Goal: Complete application form: Complete application form

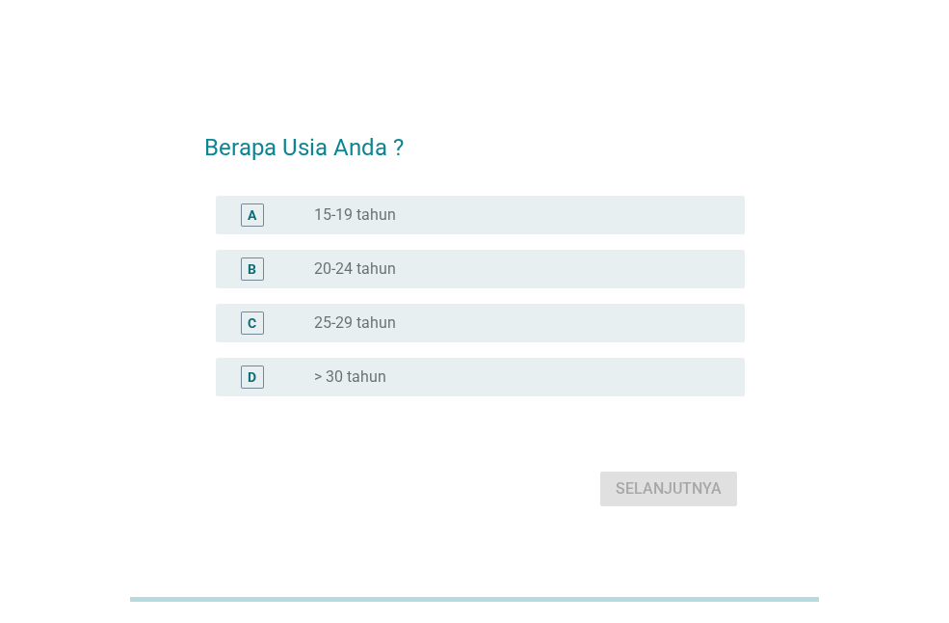
click at [476, 264] on div "radio_button_unchecked 20-24 tahun" at bounding box center [514, 268] width 400 height 19
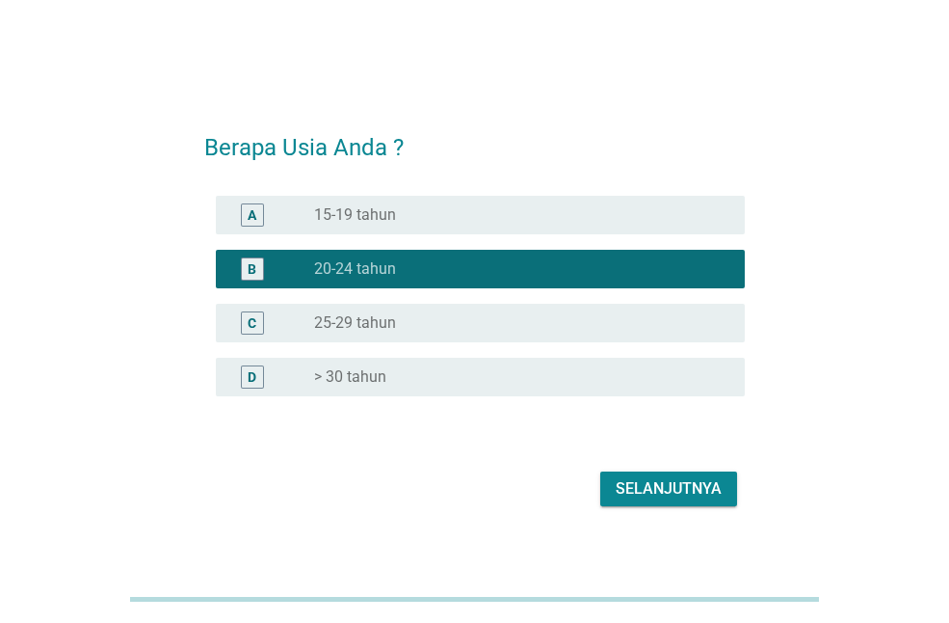
click at [434, 302] on div "C radio_button_unchecked 25-29 tahun" at bounding box center [474, 323] width 541 height 54
click at [434, 307] on div "C radio_button_unchecked 25-29 tahun" at bounding box center [480, 323] width 529 height 39
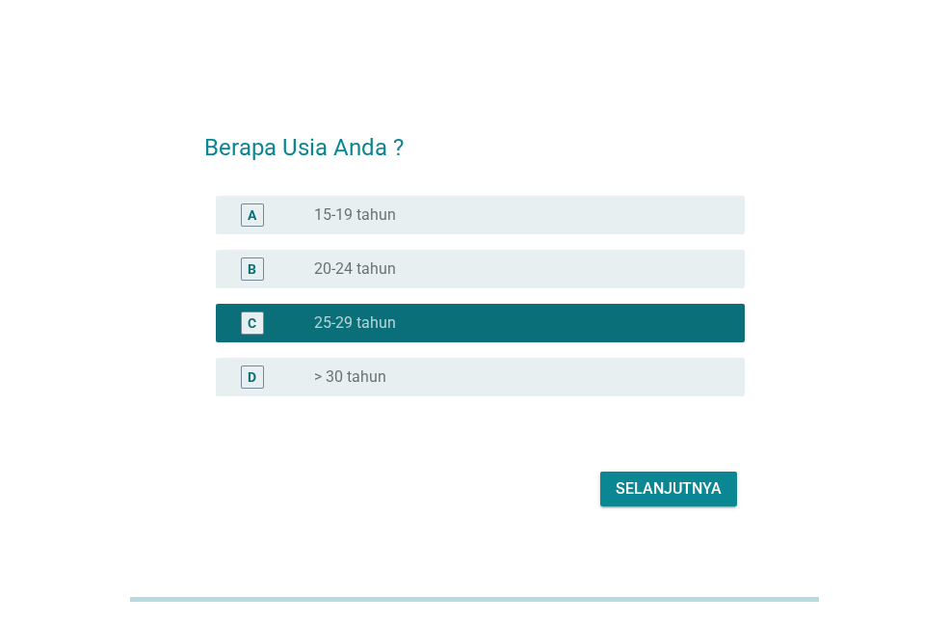
click at [685, 496] on div "Selanjutnya" at bounding box center [669, 488] width 106 height 23
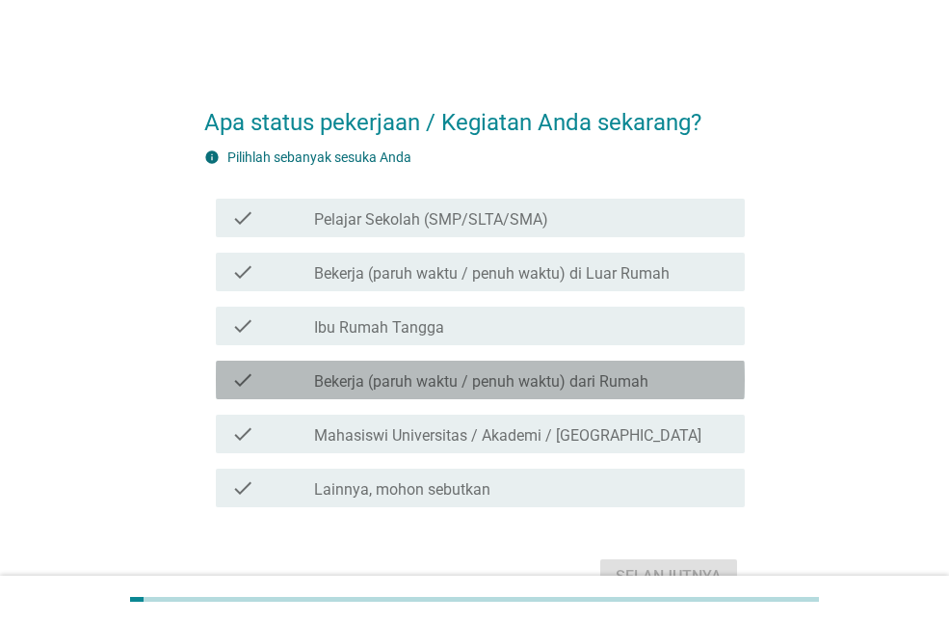
click at [641, 393] on div "check check_box_outline_blank Bekerja (paruh waktu / penuh waktu) dari Rumah" at bounding box center [480, 379] width 529 height 39
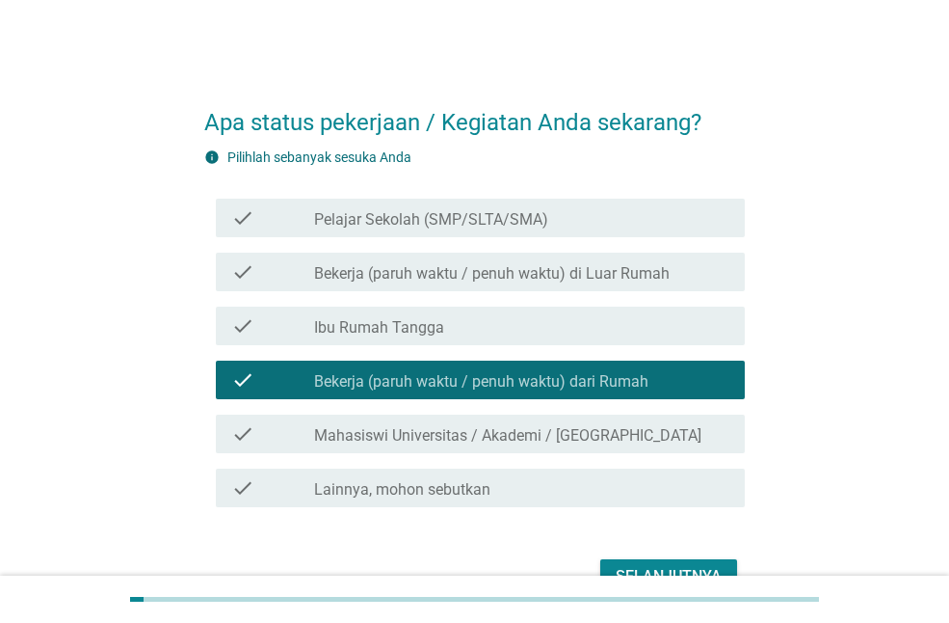
click at [609, 293] on div "check check_box_outline_blank Bekerja (paruh waktu / penuh waktu) di Luar Rumah" at bounding box center [474, 272] width 541 height 54
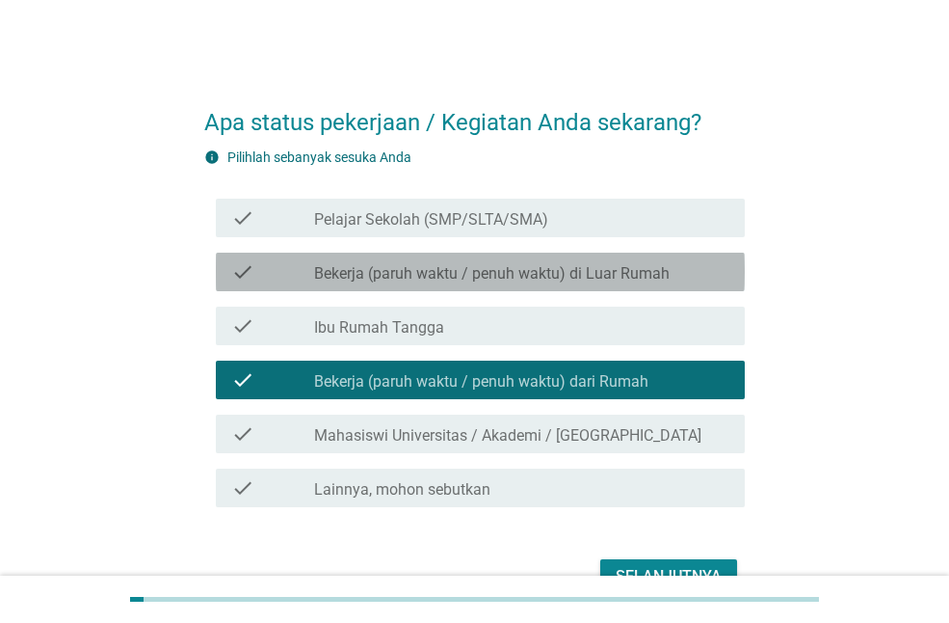
click at [606, 272] on label "Bekerja (paruh waktu / penuh waktu) di Luar Rumah" at bounding box center [492, 273] width 356 height 19
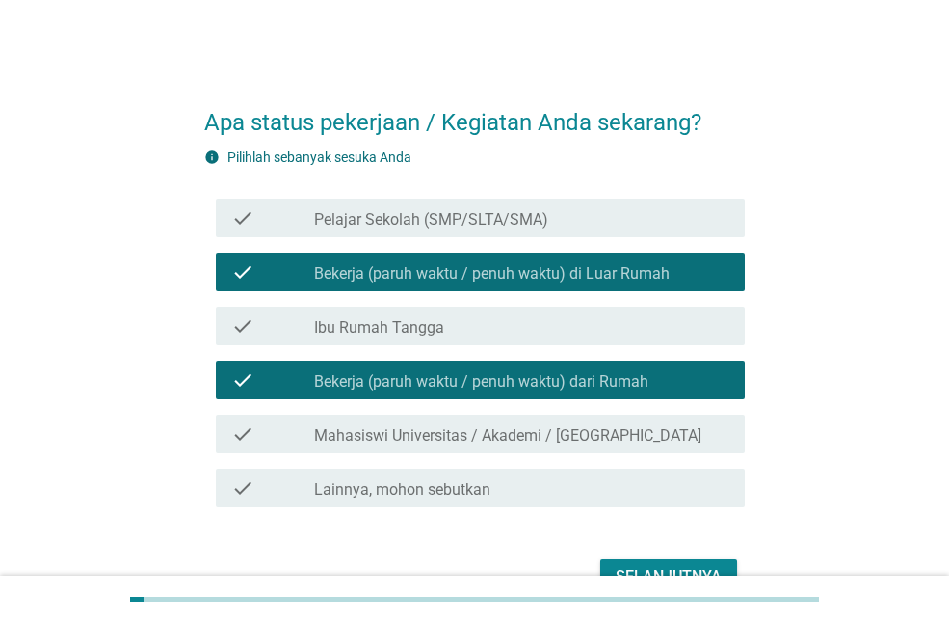
click at [608, 375] on label "Bekerja (paruh waktu / penuh waktu) dari Rumah" at bounding box center [481, 381] width 334 height 19
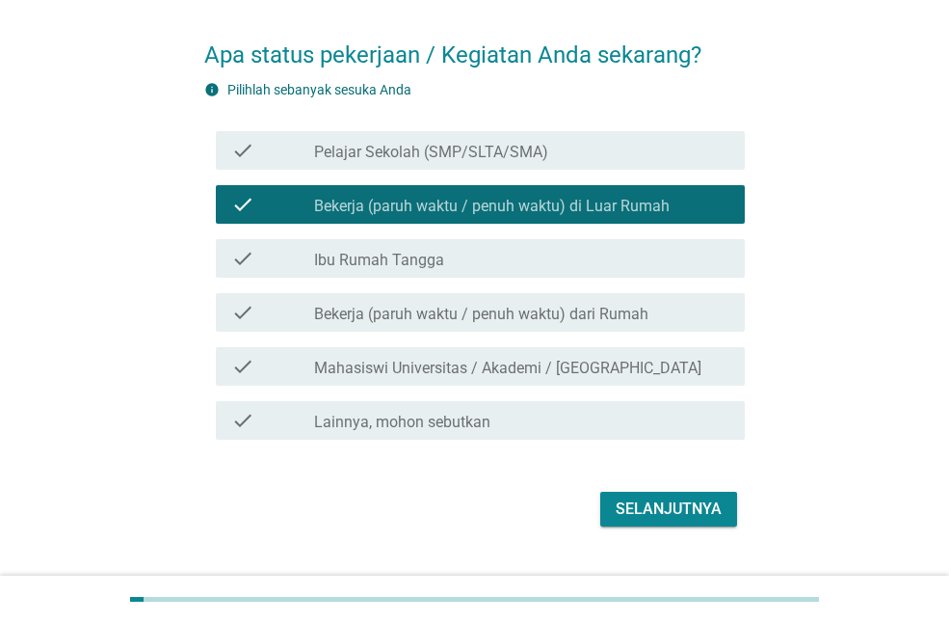
scroll to position [109, 0]
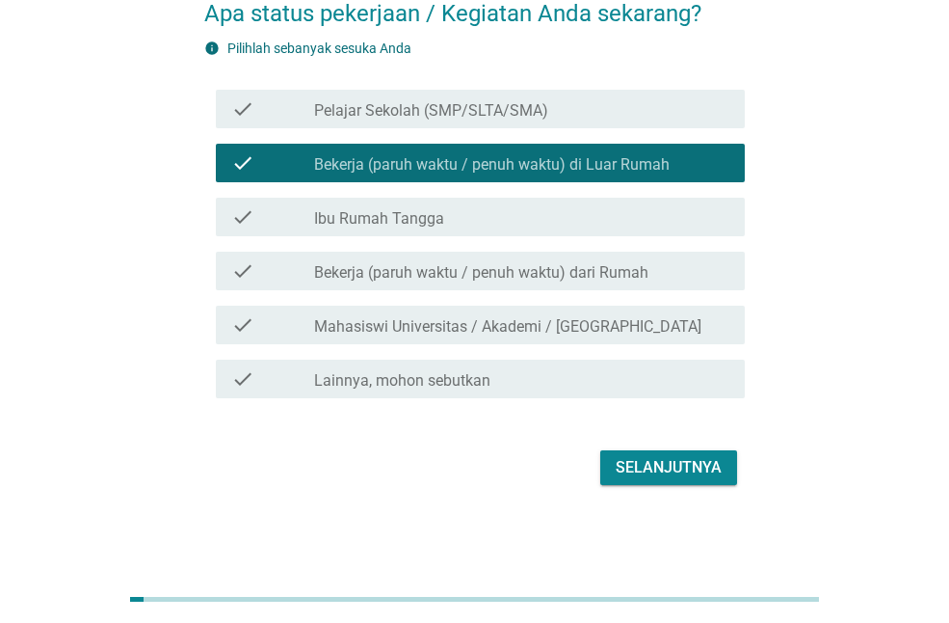
click at [649, 484] on button "Selanjutnya" at bounding box center [668, 467] width 137 height 35
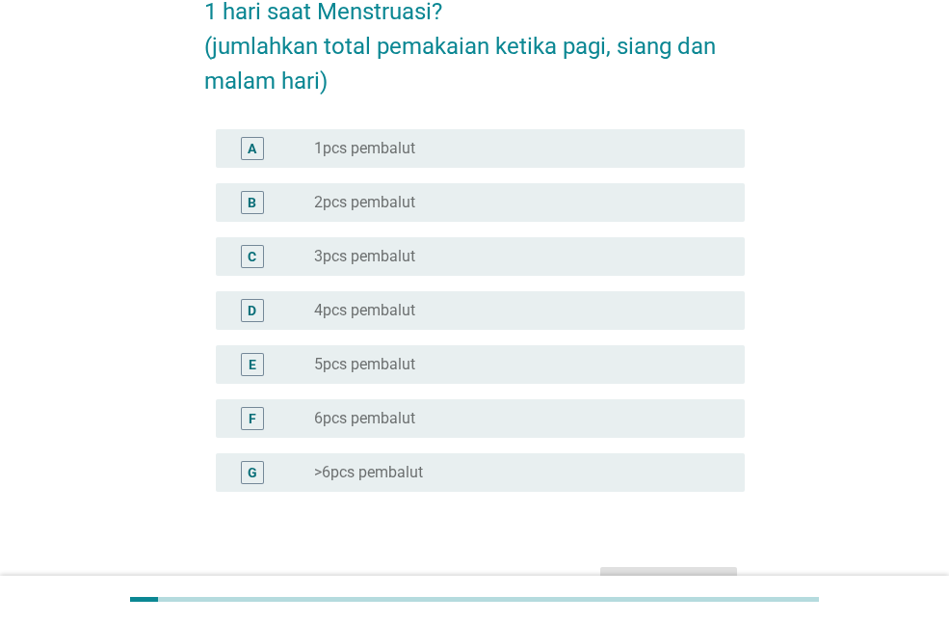
scroll to position [193, 0]
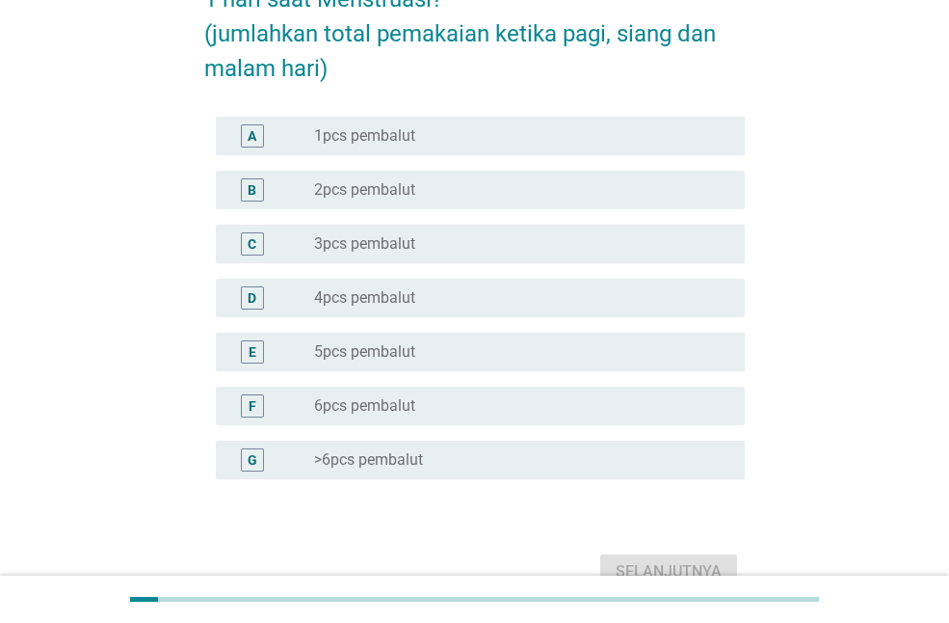
click at [600, 256] on div "C radio_button_unchecked 3pcs pembalut" at bounding box center [480, 244] width 529 height 39
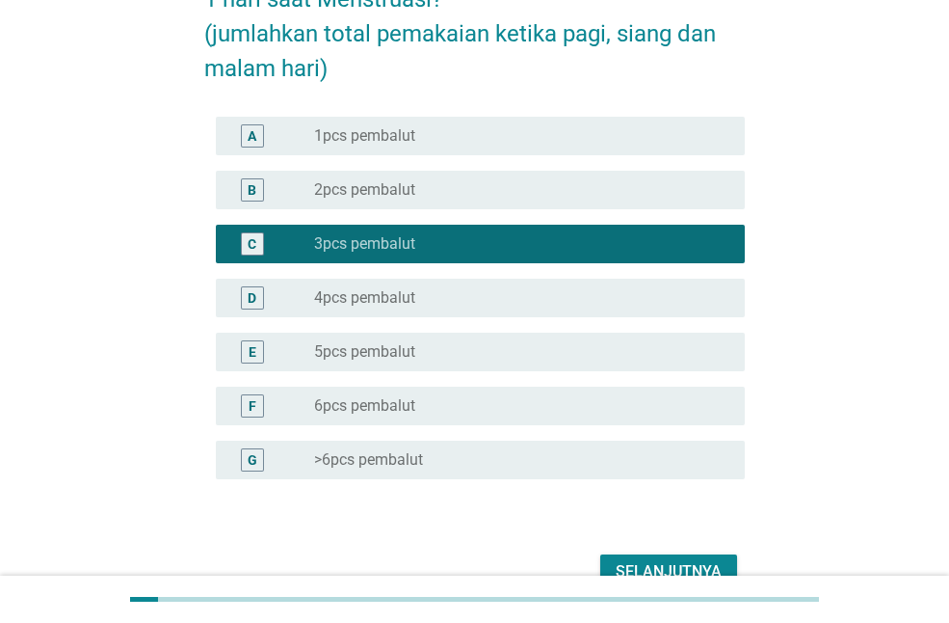
click at [713, 562] on div "Selanjutnya" at bounding box center [669, 571] width 106 height 23
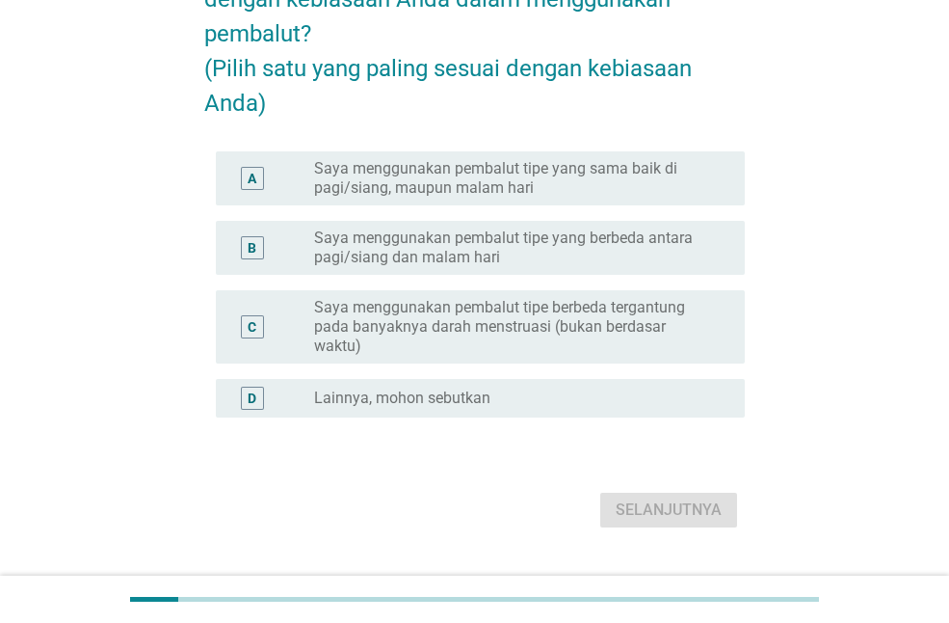
click at [663, 176] on form "TIPE PEMBALUT YANG DIGUNAKAN Dari pernyataan berikut, mana yang paling sesuai d…" at bounding box center [474, 213] width 541 height 640
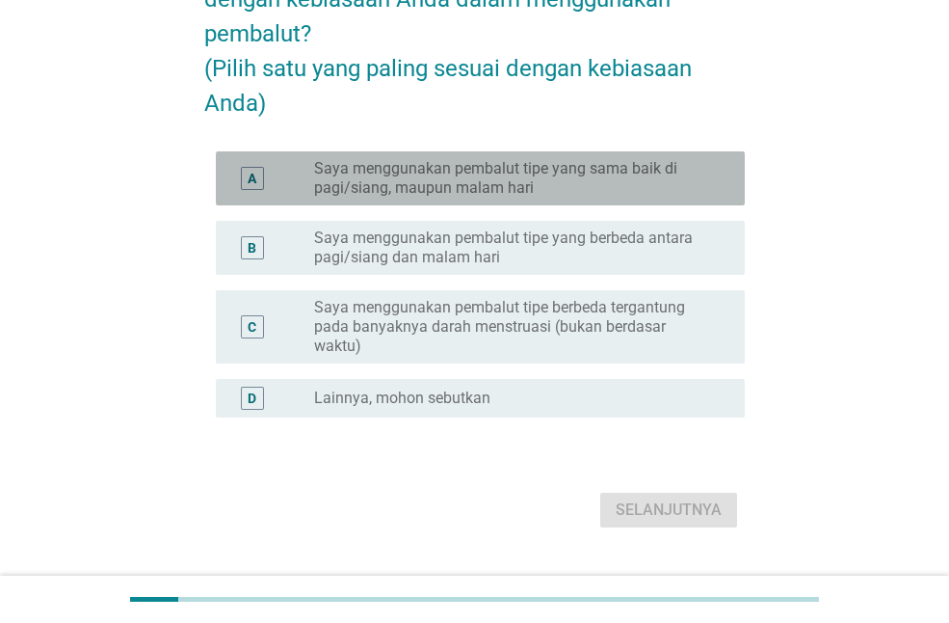
click at [649, 194] on label "Saya menggunakan pembalut tipe yang sama baik di pagi/siang, maupun malam hari" at bounding box center [514, 178] width 400 height 39
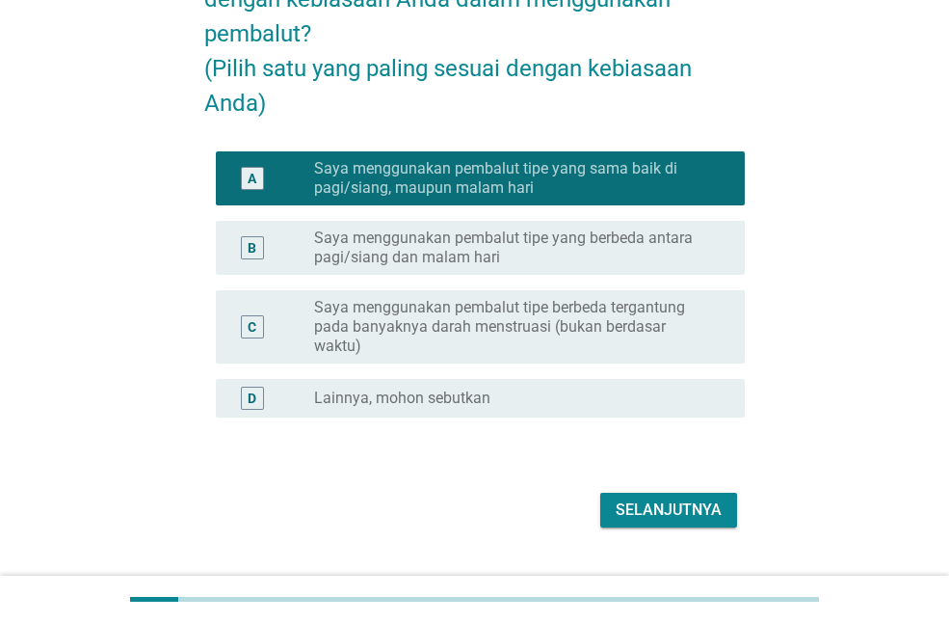
click at [675, 521] on div "Selanjutnya" at bounding box center [669, 509] width 106 height 23
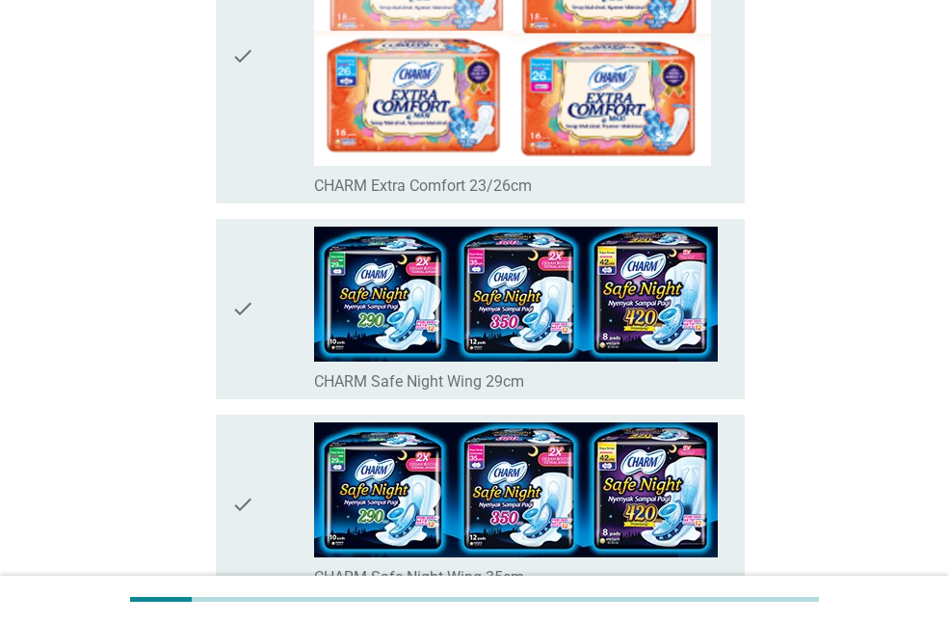
scroll to position [578, 0]
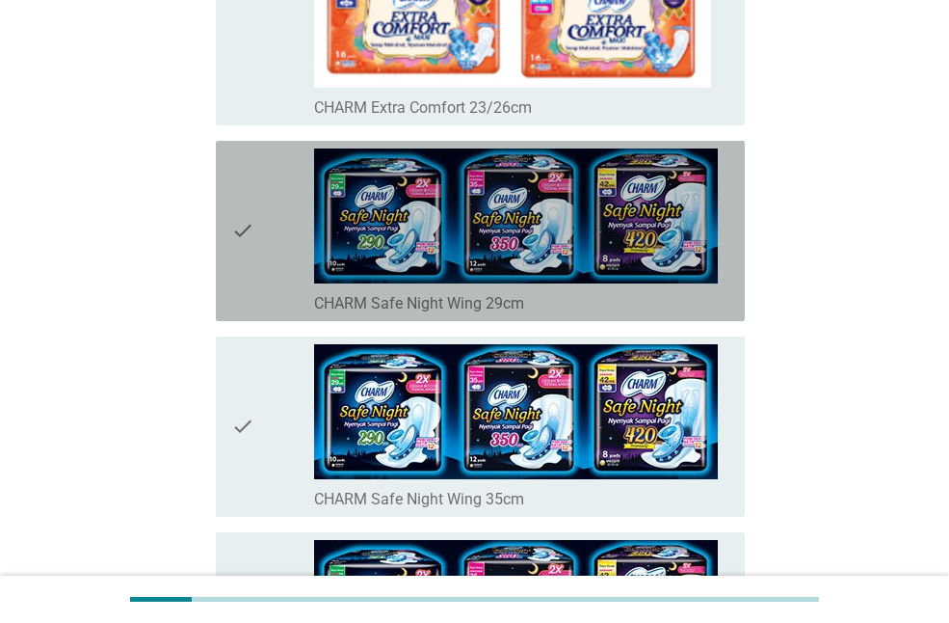
click at [697, 257] on img at bounding box center [516, 215] width 404 height 135
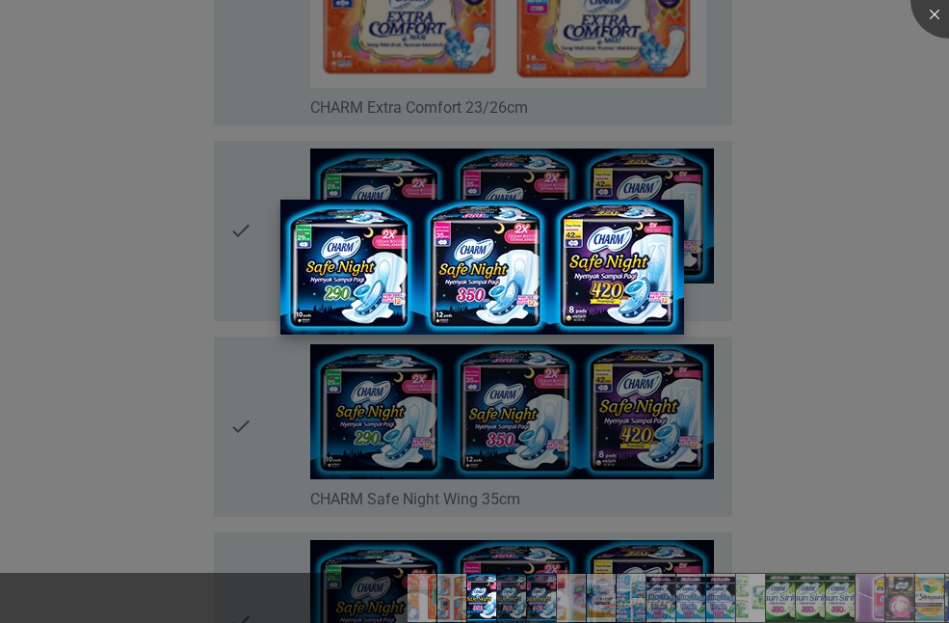
click at [598, 276] on img at bounding box center [482, 266] width 404 height 135
click at [823, 233] on div at bounding box center [474, 311] width 949 height 623
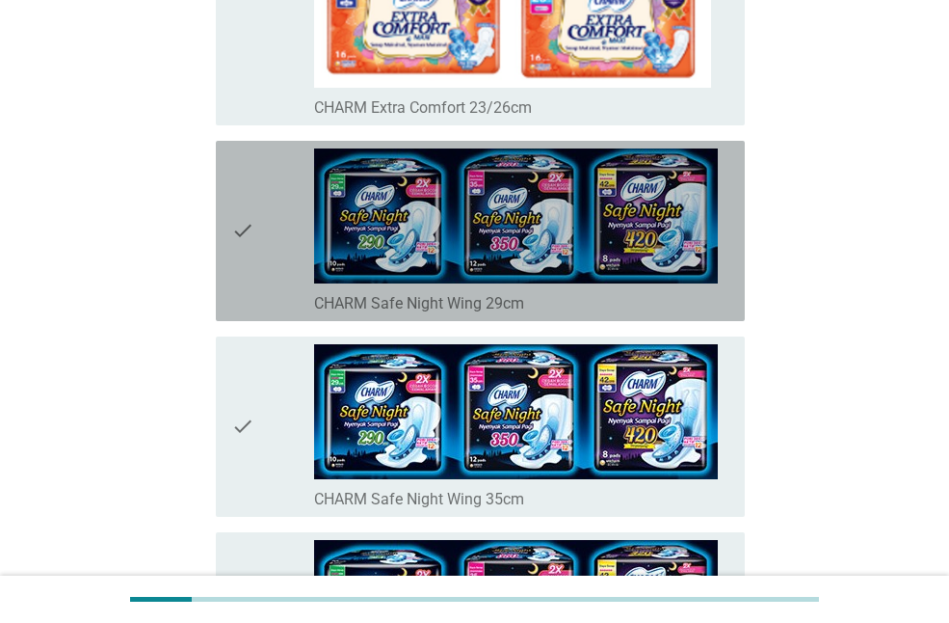
click at [226, 234] on div "check check_box_outline_blank CHARM Safe Night Wing 29cm" at bounding box center [480, 231] width 529 height 180
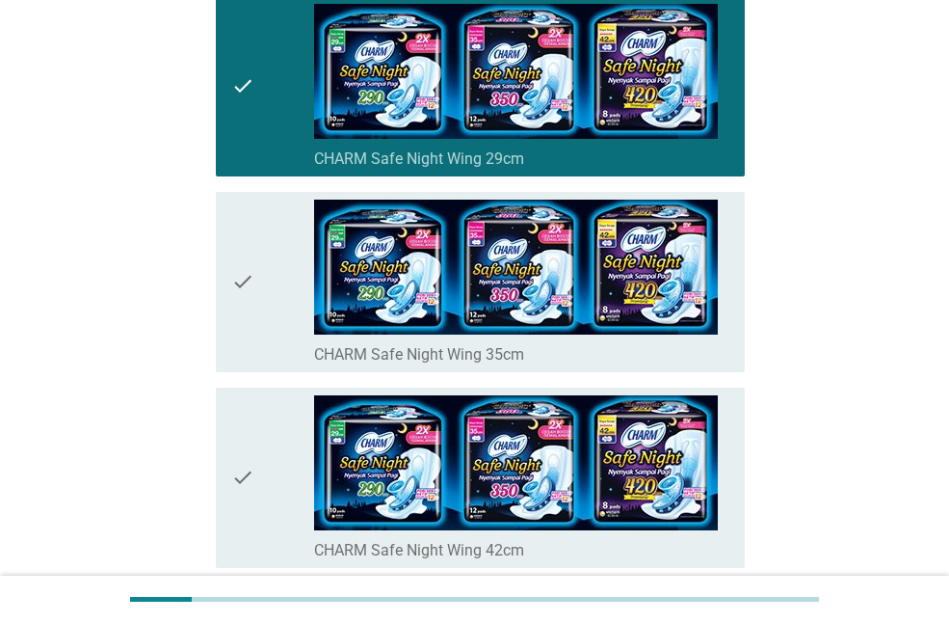
scroll to position [675, 0]
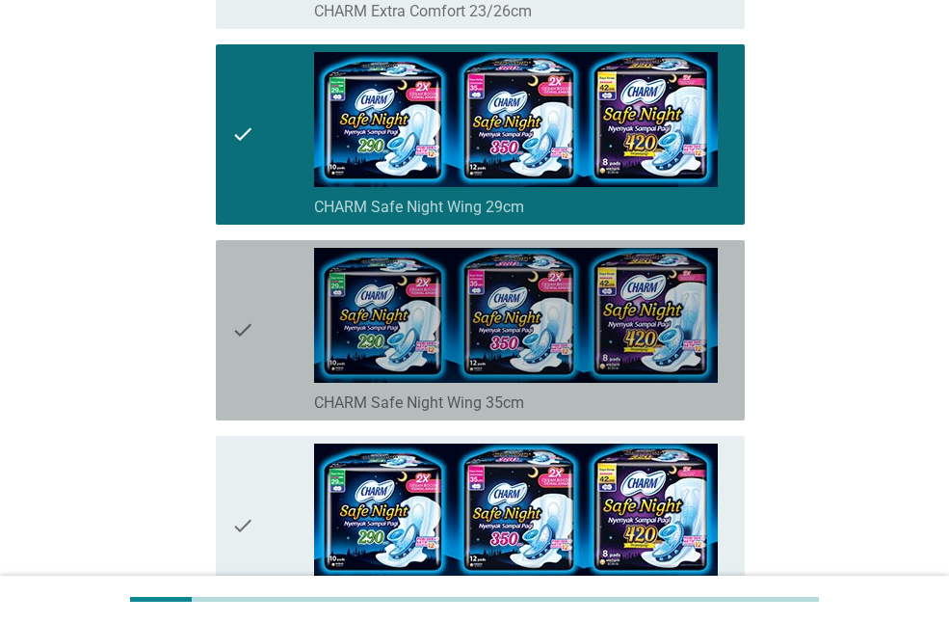
click at [257, 333] on div "check" at bounding box center [272, 330] width 83 height 165
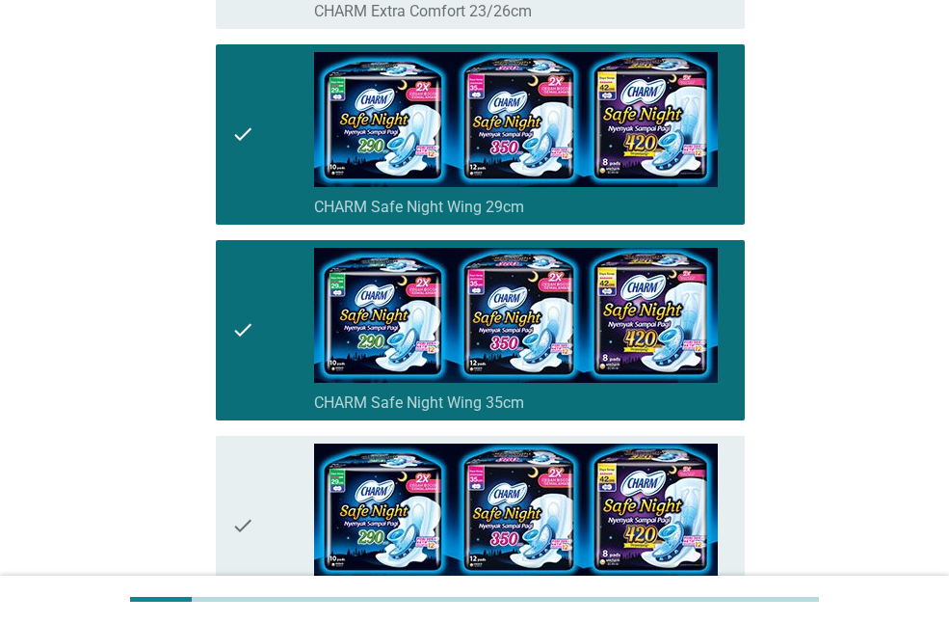
click at [250, 336] on icon "check" at bounding box center [242, 330] width 23 height 165
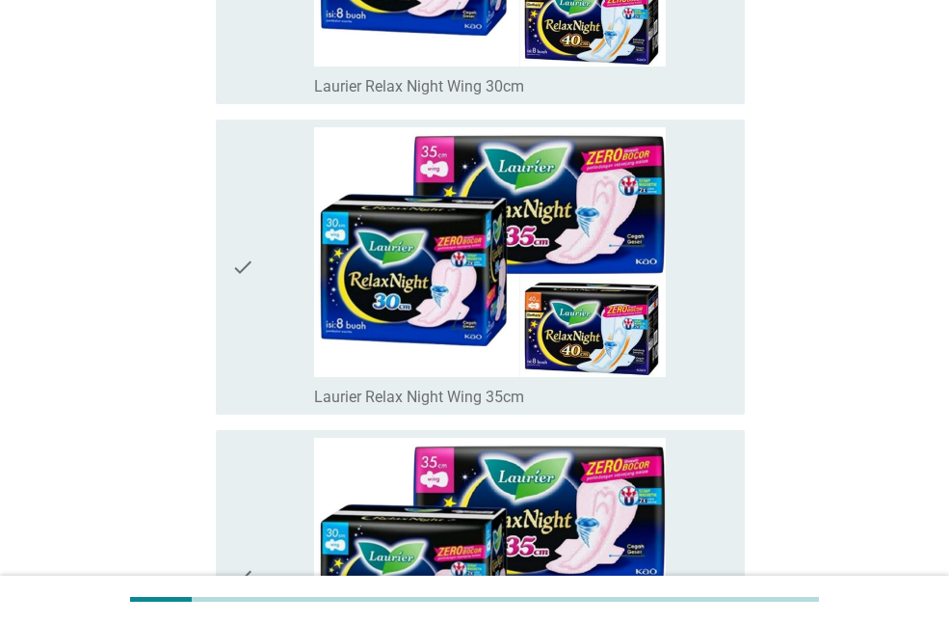
scroll to position [5975, 0]
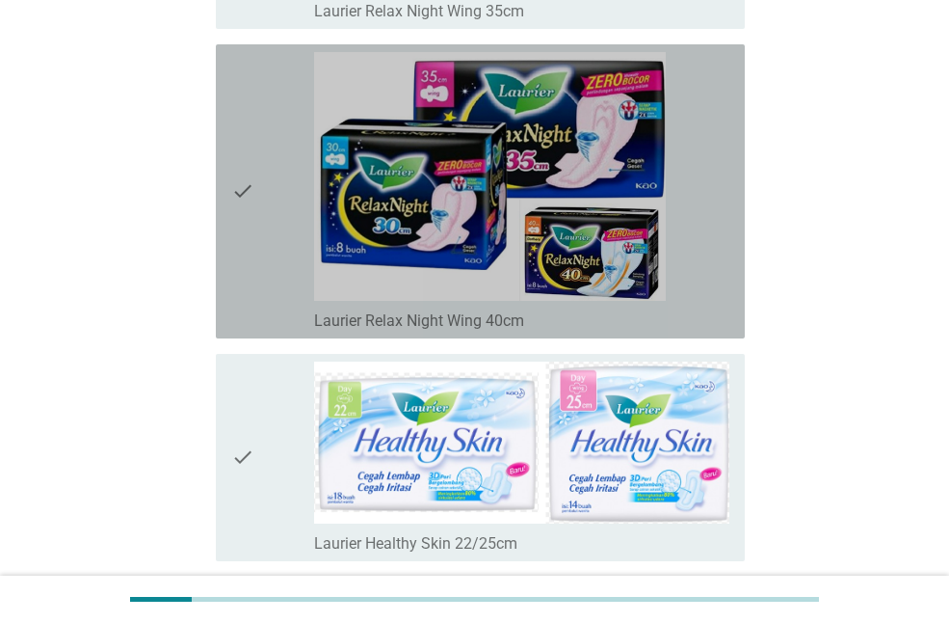
click at [244, 201] on icon "check" at bounding box center [242, 191] width 23 height 278
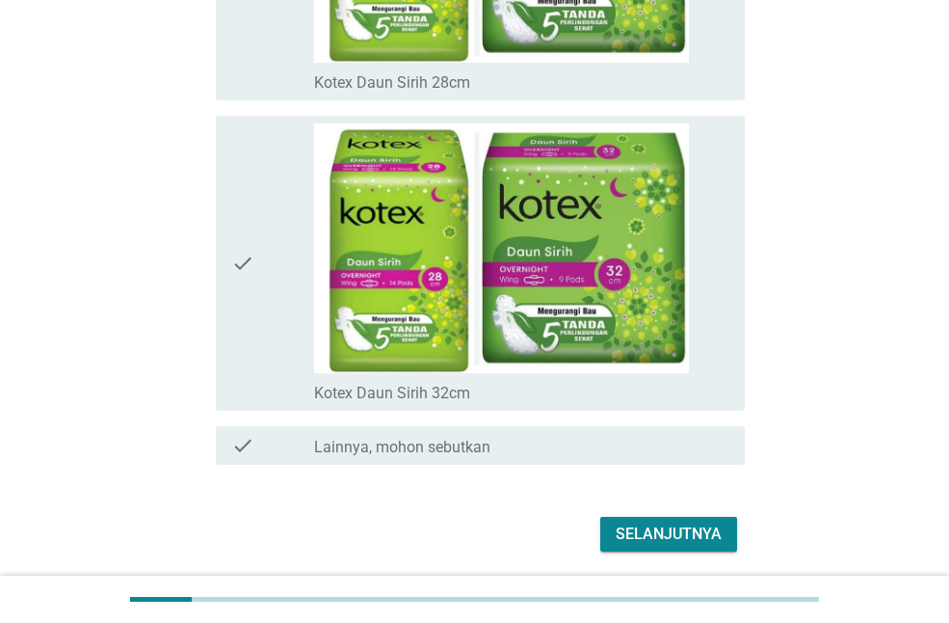
scroll to position [13665, 0]
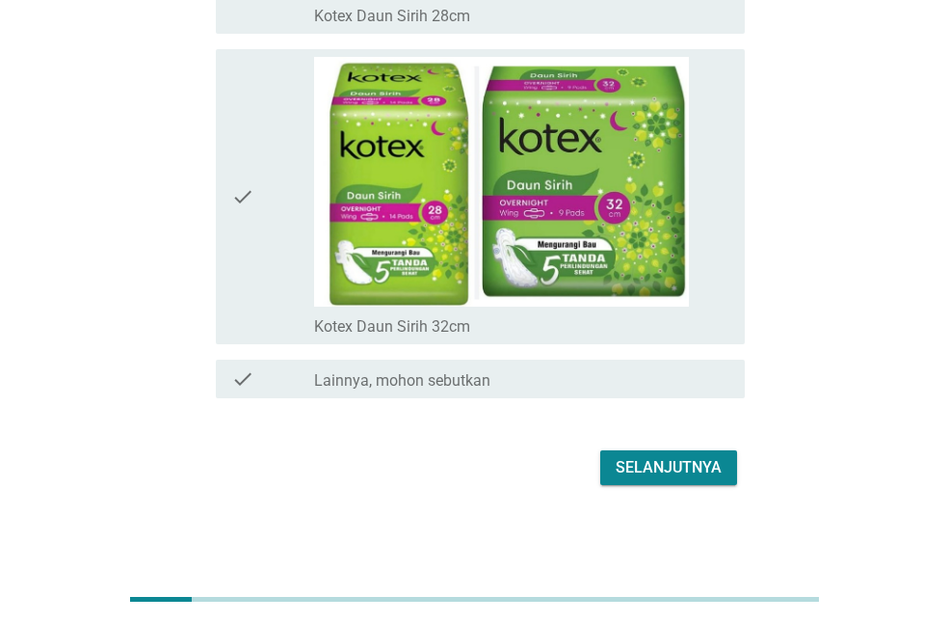
click at [666, 464] on div "Selanjutnya" at bounding box center [669, 467] width 106 height 23
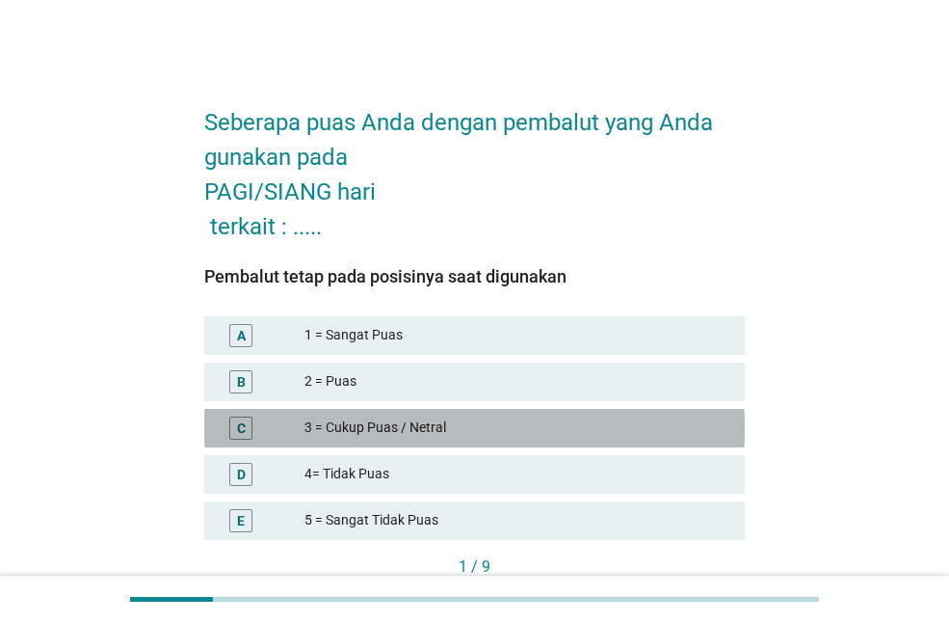
click at [568, 436] on div "3 = Cukup Puas / Netral" at bounding box center [517, 427] width 425 height 23
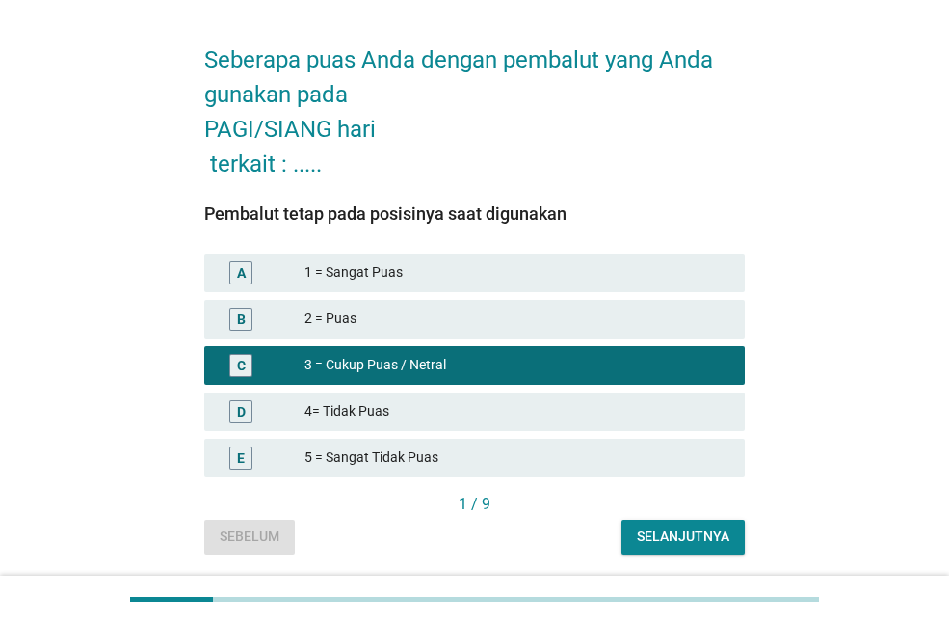
scroll to position [126, 0]
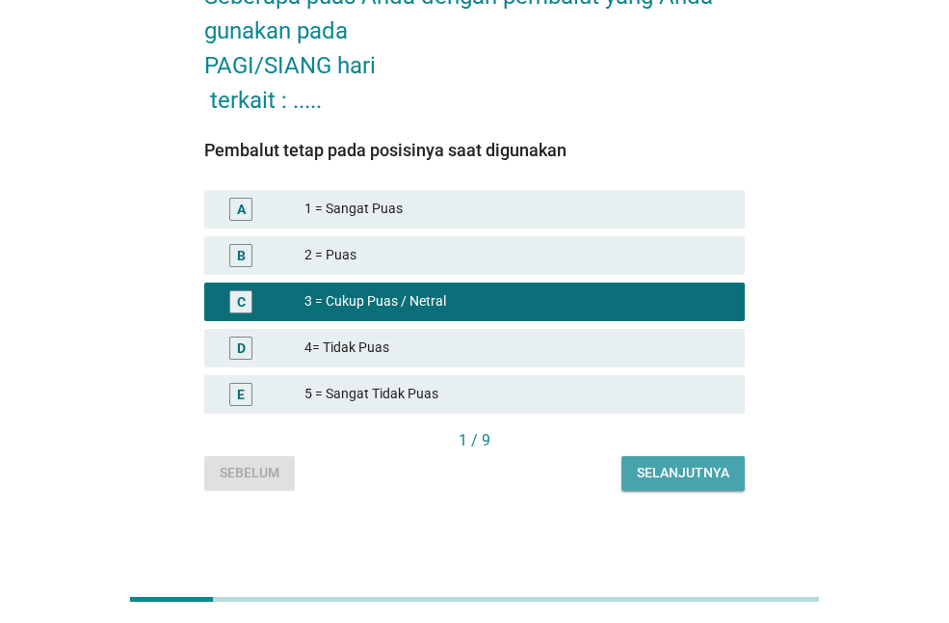
click at [680, 484] on button "Selanjutnya" at bounding box center [683, 473] width 123 height 35
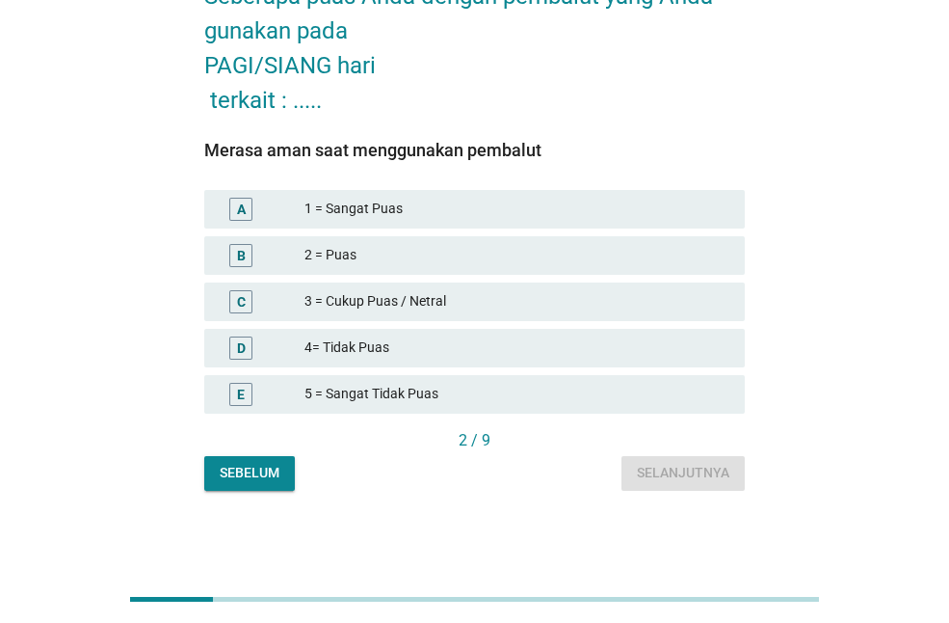
click at [577, 310] on div "3 = Cukup Puas / Netral" at bounding box center [517, 301] width 425 height 23
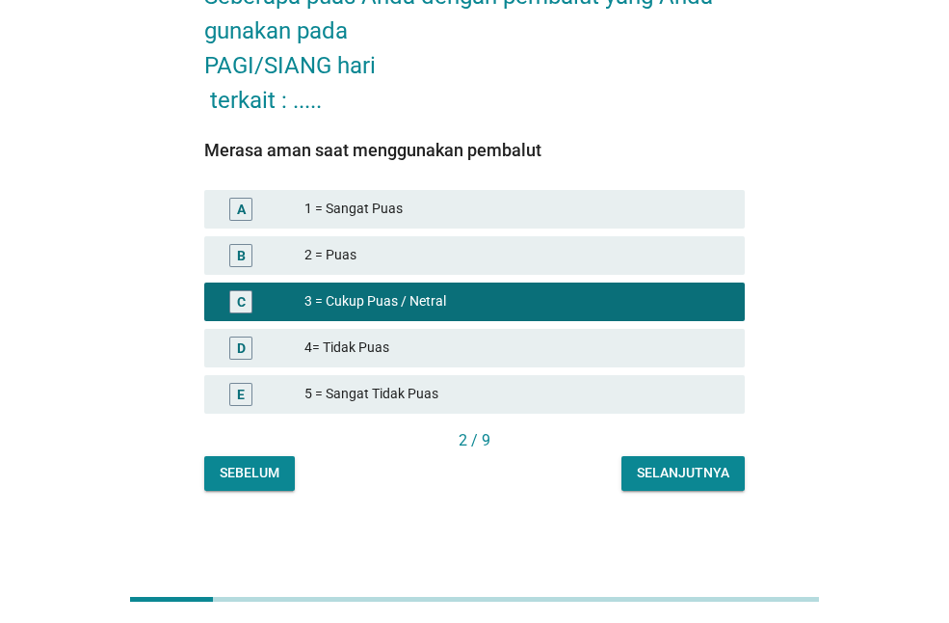
click at [669, 473] on div "Selanjutnya" at bounding box center [683, 473] width 93 height 20
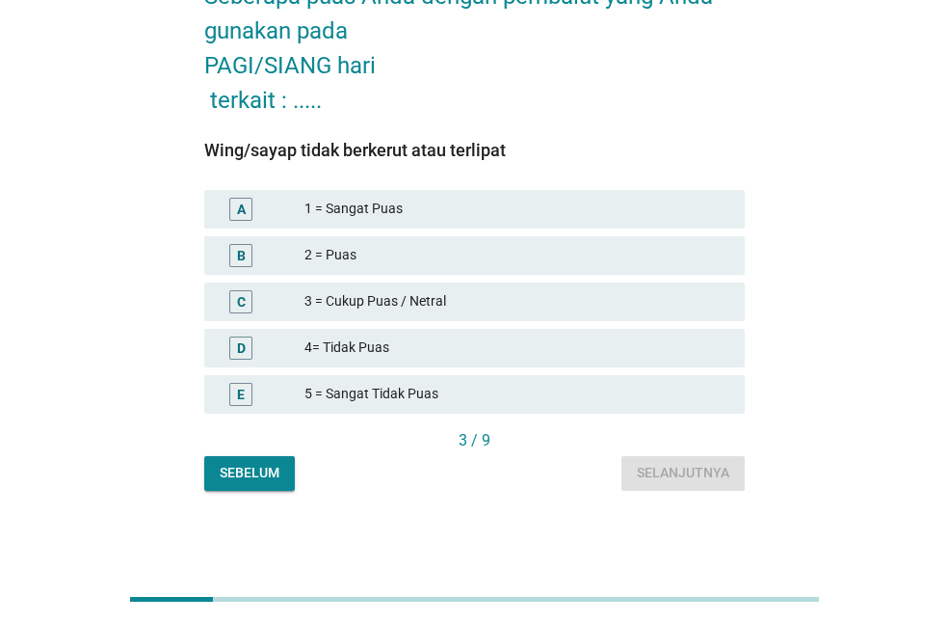
click at [622, 325] on div "D 4= Tidak Puas" at bounding box center [474, 348] width 548 height 46
click at [623, 319] on div "C 3 = Cukup Puas / Netral" at bounding box center [474, 301] width 541 height 39
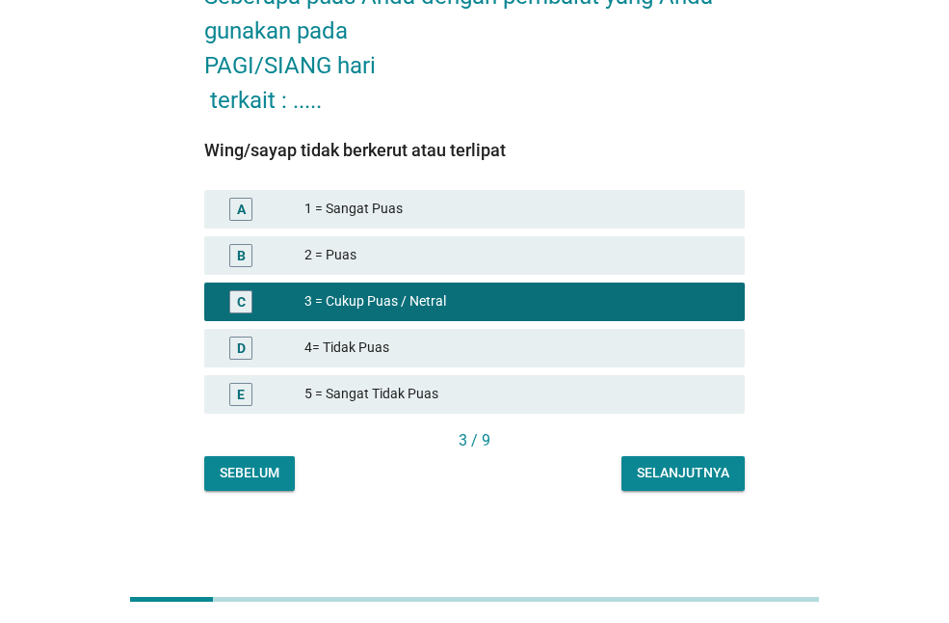
click at [671, 459] on button "Selanjutnya" at bounding box center [683, 473] width 123 height 35
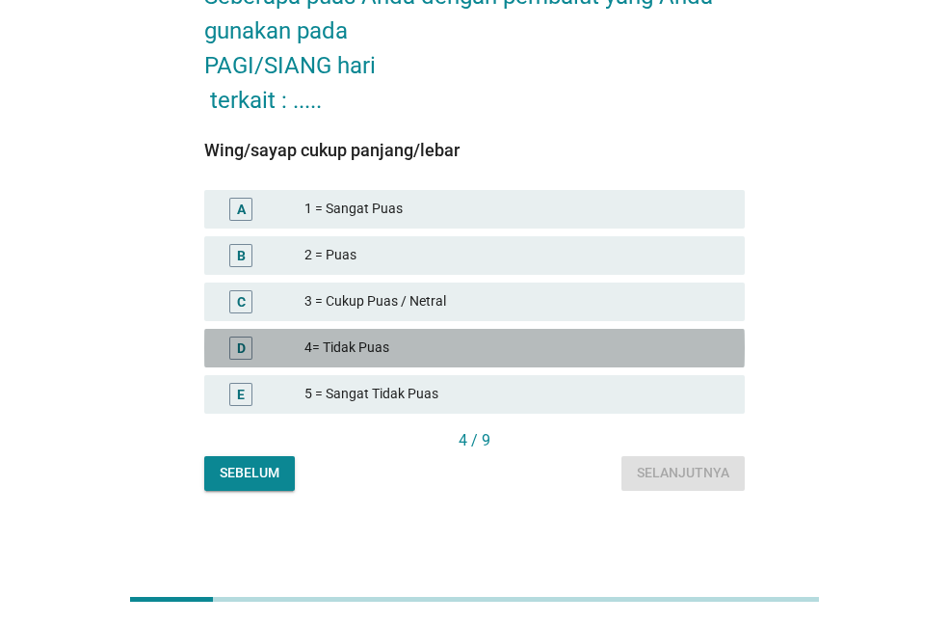
click at [361, 339] on div "4= Tidak Puas" at bounding box center [517, 347] width 425 height 23
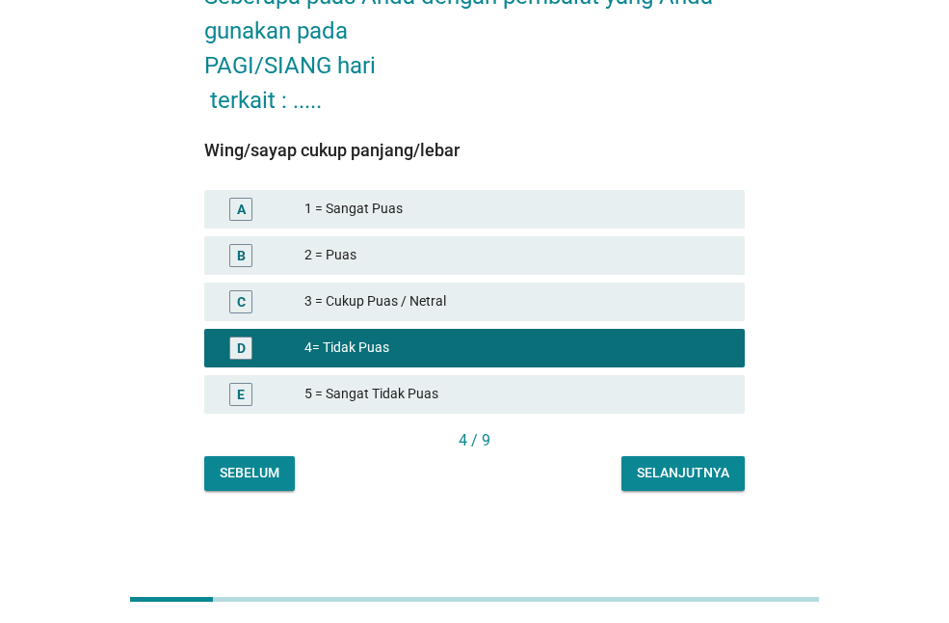
click at [639, 475] on div "Selanjutnya" at bounding box center [683, 473] width 93 height 20
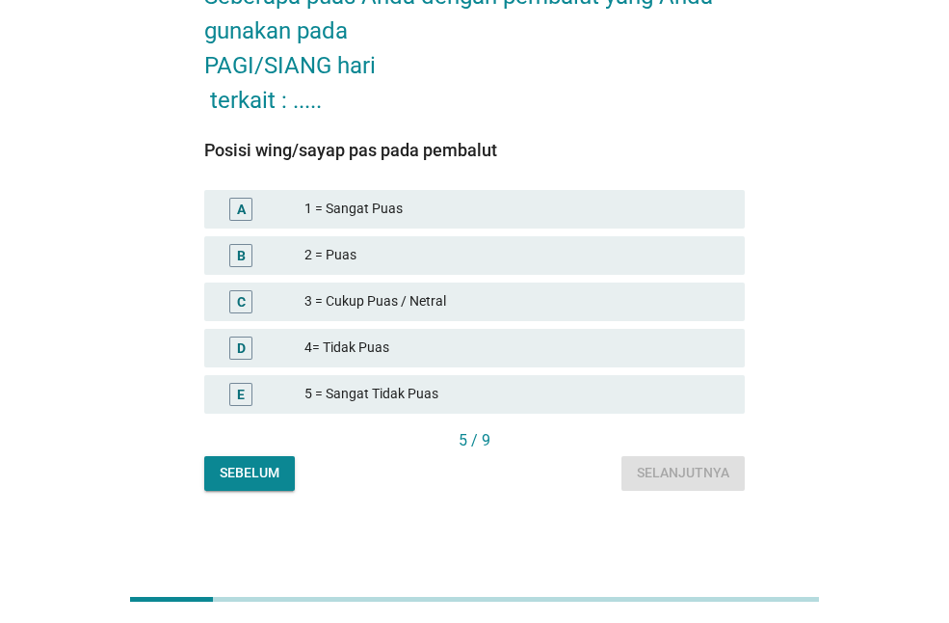
click at [631, 317] on div "C 3 = Cukup Puas / Netral" at bounding box center [474, 301] width 541 height 39
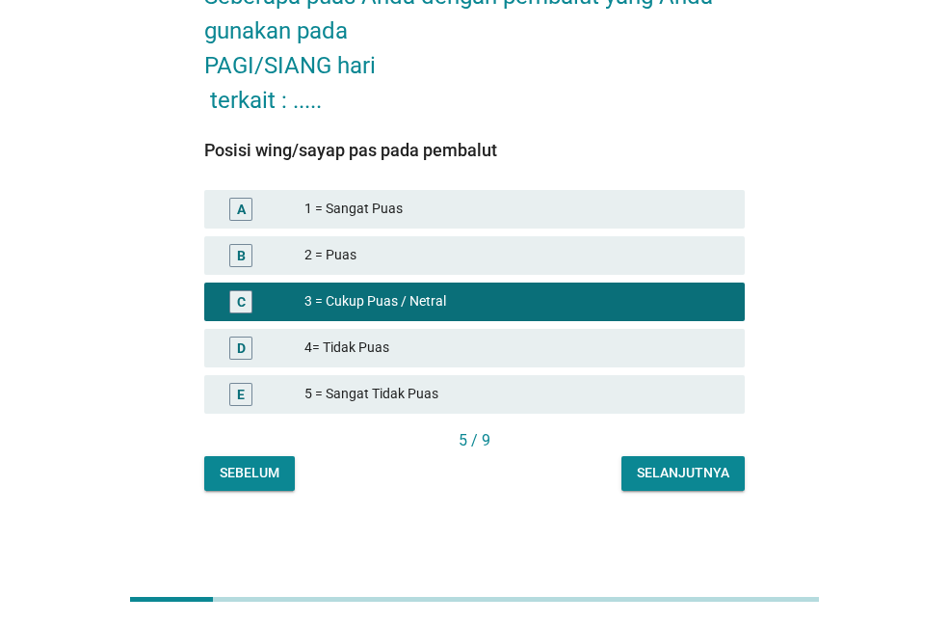
click at [654, 464] on div "Selanjutnya" at bounding box center [683, 473] width 93 height 20
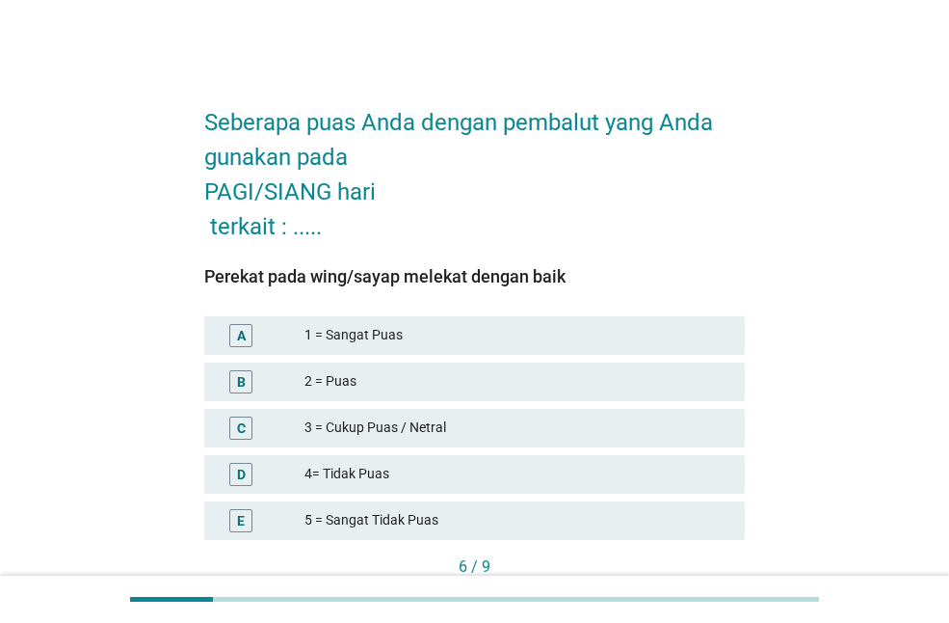
click at [480, 467] on div "4= Tidak Puas" at bounding box center [517, 474] width 425 height 23
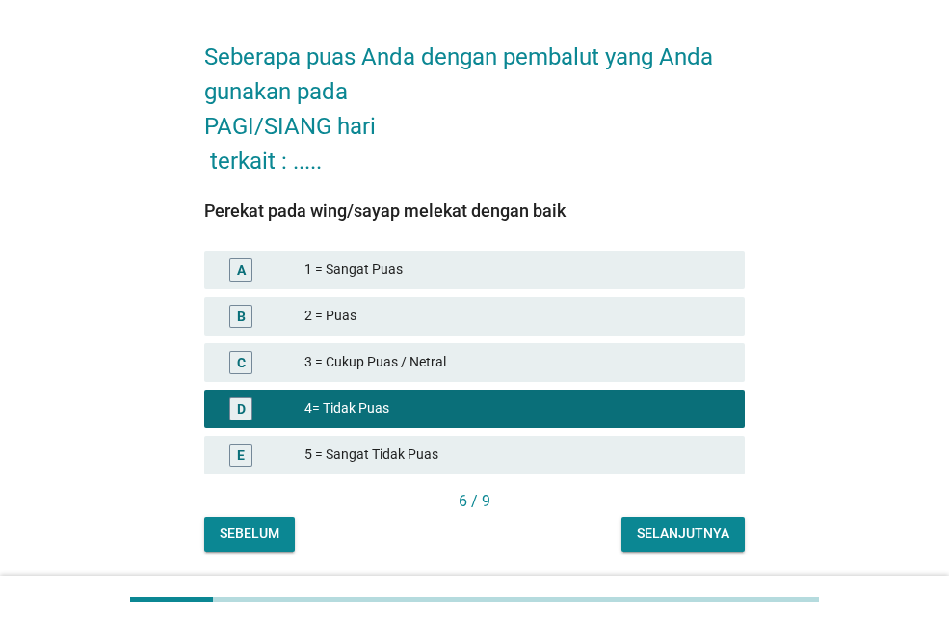
scroll to position [126, 0]
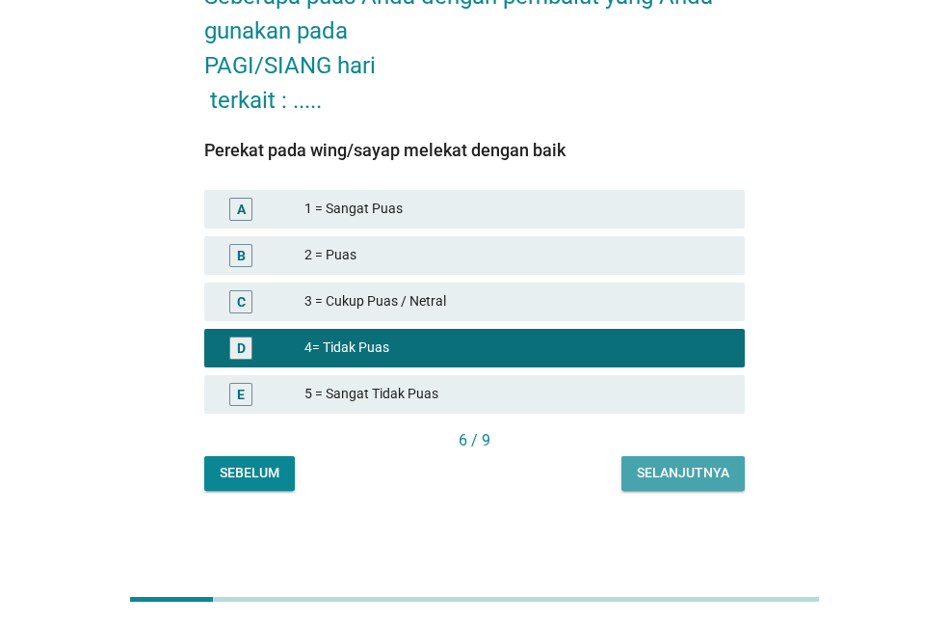
click at [669, 470] on div "Selanjutnya" at bounding box center [683, 473] width 93 height 20
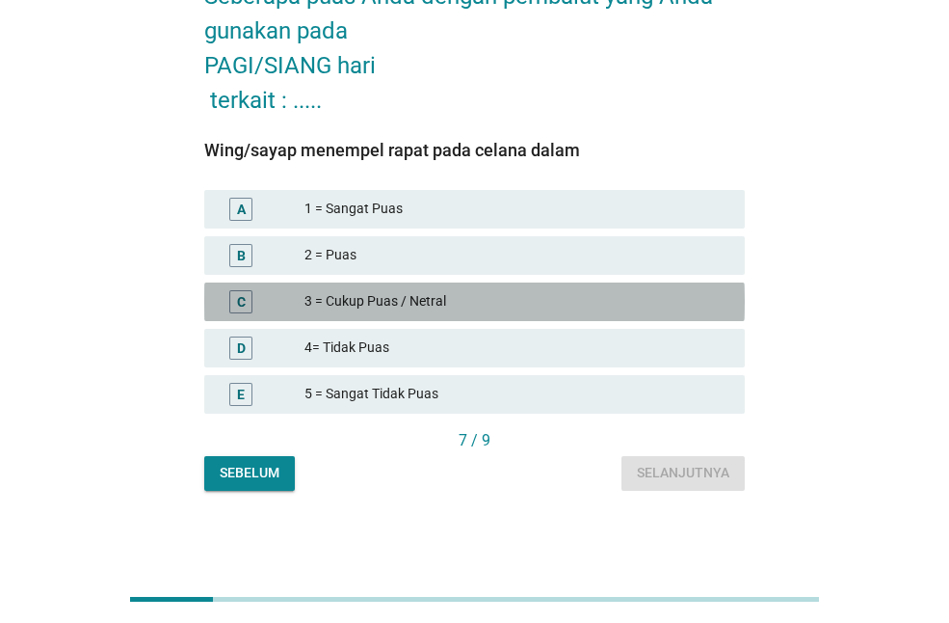
click at [527, 306] on div "3 = Cukup Puas / Netral" at bounding box center [517, 301] width 425 height 23
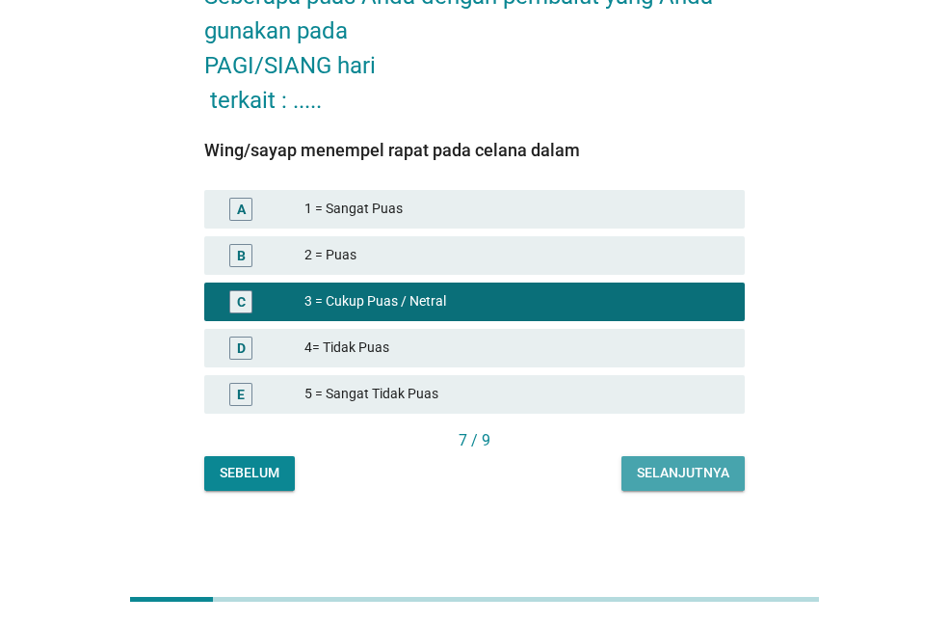
click at [632, 478] on button "Selanjutnya" at bounding box center [683, 473] width 123 height 35
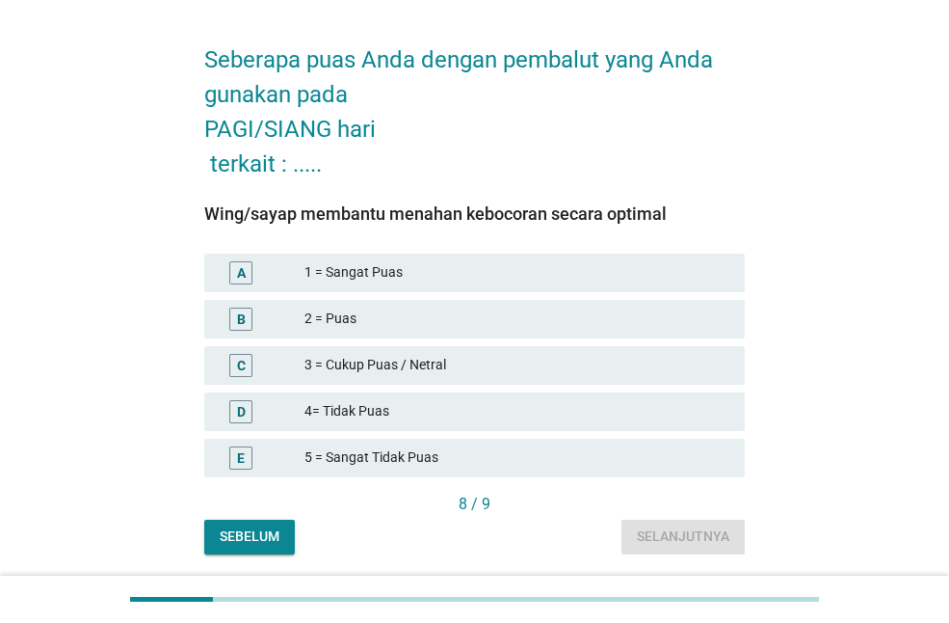
scroll to position [96, 0]
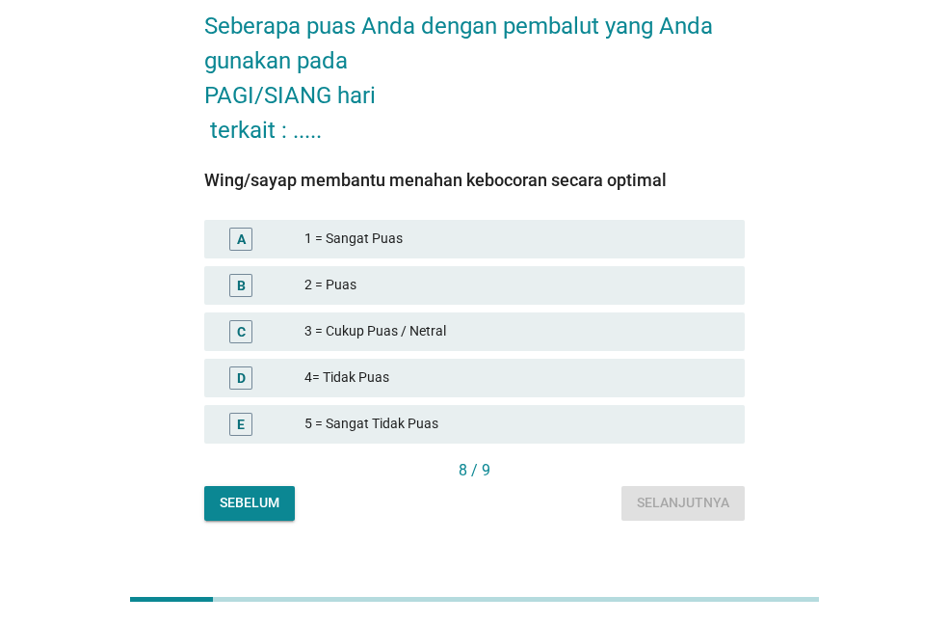
click at [642, 381] on div "4= Tidak Puas" at bounding box center [517, 377] width 425 height 23
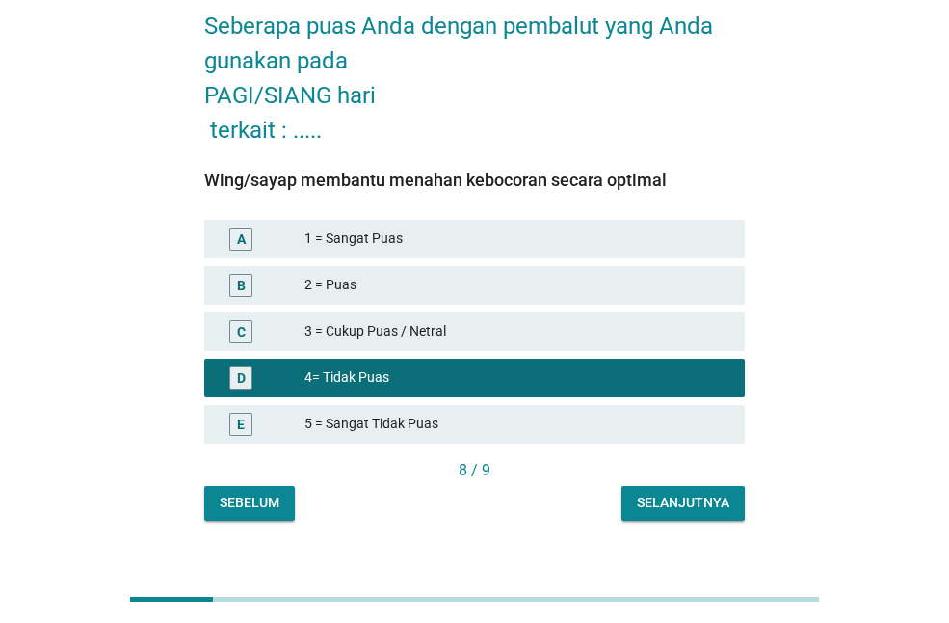
click at [656, 313] on div "C 3 = Cukup Puas / Netral" at bounding box center [474, 331] width 541 height 39
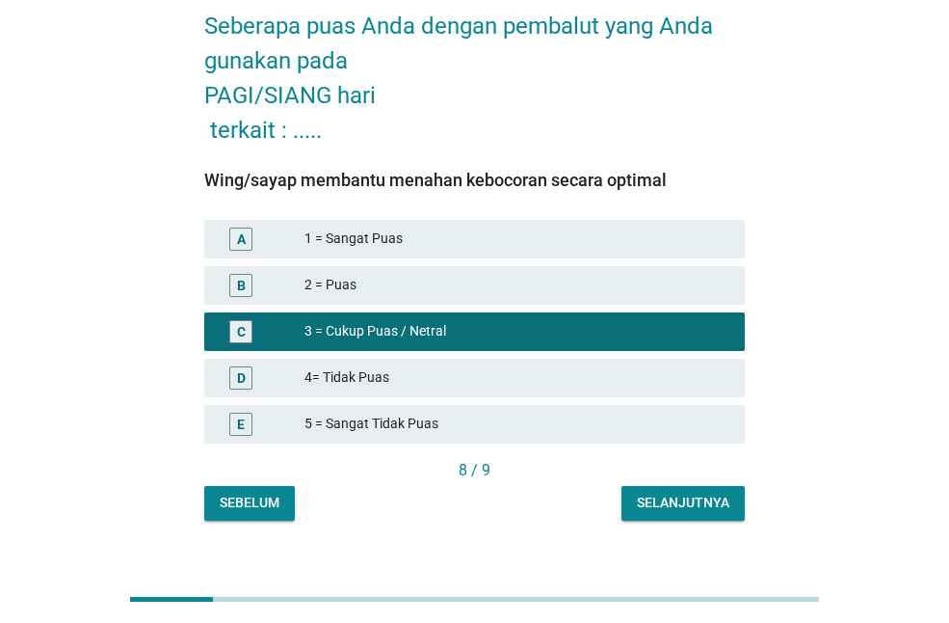
click at [646, 350] on div "C 3 = Cukup Puas / Netral" at bounding box center [474, 331] width 541 height 39
click at [627, 381] on div "4= Tidak Puas" at bounding box center [517, 377] width 425 height 23
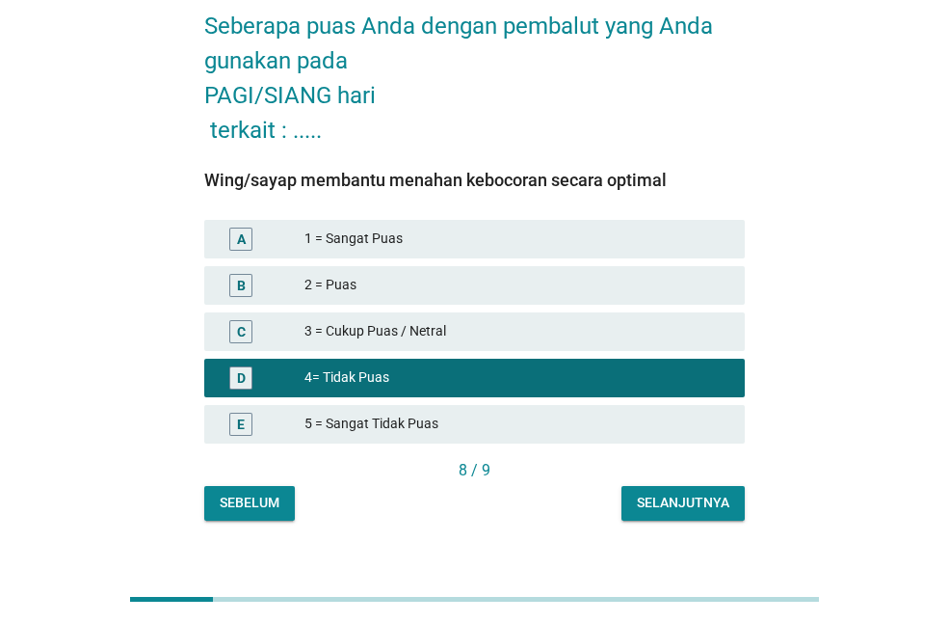
click at [672, 500] on div "Selanjutnya" at bounding box center [683, 502] width 93 height 20
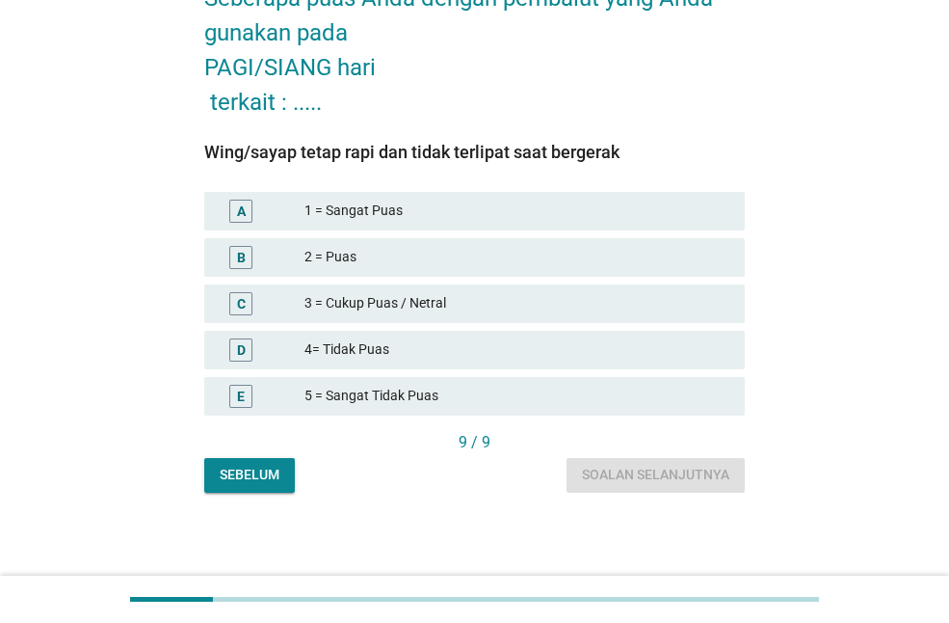
scroll to position [126, 0]
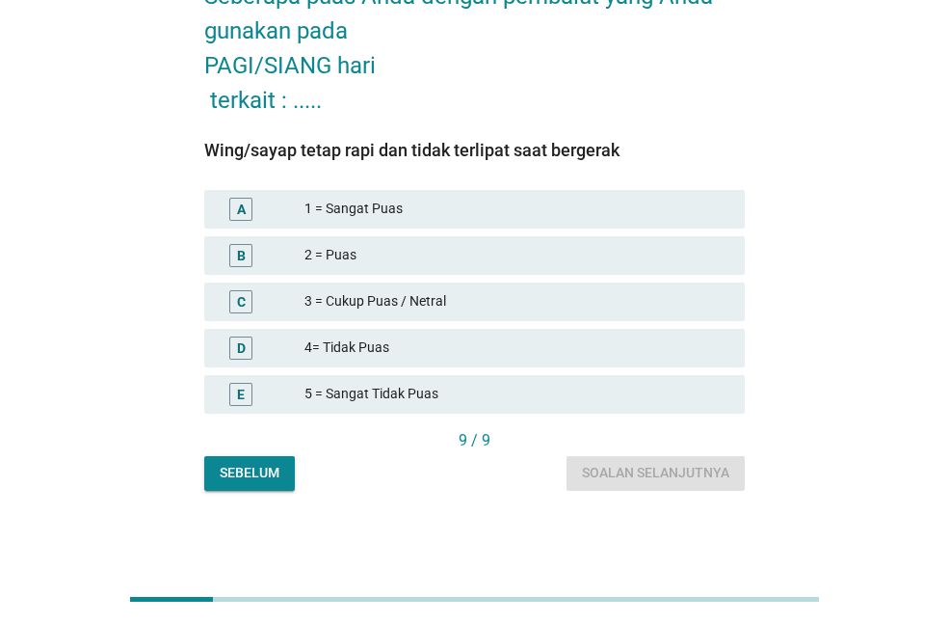
click at [537, 311] on div "3 = Cukup Puas / Netral" at bounding box center [517, 301] width 425 height 23
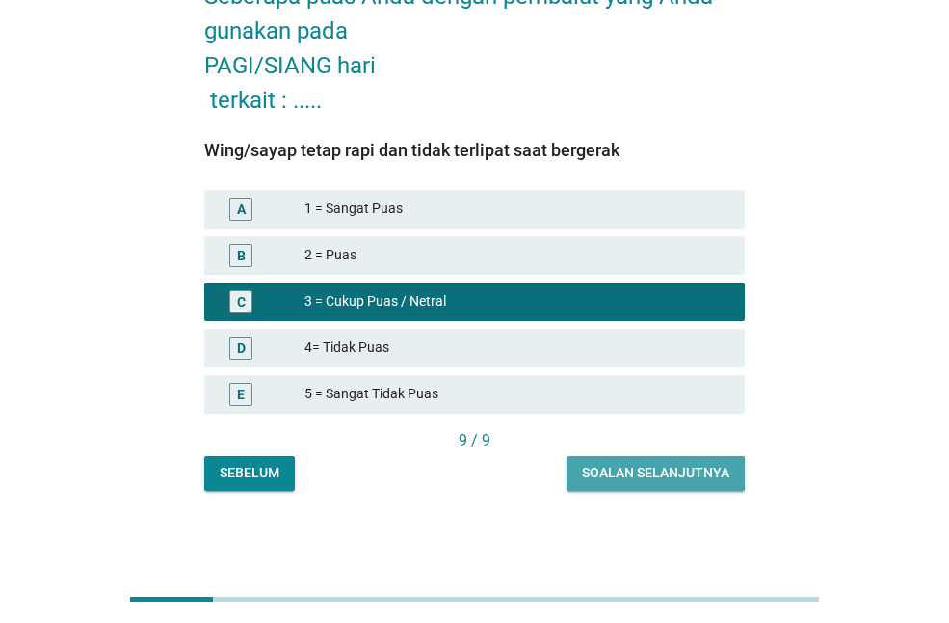
click at [616, 473] on div "Soalan selanjutnya" at bounding box center [655, 473] width 147 height 20
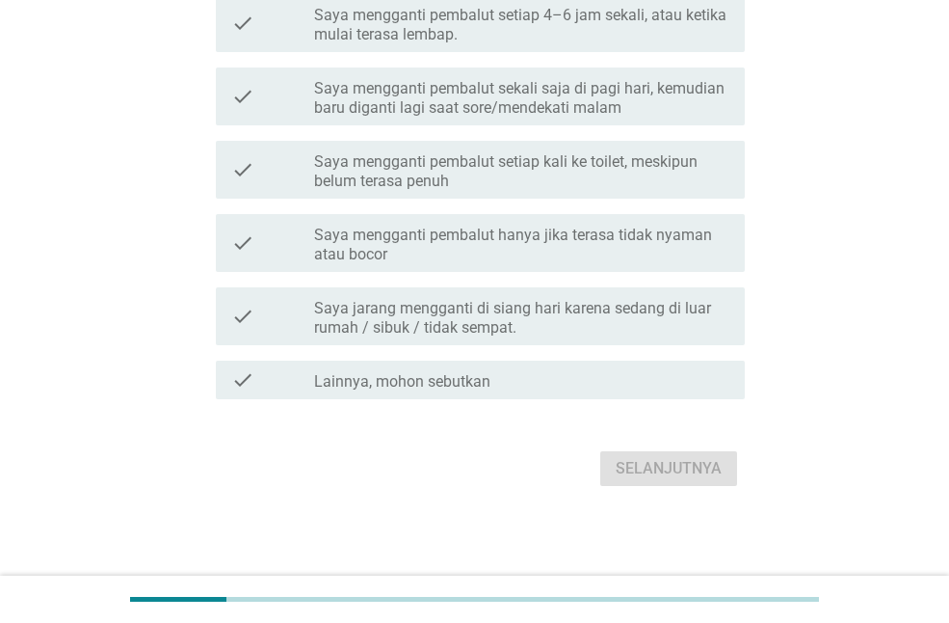
scroll to position [383, 0]
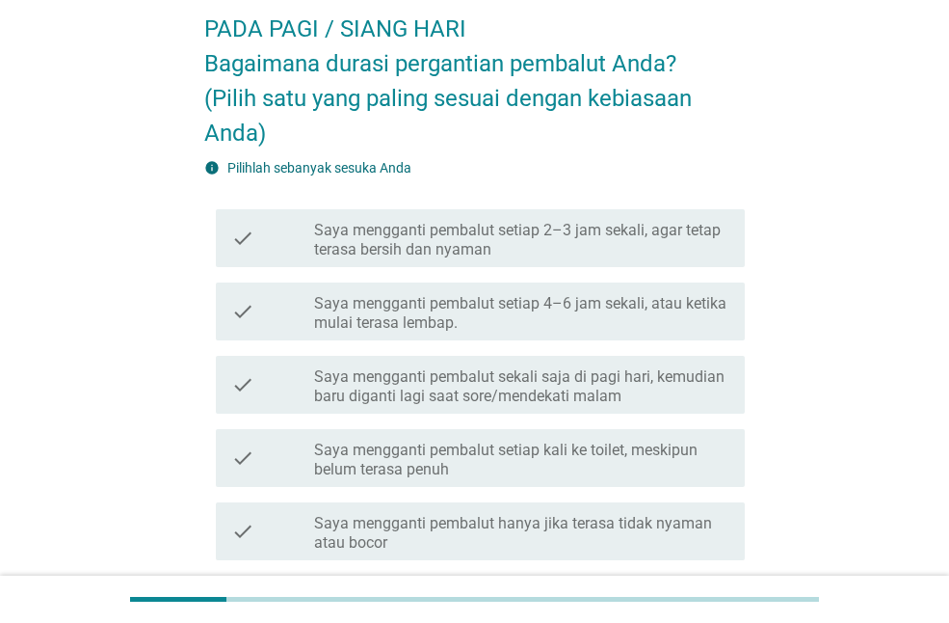
click at [618, 316] on label "Saya mengganti pembalut setiap 4–6 jam sekali, atau ketika mulai terasa lembap." at bounding box center [521, 313] width 415 height 39
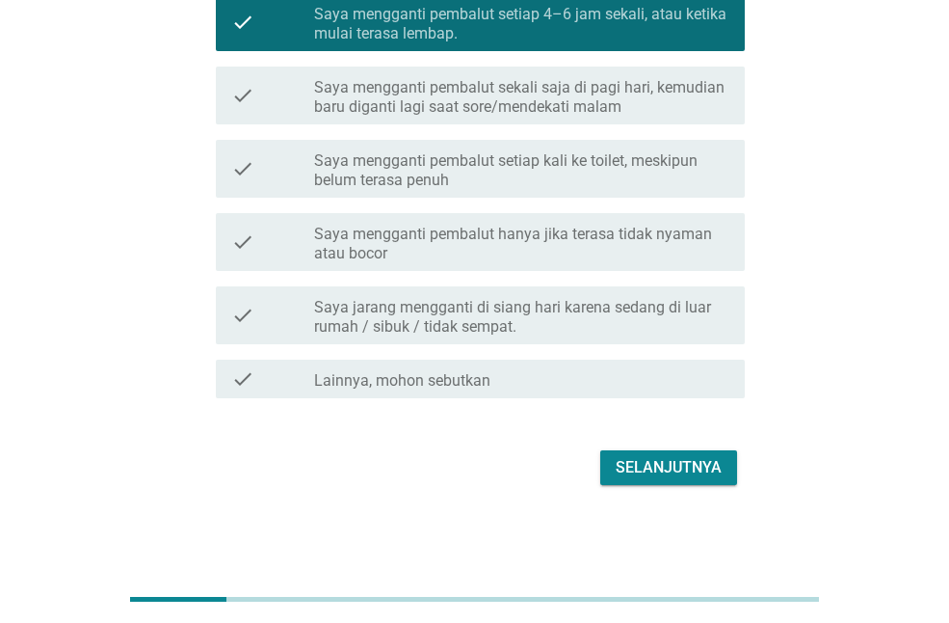
click at [653, 469] on div "Selanjutnya" at bounding box center [669, 467] width 106 height 23
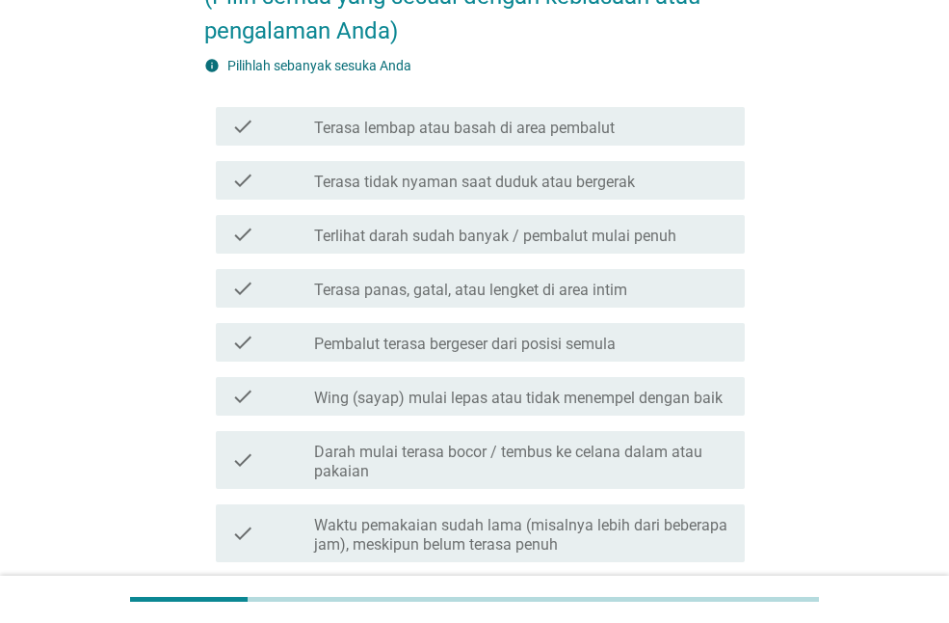
scroll to position [289, 0]
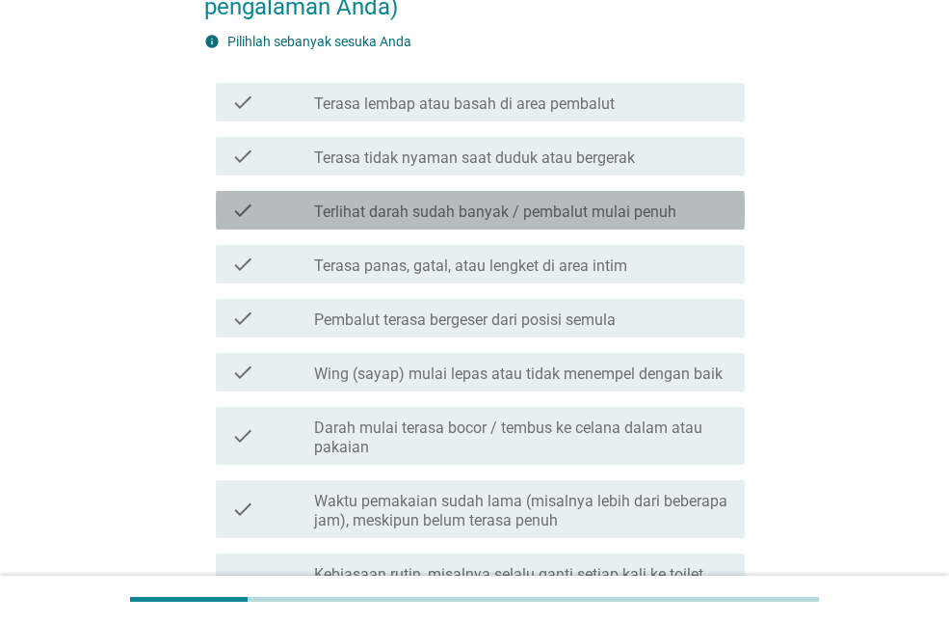
click at [706, 226] on div "check check_box_outline_blank Terlihat darah sudah banyak / pembalut mulai penuh" at bounding box center [480, 210] width 529 height 39
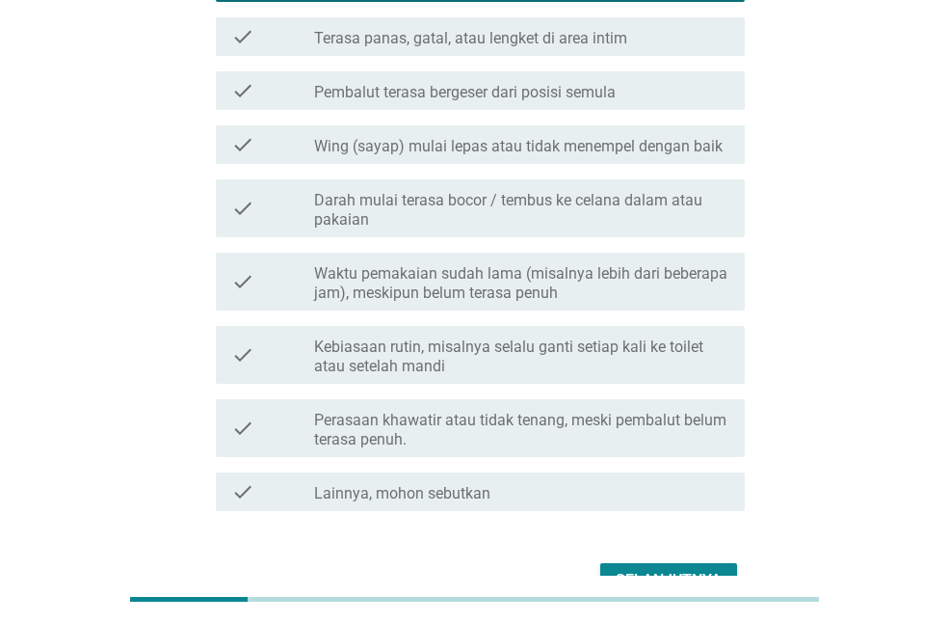
scroll to position [629, 0]
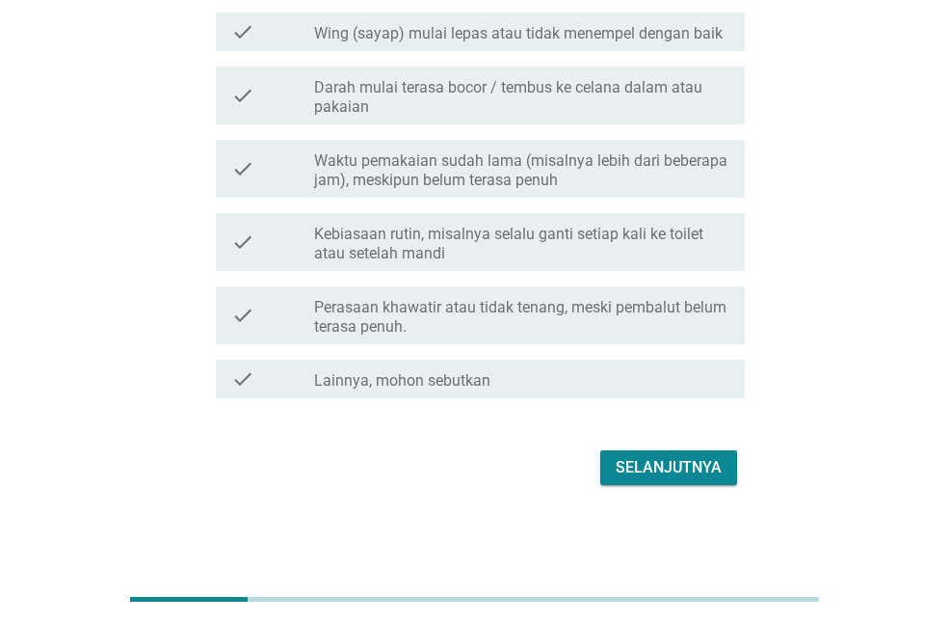
click at [707, 450] on button "Selanjutnya" at bounding box center [668, 467] width 137 height 35
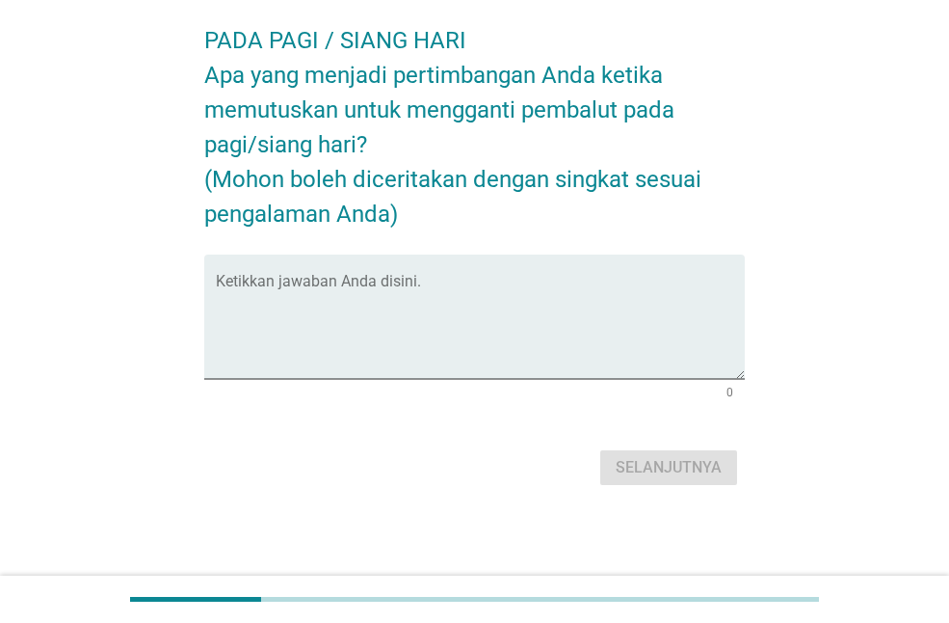
scroll to position [0, 0]
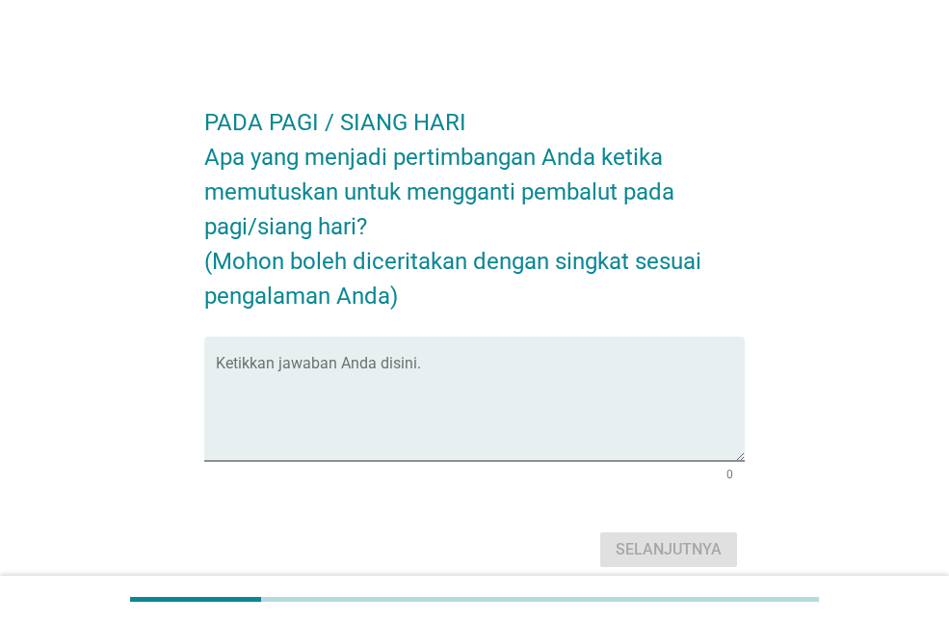
click at [707, 450] on textarea "Ketikkan jawaban Anda disini." at bounding box center [480, 409] width 529 height 101
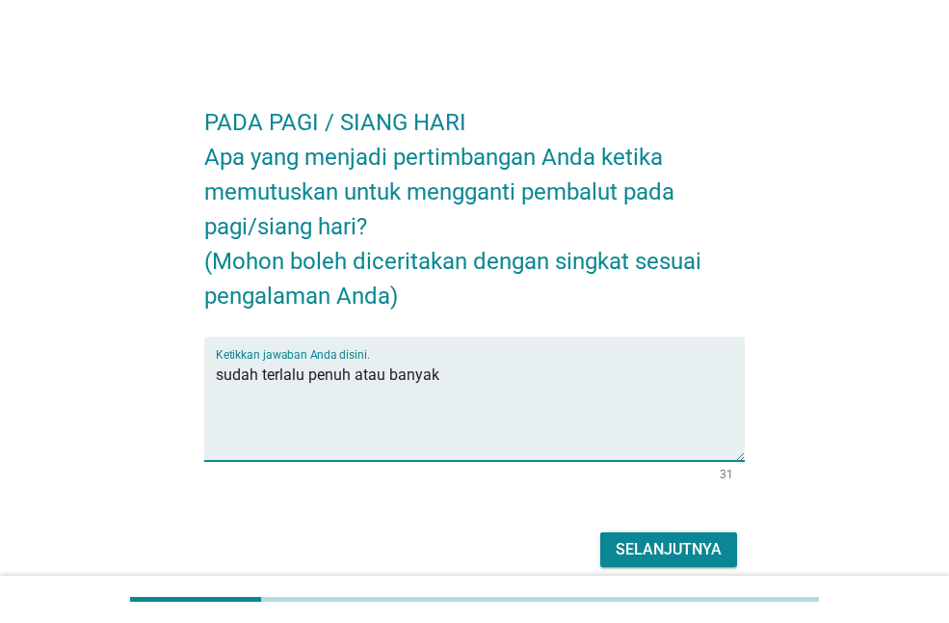
type textarea "sudah terlalu penuh atau banyak"
click at [649, 552] on div "Selanjutnya" at bounding box center [669, 549] width 106 height 23
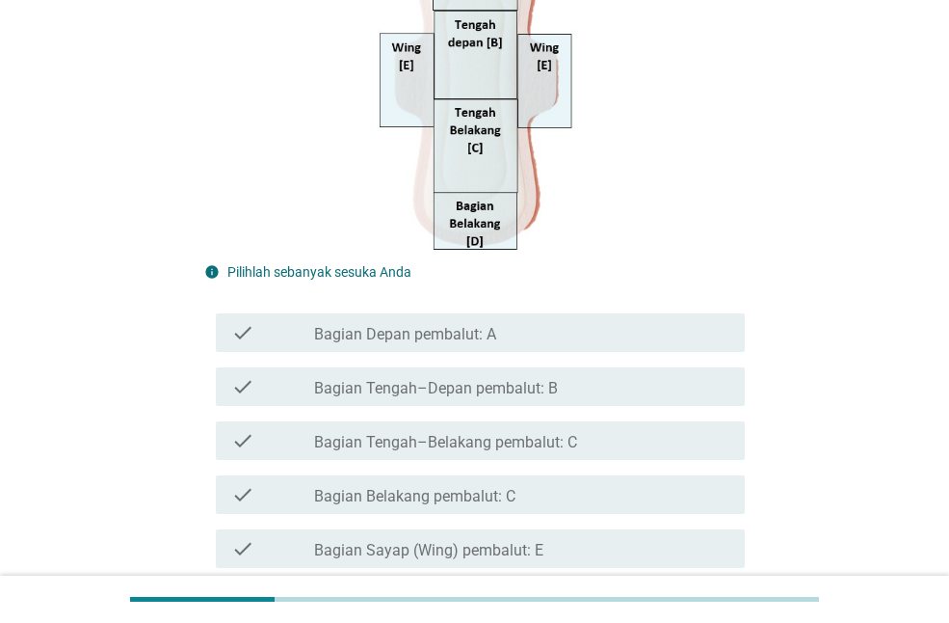
scroll to position [385, 0]
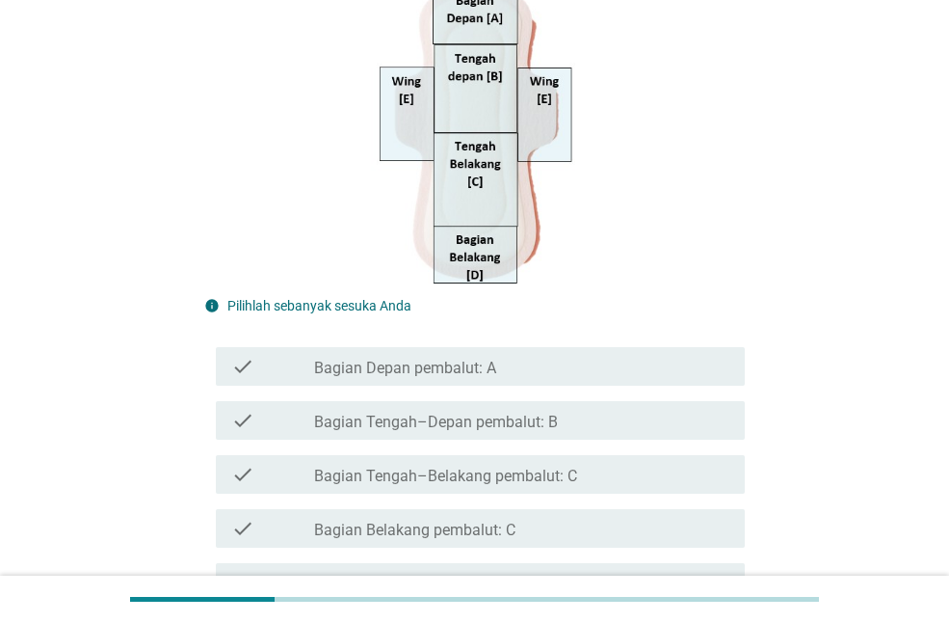
click at [495, 529] on label "Bagian Belakang pembalut: C" at bounding box center [414, 529] width 201 height 19
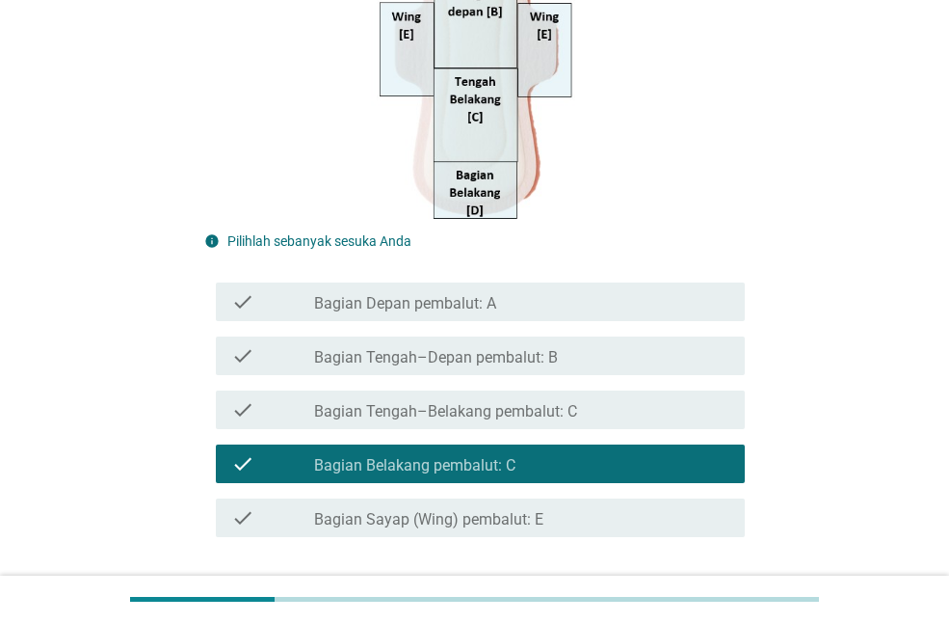
scroll to position [590, 0]
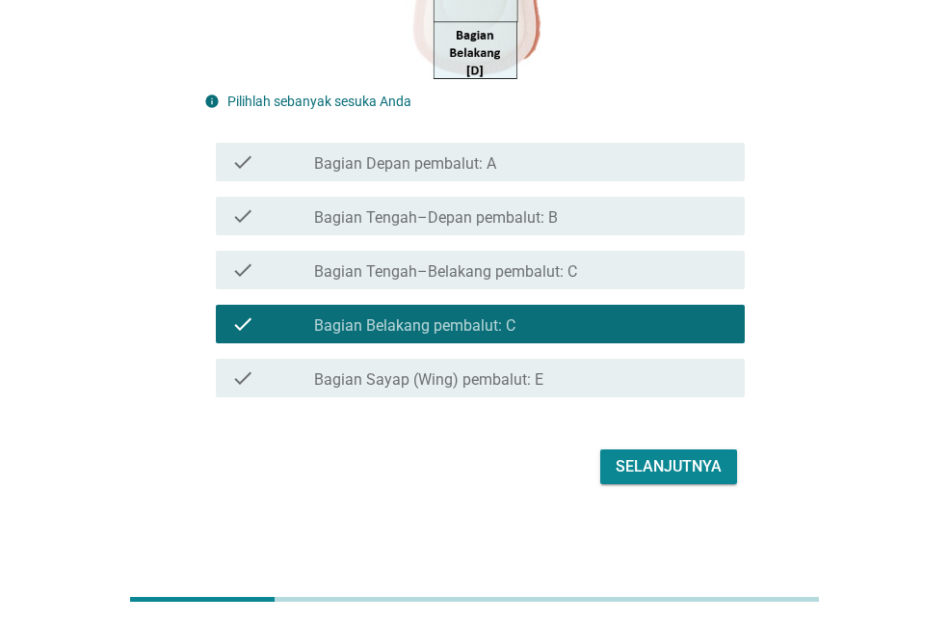
click at [632, 471] on div "Selanjutnya" at bounding box center [669, 466] width 106 height 23
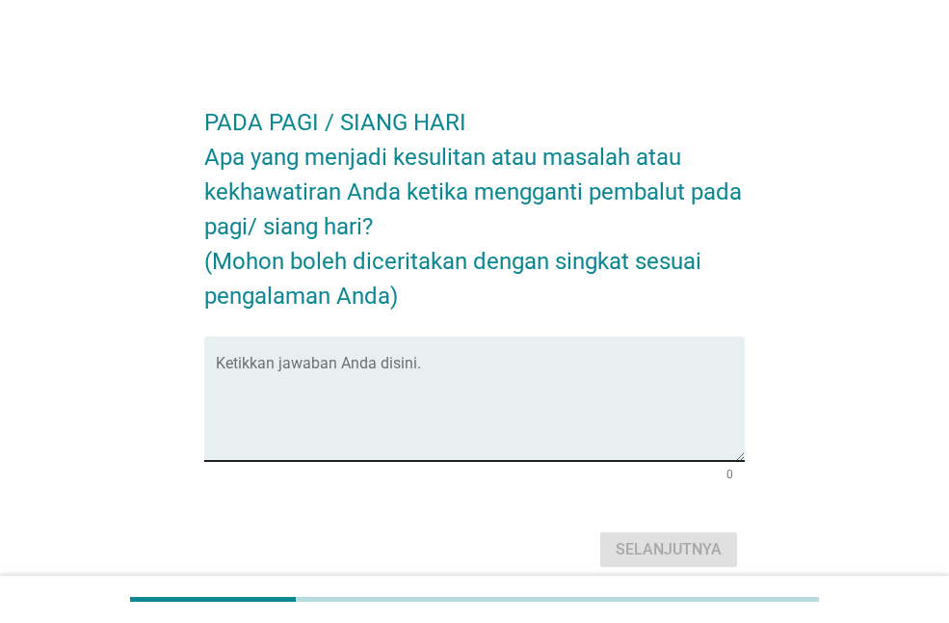
click at [631, 439] on textarea "Ketikkan jawaban Anda disini." at bounding box center [480, 409] width 529 height 101
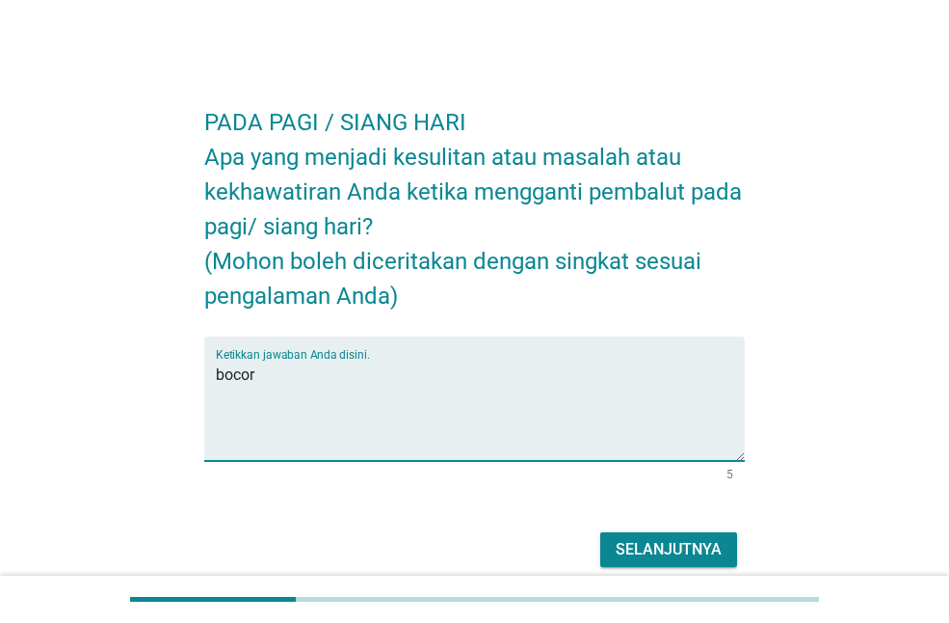
type textarea "bocor"
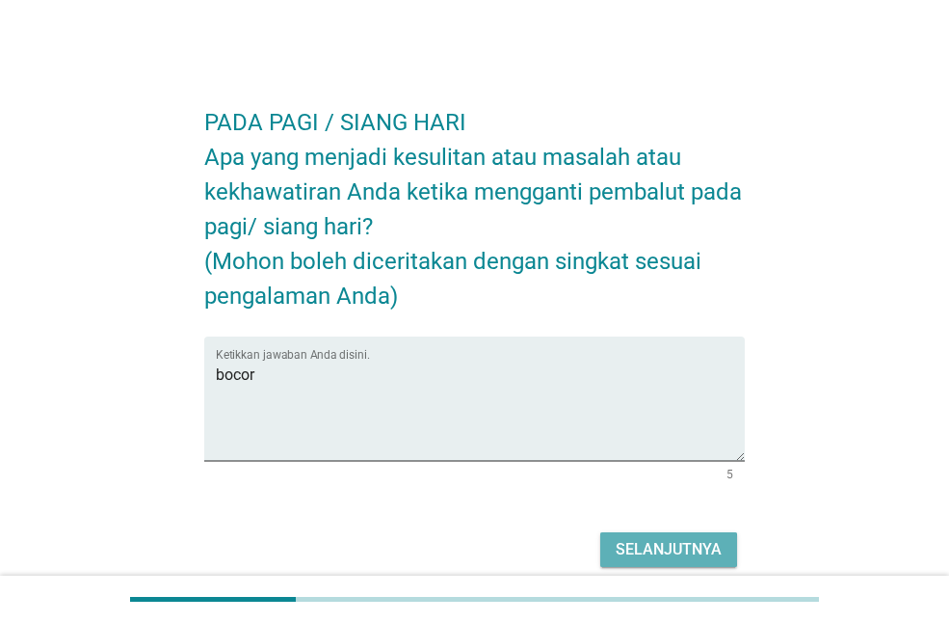
click at [631, 555] on div "Selanjutnya" at bounding box center [669, 549] width 106 height 23
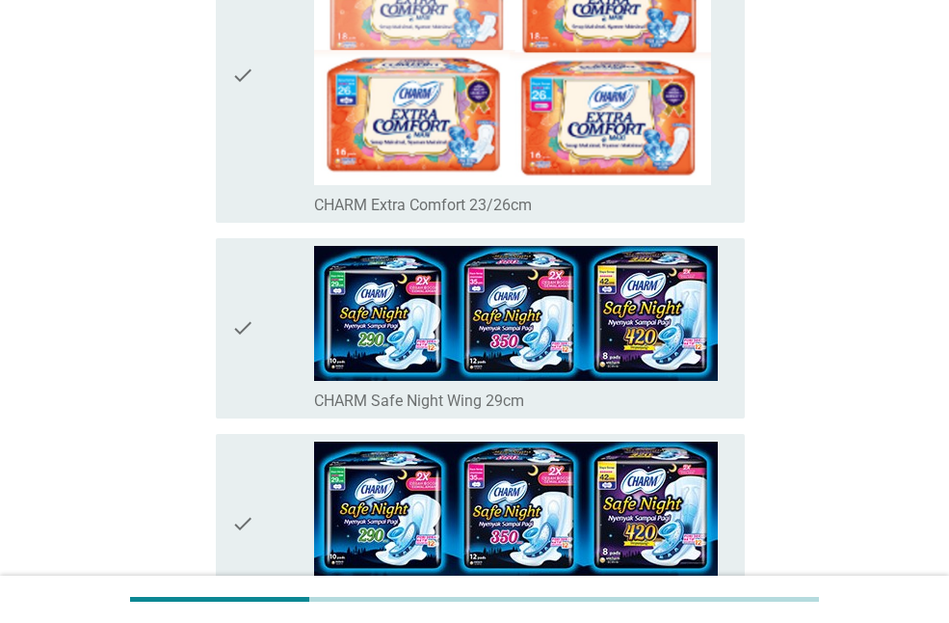
scroll to position [482, 0]
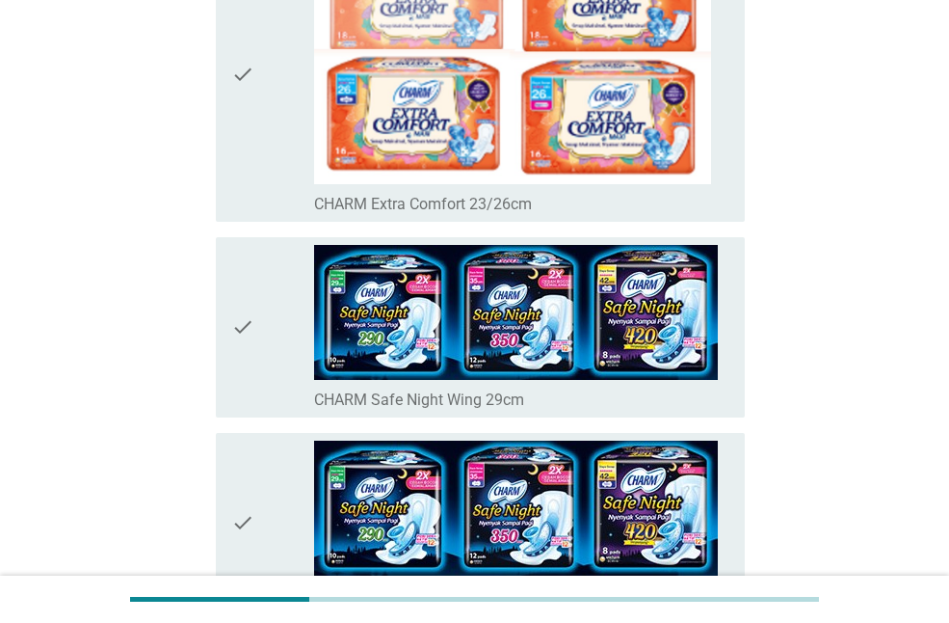
click at [237, 359] on icon "check" at bounding box center [242, 327] width 23 height 165
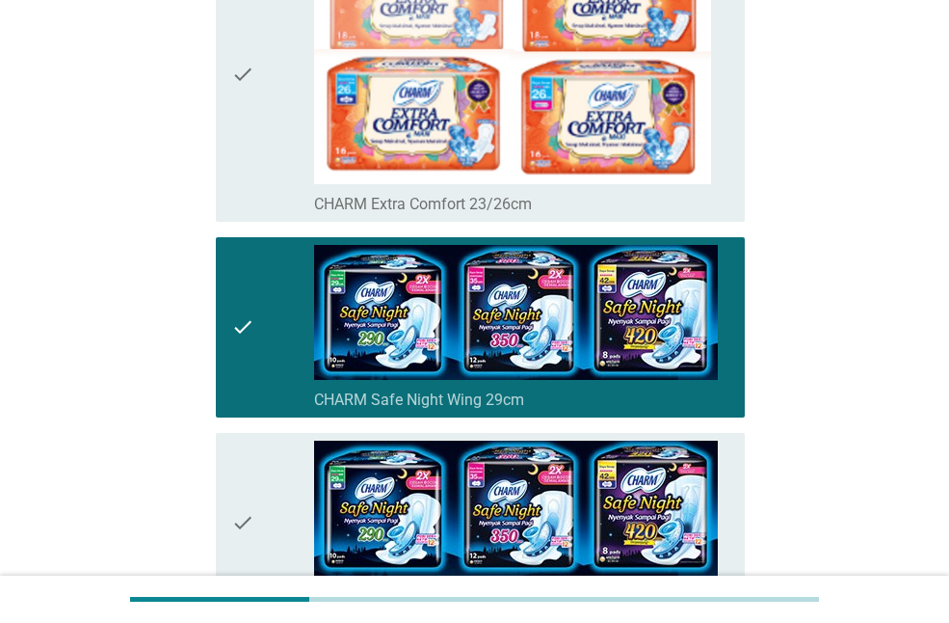
click at [229, 507] on div "check check_box_outline_blank CHARM Safe Night Wing 35cm" at bounding box center [480, 523] width 529 height 180
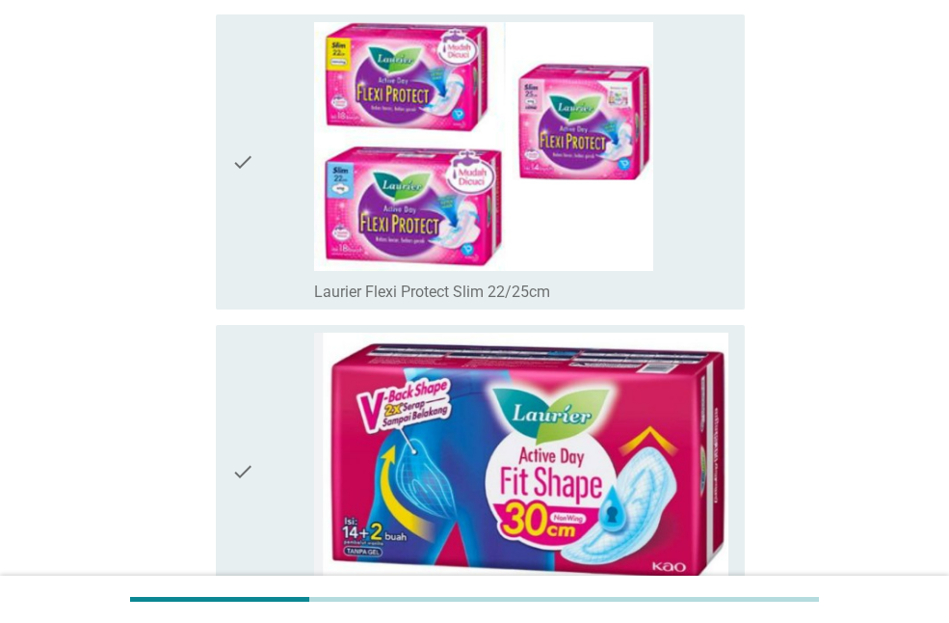
scroll to position [5011, 0]
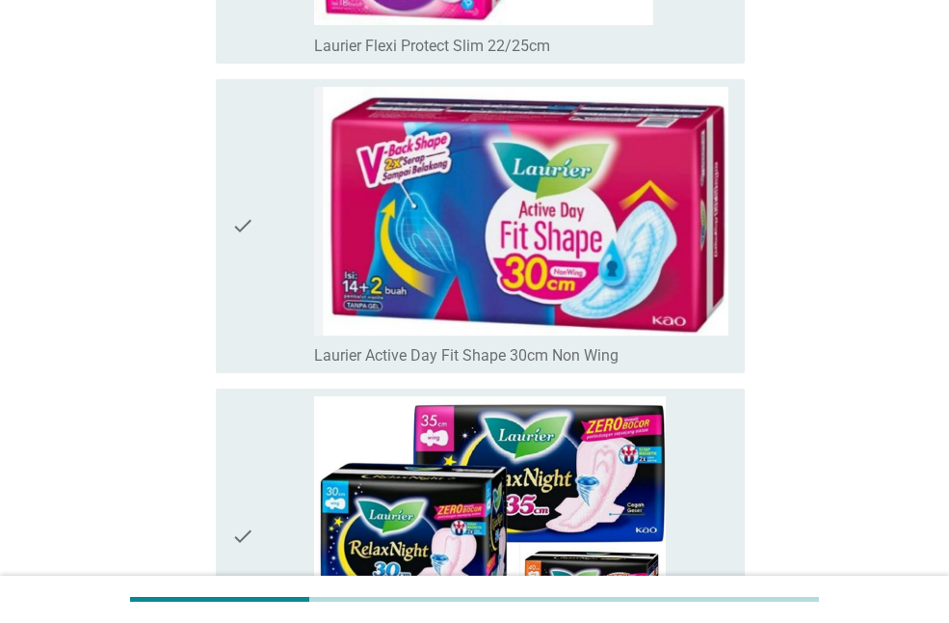
click at [229, 504] on div "check check_box_outline_blank Laurier Relax Night Wing 30cm" at bounding box center [480, 535] width 529 height 294
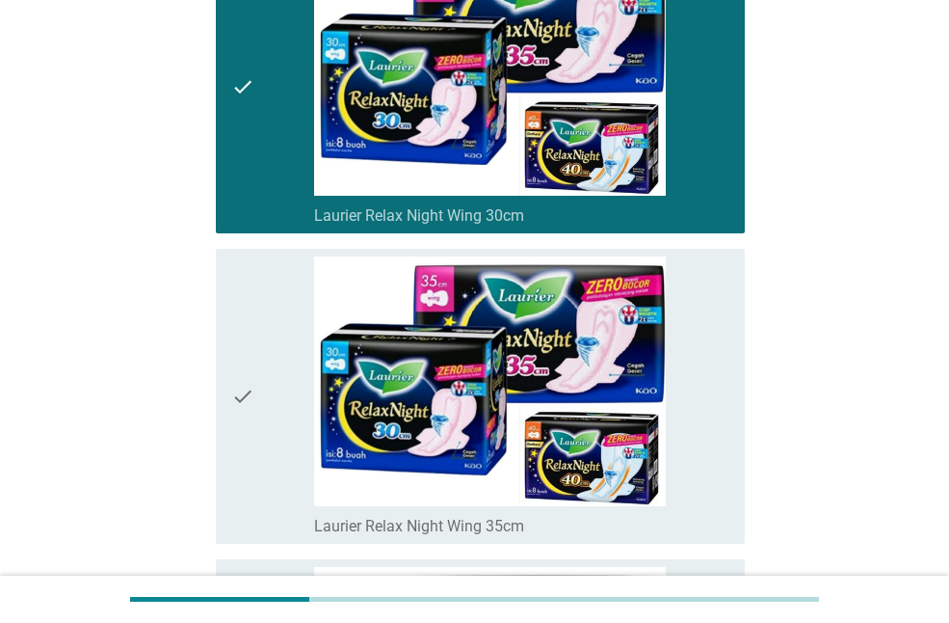
scroll to position [5589, 0]
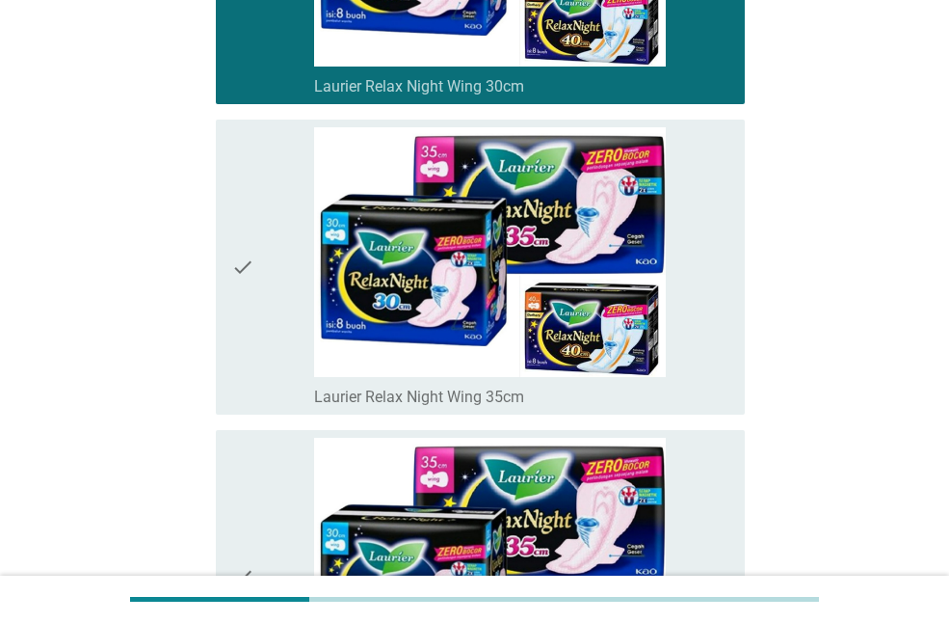
click at [244, 328] on icon "check" at bounding box center [242, 266] width 23 height 278
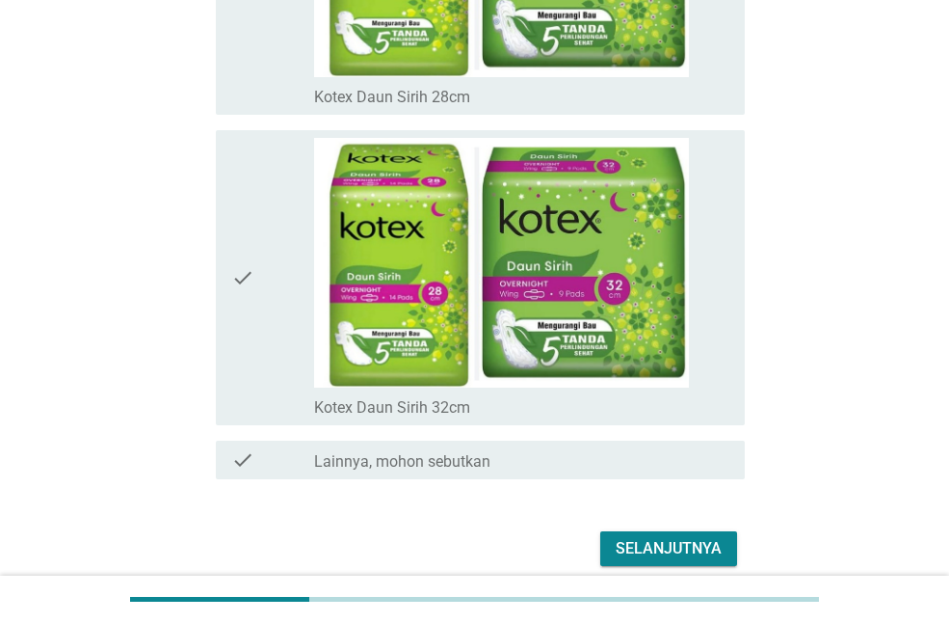
scroll to position [13665, 0]
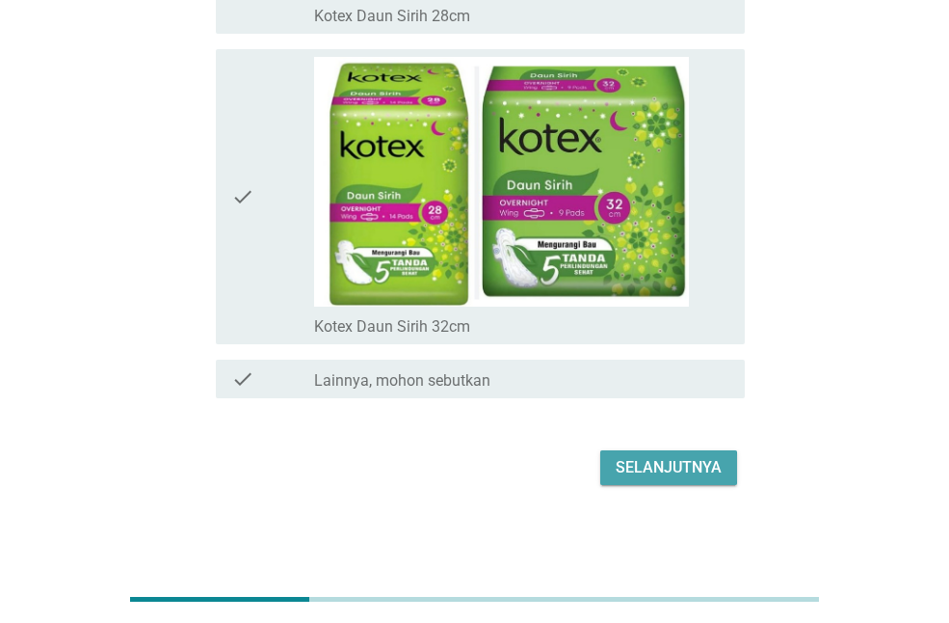
click at [654, 469] on div "Selanjutnya" at bounding box center [669, 467] width 106 height 23
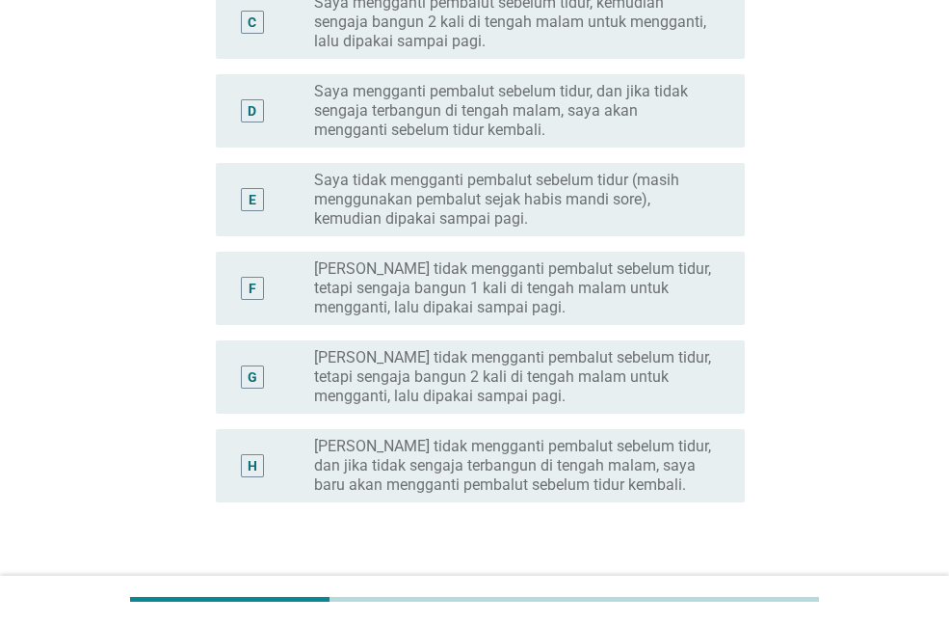
scroll to position [289, 0]
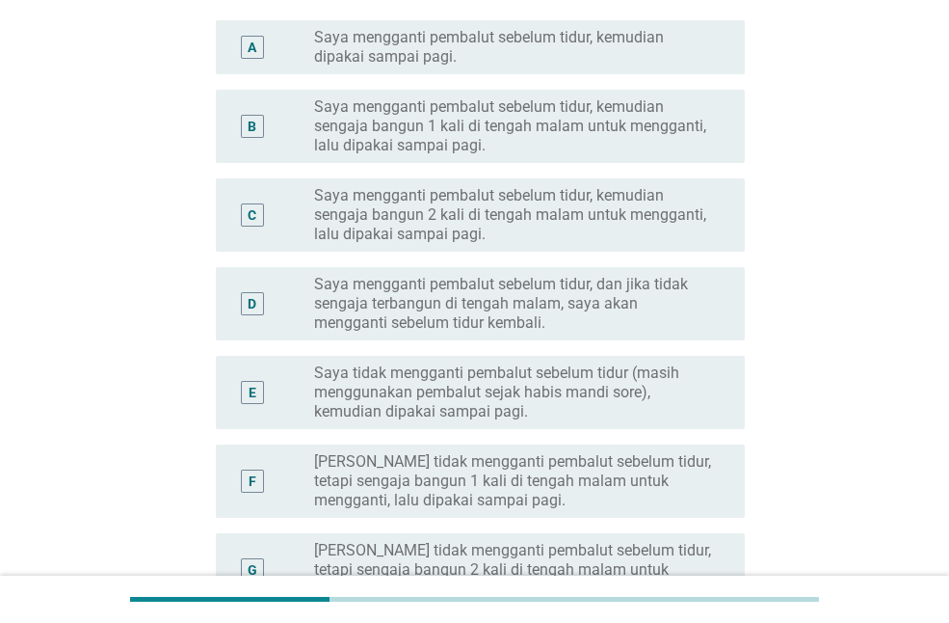
click at [606, 275] on label "Saya mengganti pembalut sebelum tidur, dan jika tidak sengaja terbangun di teng…" at bounding box center [514, 304] width 400 height 58
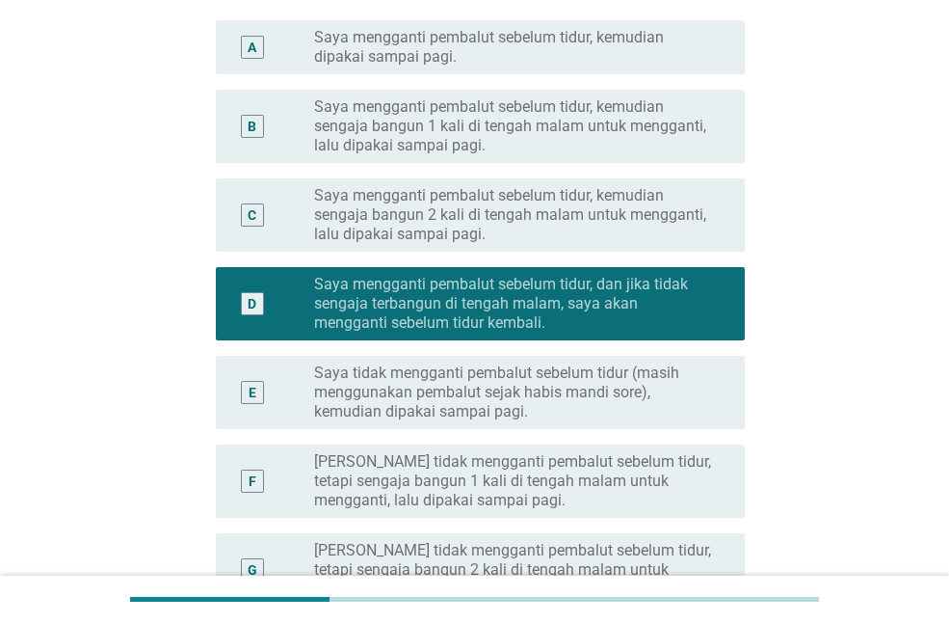
click at [616, 232] on label "Saya mengganti pembalut sebelum tidur, kemudian sengaja bangun 2 kali di tengah…" at bounding box center [514, 215] width 400 height 58
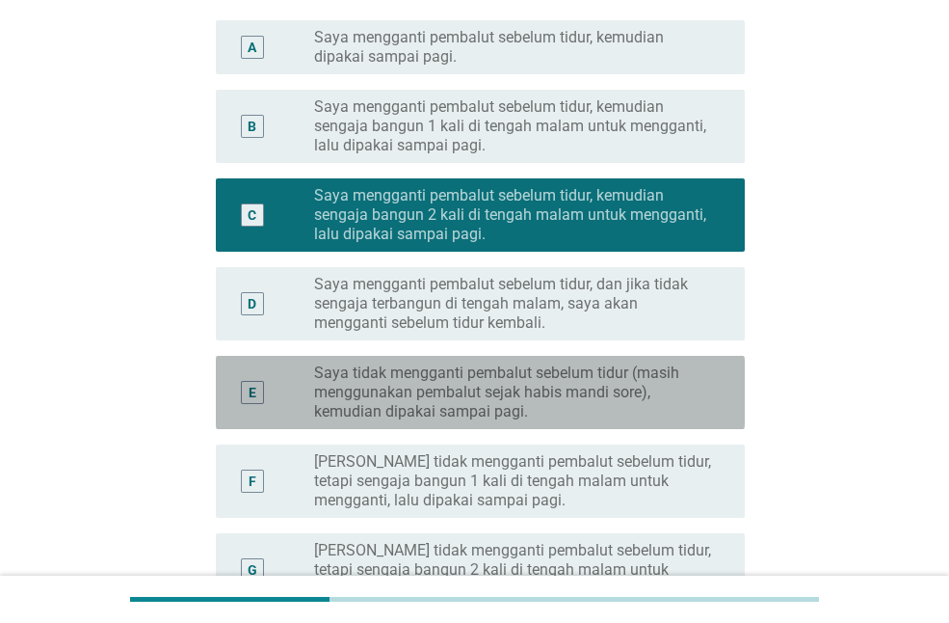
click at [619, 378] on label "Saya tidak mengganti pembalut sebelum tidur (masih menggunakan pembalut sejak h…" at bounding box center [514, 392] width 400 height 58
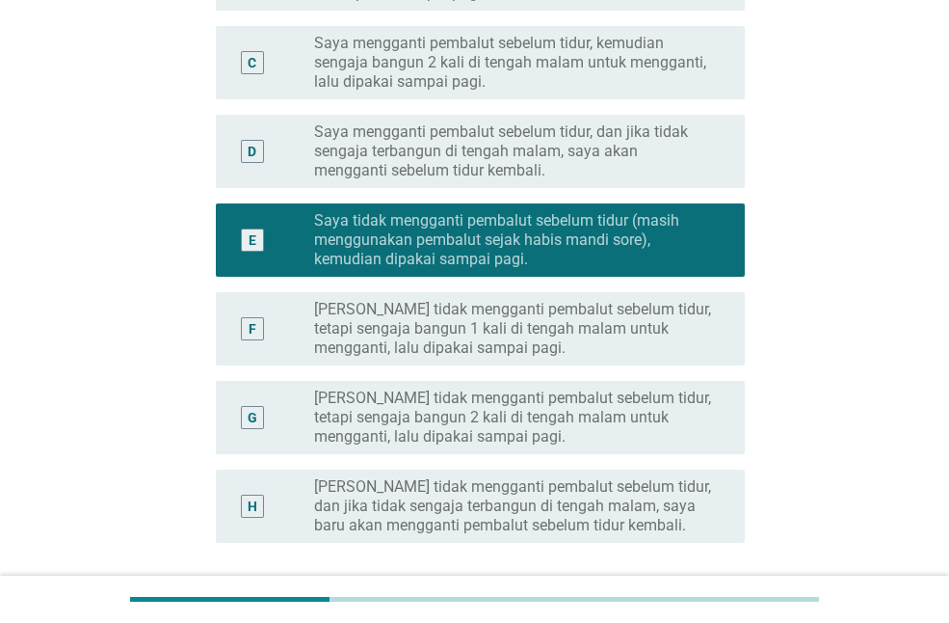
scroll to position [609, 0]
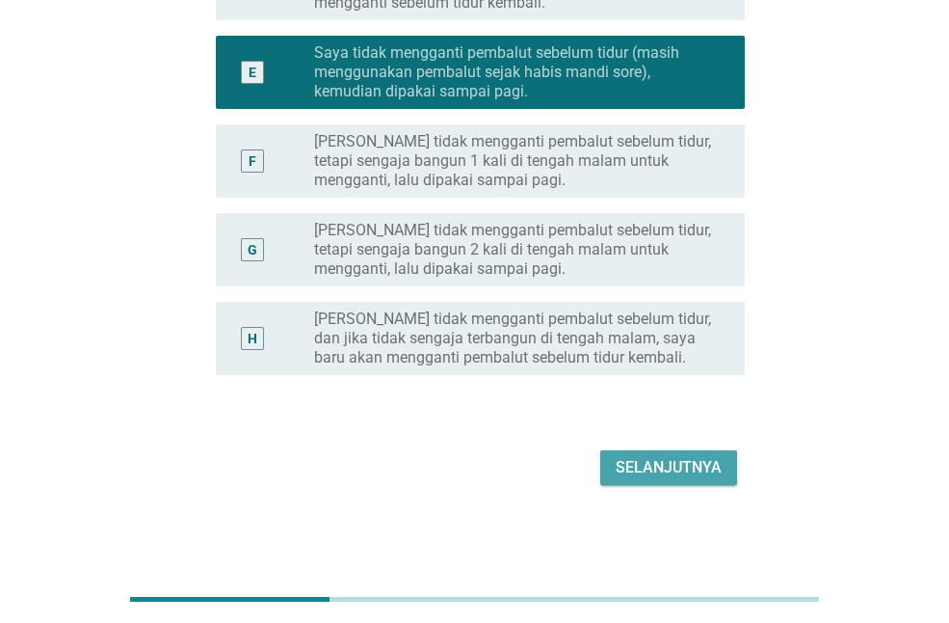
click at [698, 476] on div "Selanjutnya" at bounding box center [669, 467] width 106 height 23
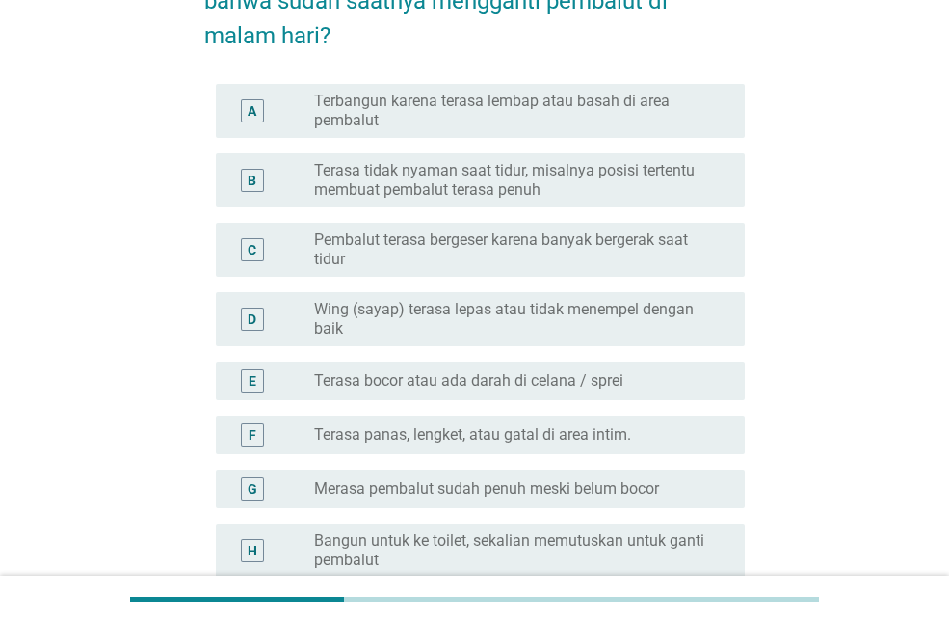
scroll to position [193, 0]
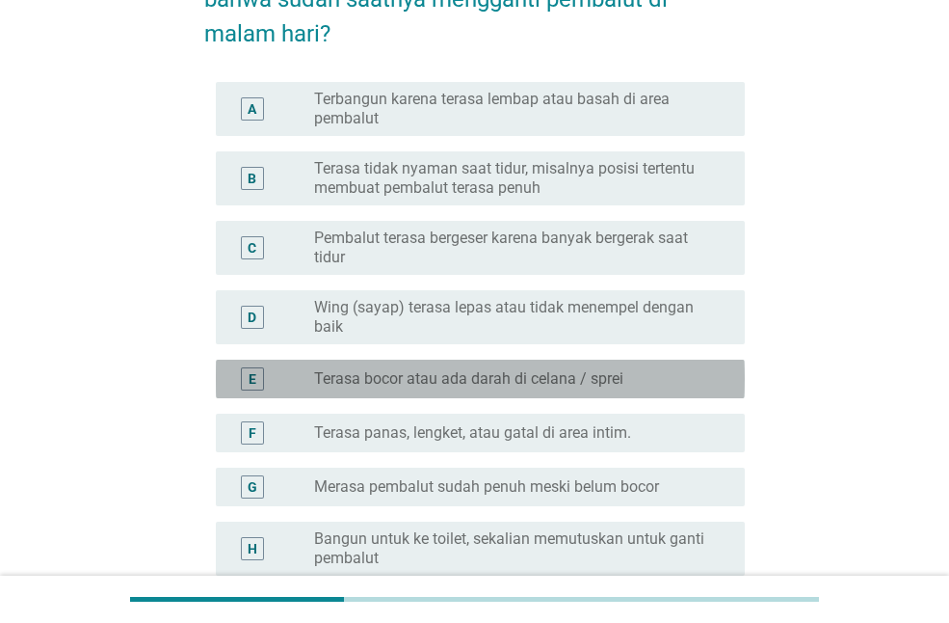
click at [692, 370] on div "radio_button_unchecked Terasa bocor atau ada darah di celana / sprei" at bounding box center [514, 378] width 400 height 19
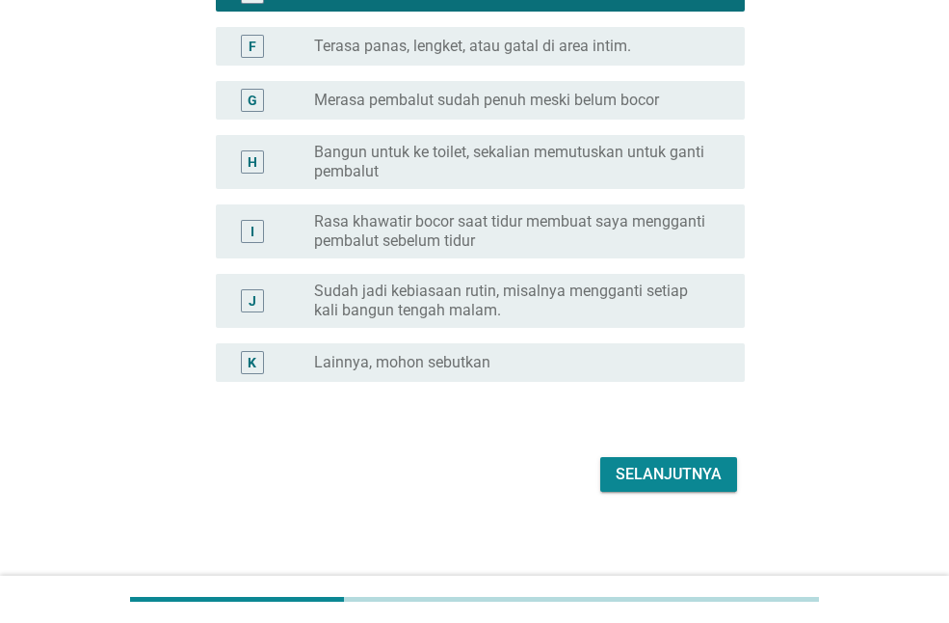
scroll to position [586, 0]
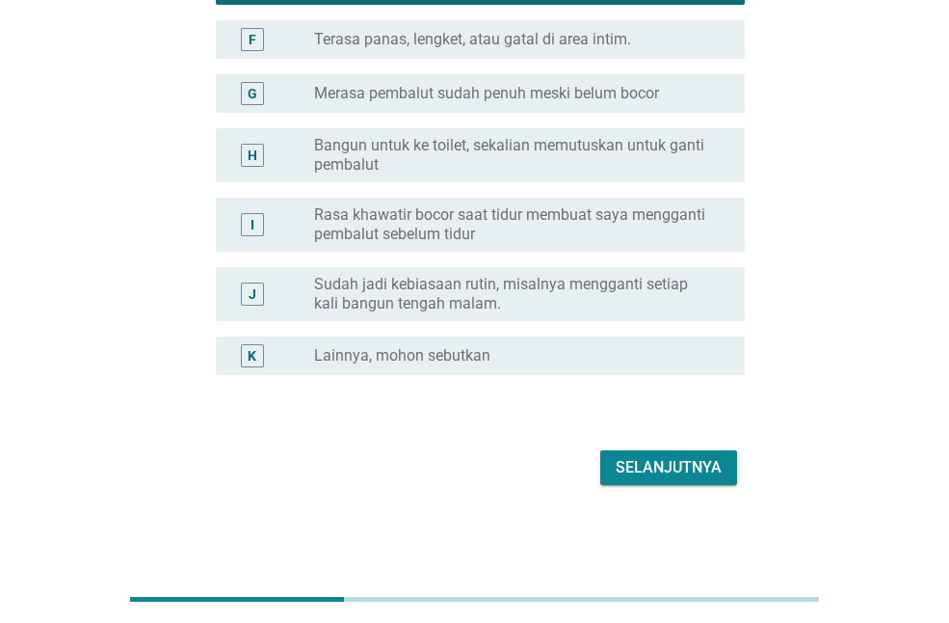
click at [644, 486] on div "Selanjutnya" at bounding box center [474, 467] width 541 height 46
click at [650, 462] on div "Selanjutnya" at bounding box center [669, 467] width 106 height 23
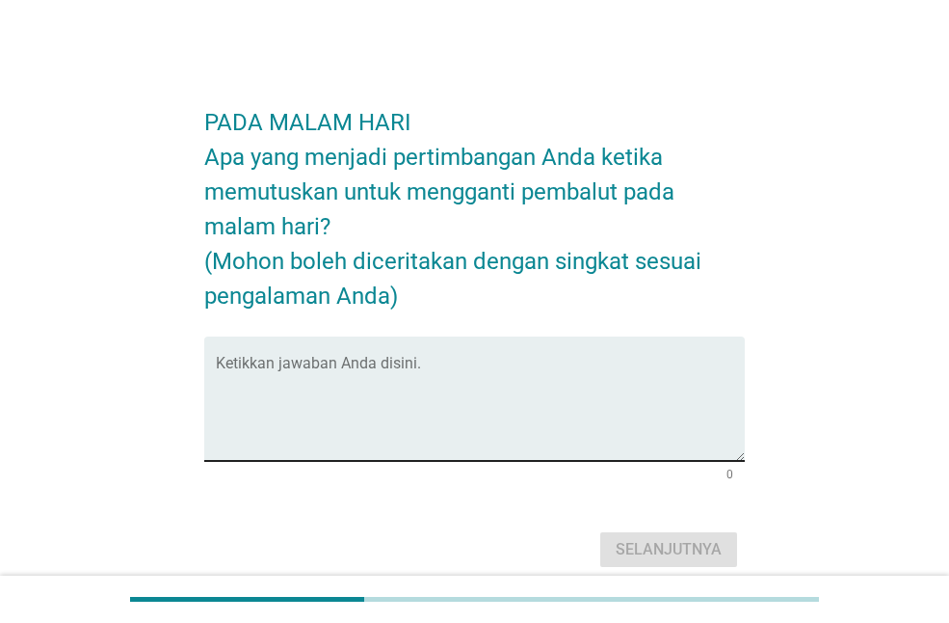
click at [656, 432] on textarea "Ketikkan jawaban Anda disini." at bounding box center [480, 409] width 529 height 101
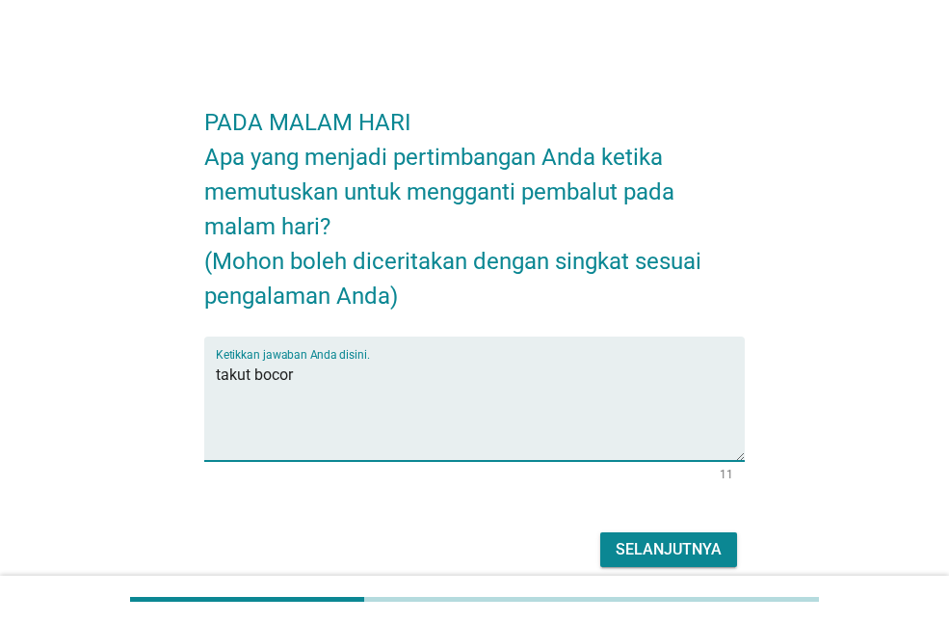
type textarea "takut bocor"
click at [679, 546] on div "Selanjutnya" at bounding box center [669, 549] width 106 height 23
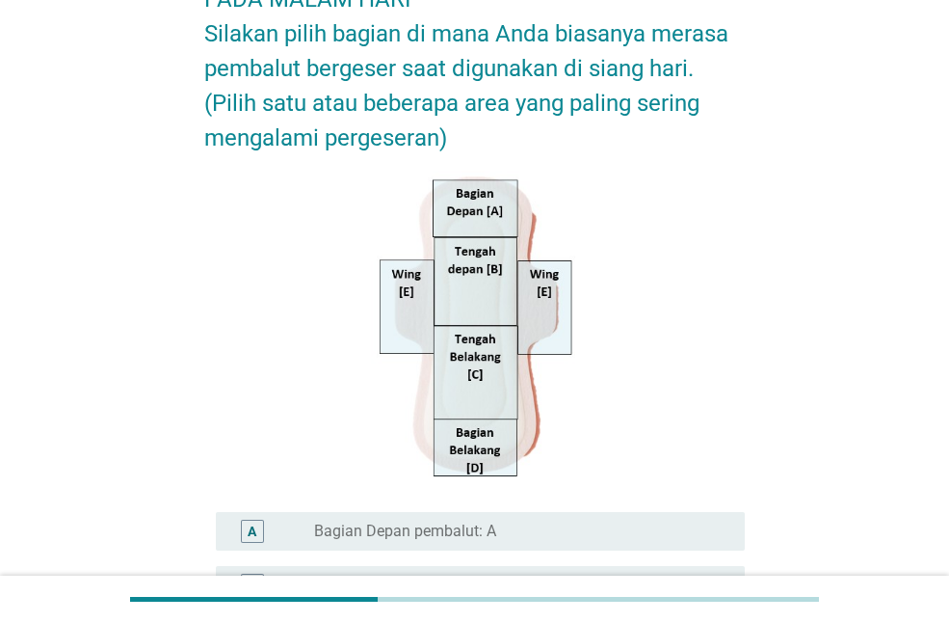
scroll to position [550, 0]
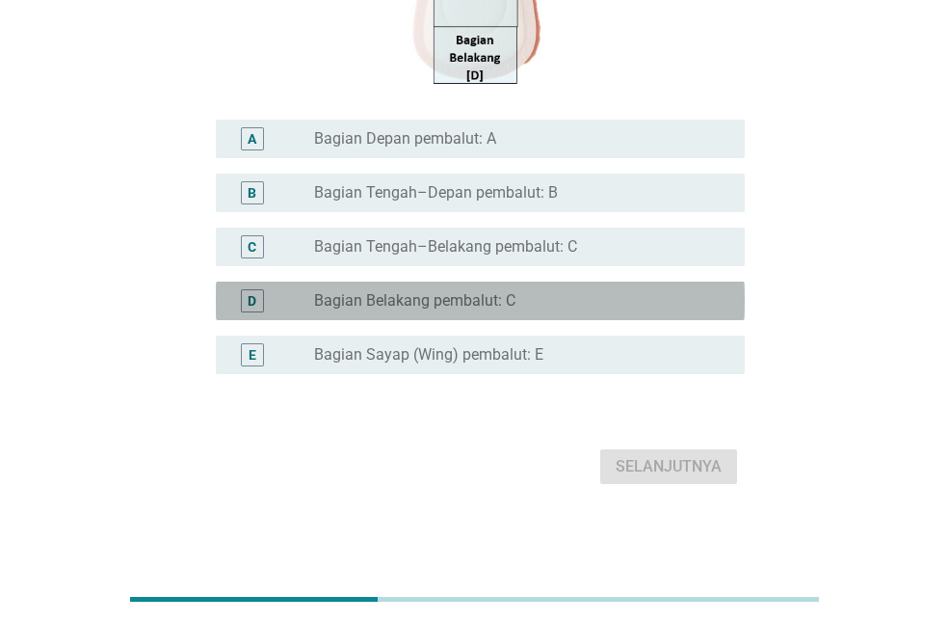
click at [610, 301] on div "radio_button_unchecked Bagian Belakang pembalut: C" at bounding box center [514, 300] width 400 height 19
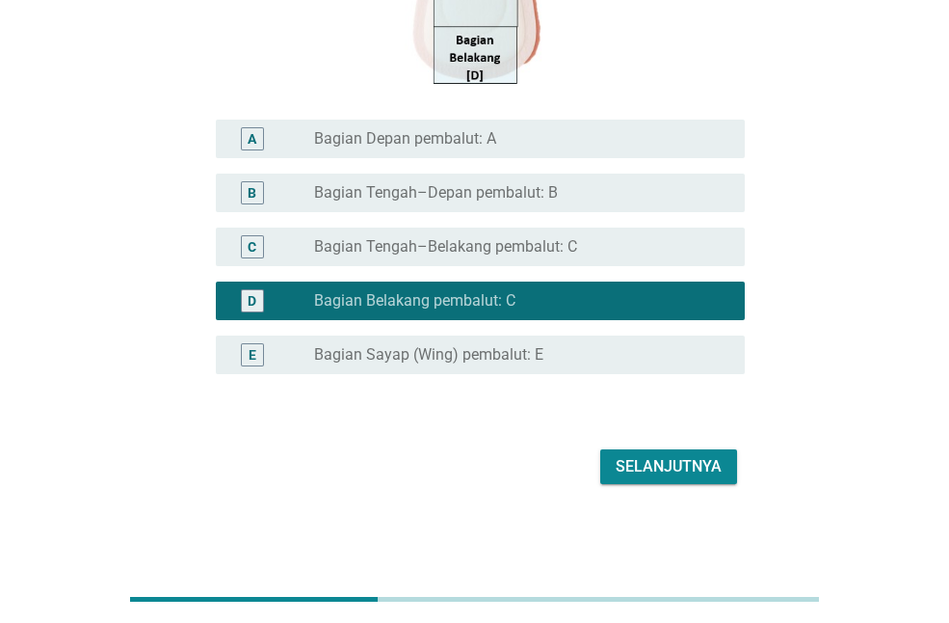
click at [654, 460] on div "Selanjutnya" at bounding box center [669, 466] width 106 height 23
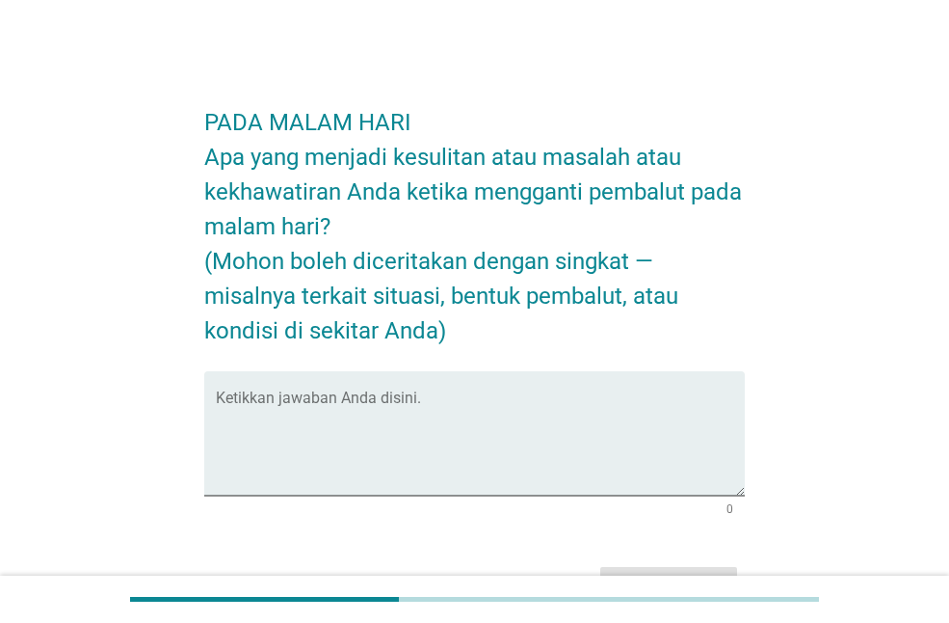
click at [654, 460] on textarea "Ketikkan jawaban Anda disini." at bounding box center [480, 444] width 529 height 101
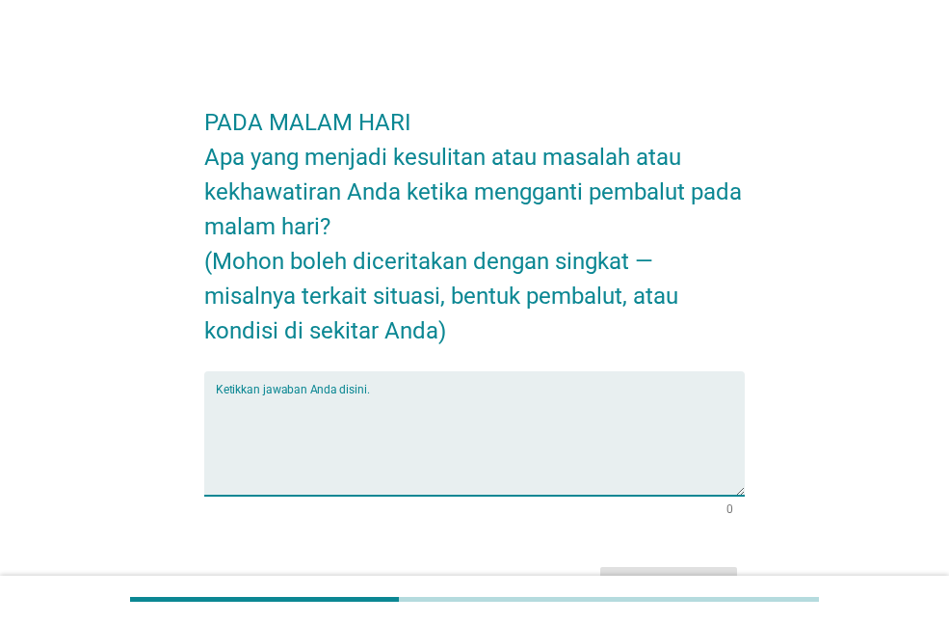
click at [654, 460] on textarea "Ketikkan jawaban Anda disini." at bounding box center [480, 444] width 529 height 101
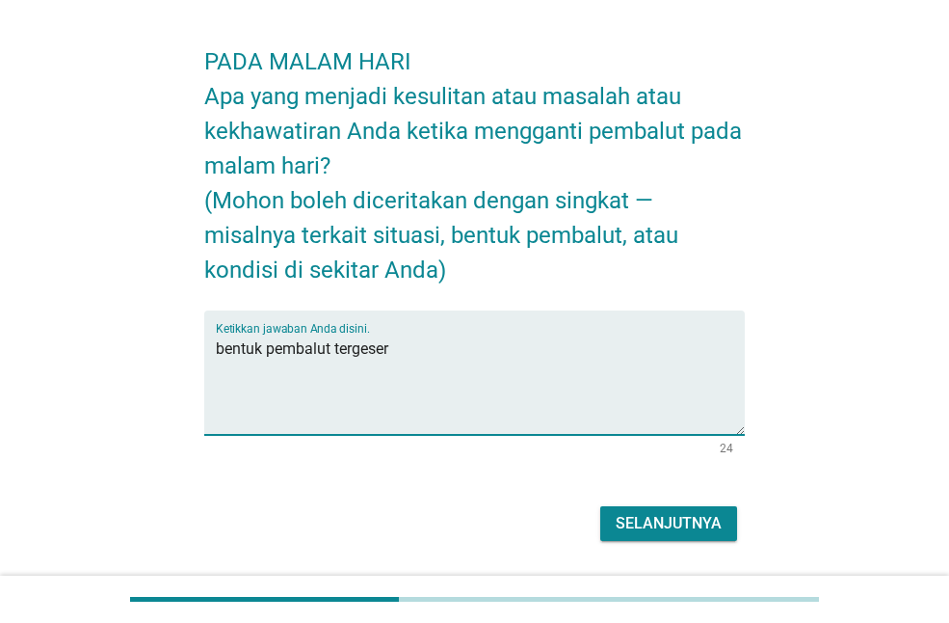
scroll to position [117, 0]
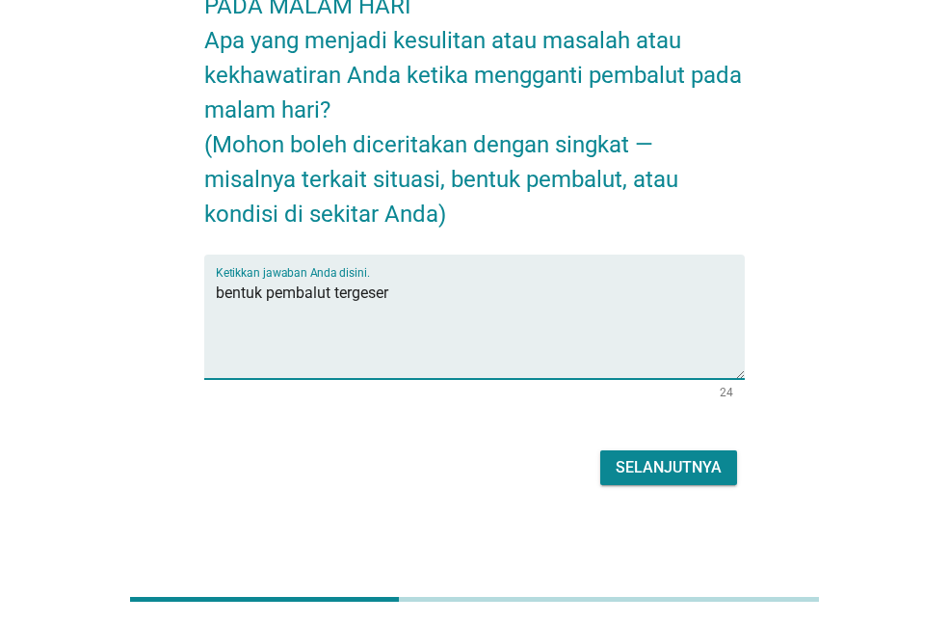
type textarea "bentuk pembalut tergeser"
click at [684, 472] on div "Selanjutnya" at bounding box center [669, 467] width 106 height 23
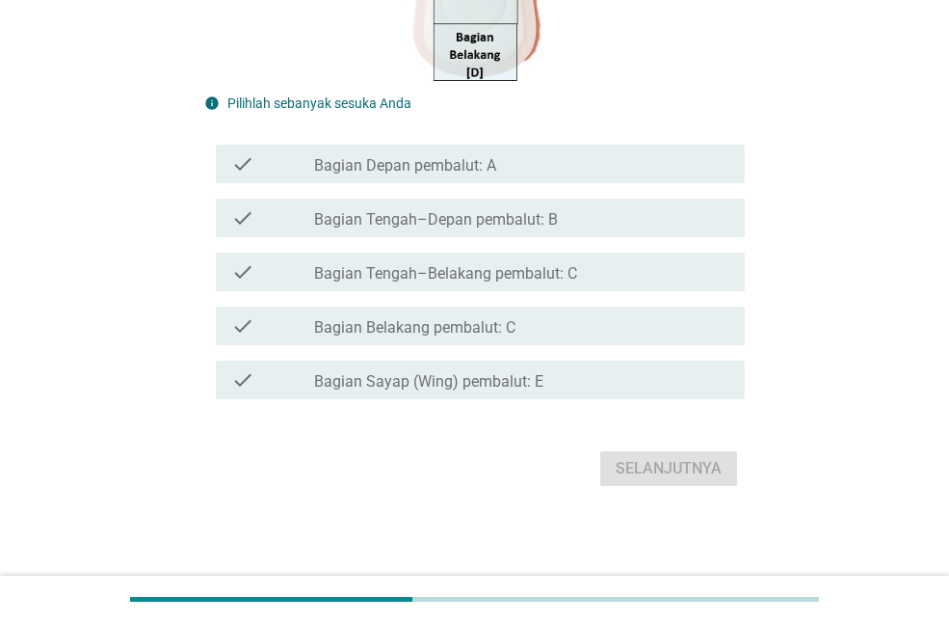
scroll to position [590, 0]
click at [683, 343] on div "check check_box_outline_blank Bagian Belakang pembalut: C" at bounding box center [480, 324] width 529 height 39
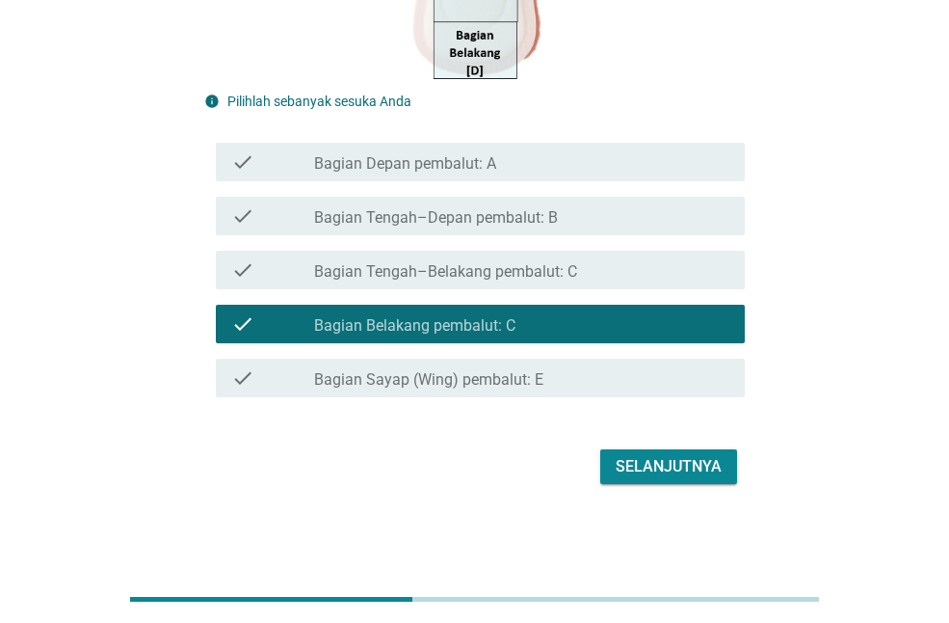
click at [673, 469] on div "Selanjutnya" at bounding box center [669, 466] width 106 height 23
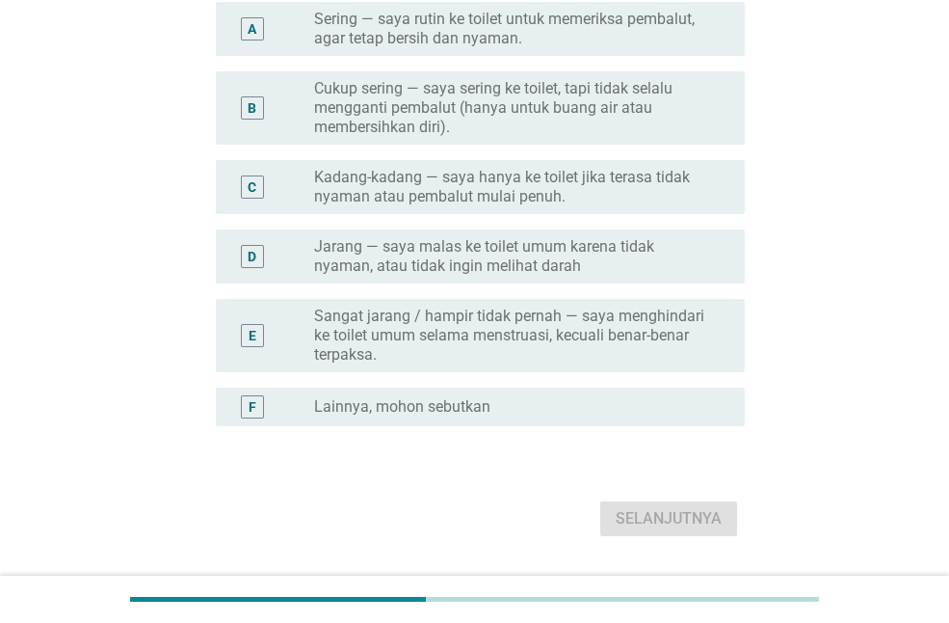
scroll to position [385, 0]
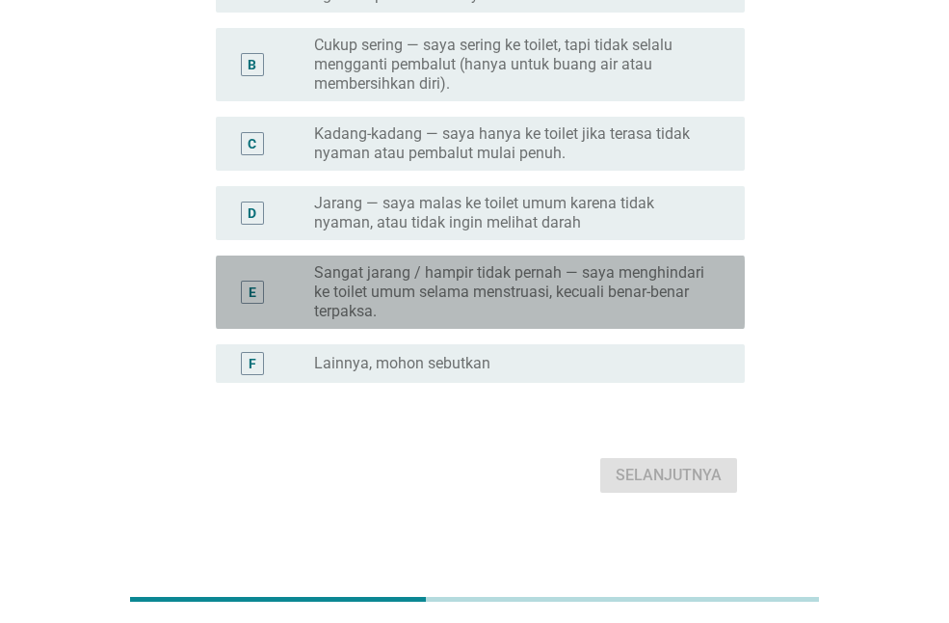
click at [658, 295] on label "Sangat jarang / hampir tidak pernah — saya menghindari ke toilet umum selama me…" at bounding box center [514, 292] width 400 height 58
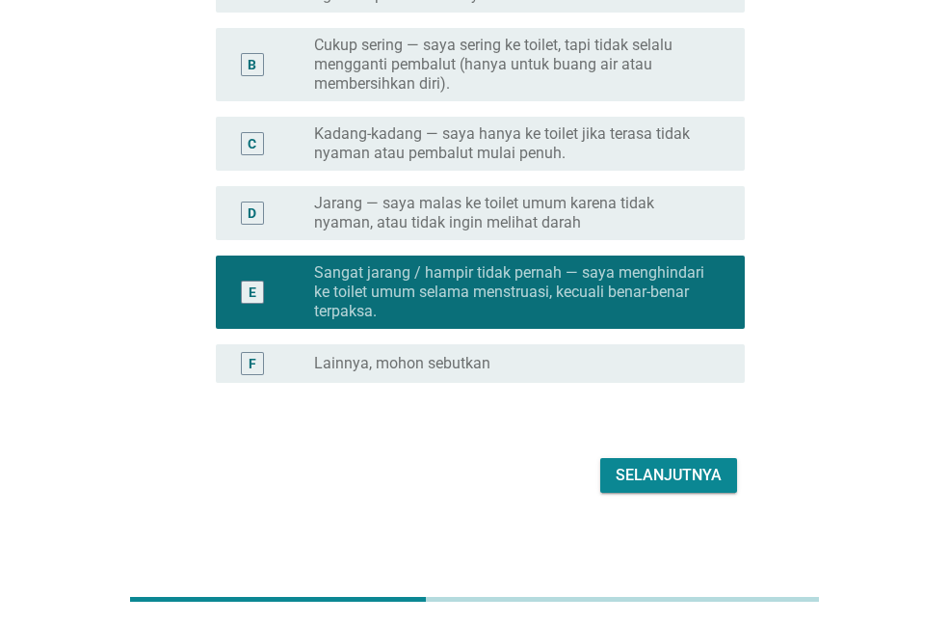
click at [652, 210] on label "Jarang — saya malas ke toilet umum karena tidak nyaman, atau tidak ingin meliha…" at bounding box center [514, 213] width 400 height 39
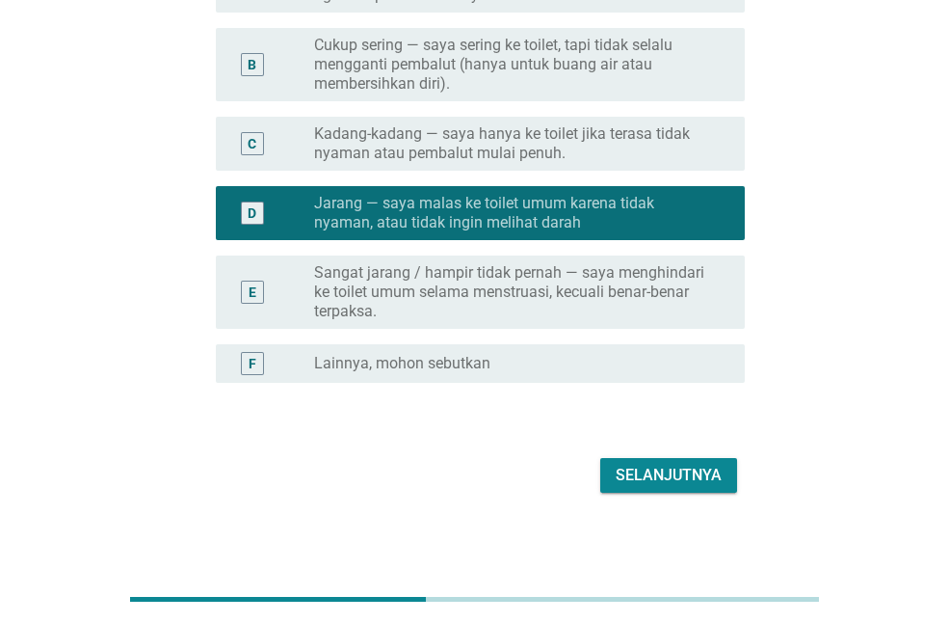
click at [654, 488] on button "Selanjutnya" at bounding box center [668, 475] width 137 height 35
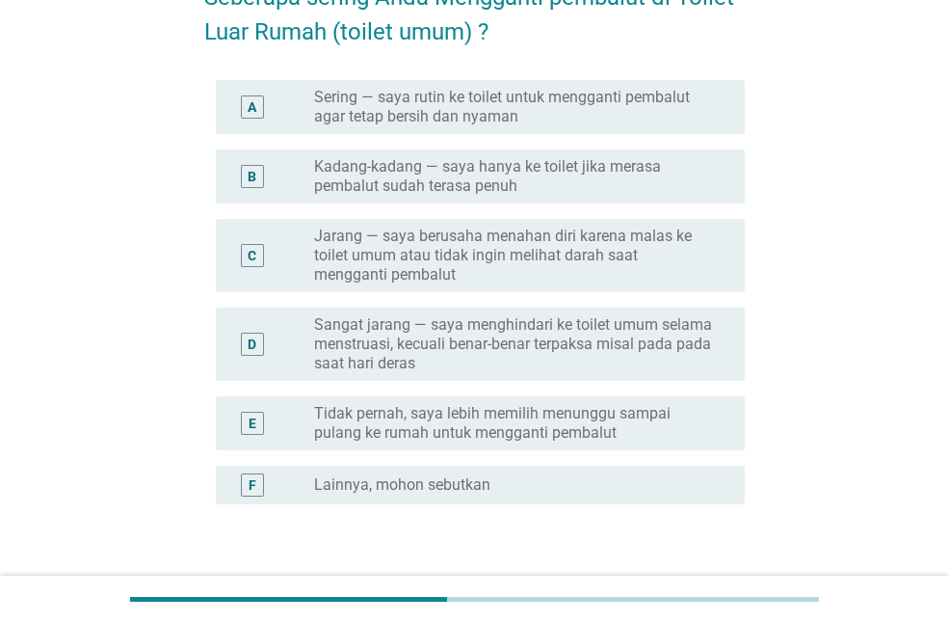
scroll to position [193, 0]
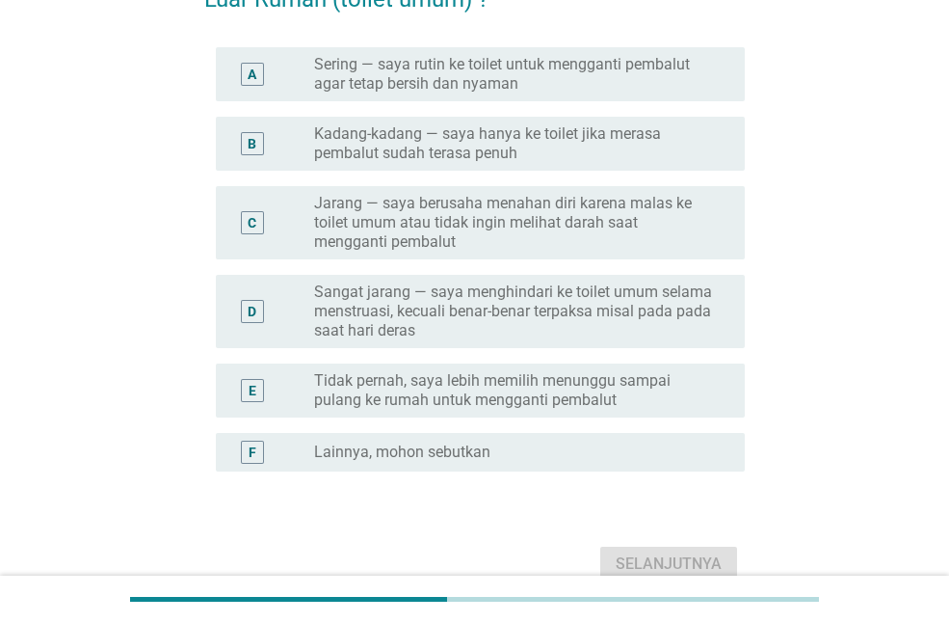
click at [654, 397] on label "Tidak pernah, saya lebih memilih menunggu sampai pulang ke rumah untuk menggant…" at bounding box center [514, 390] width 400 height 39
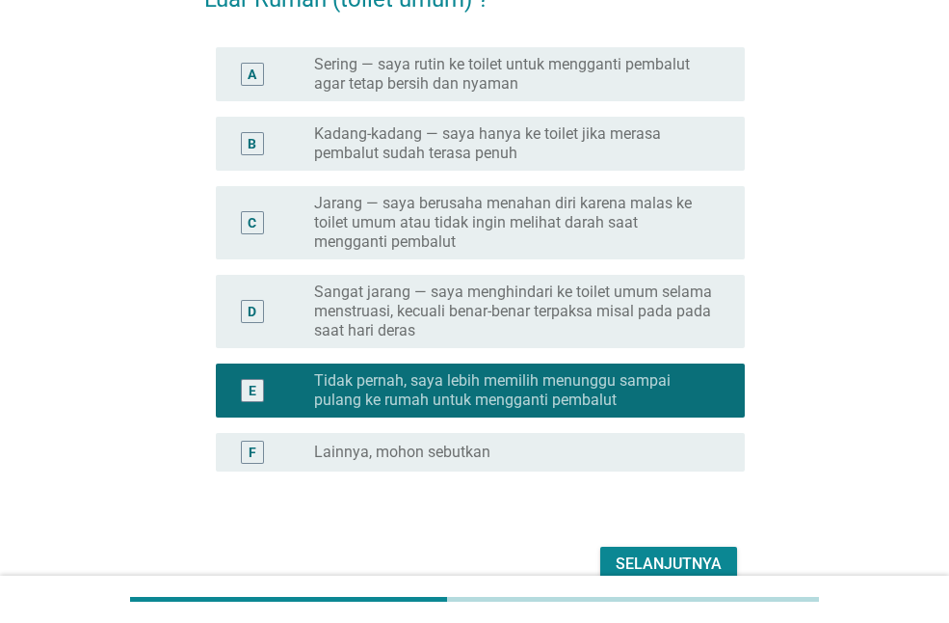
click at [653, 562] on div "Selanjutnya" at bounding box center [669, 563] width 106 height 23
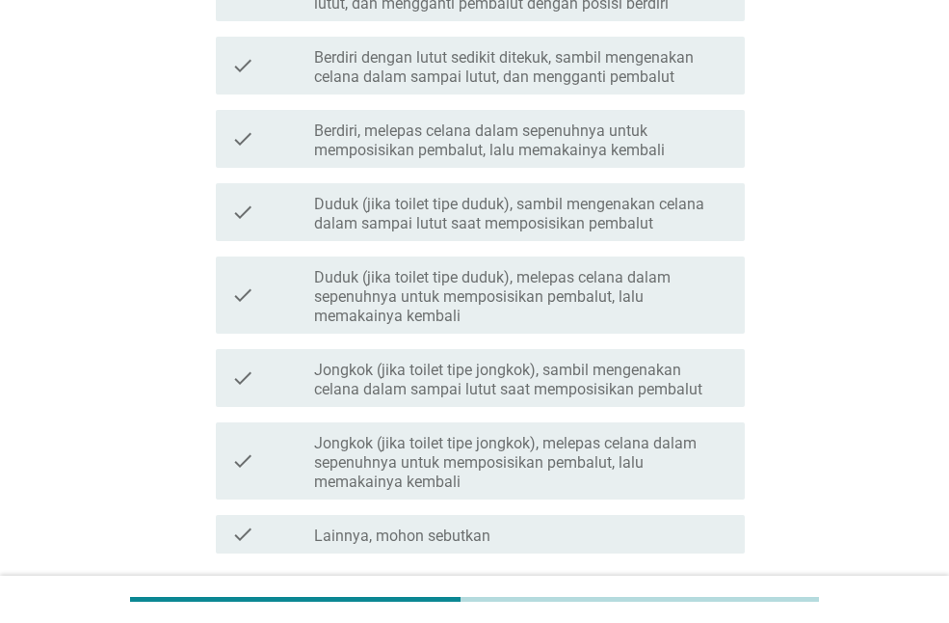
scroll to position [385, 0]
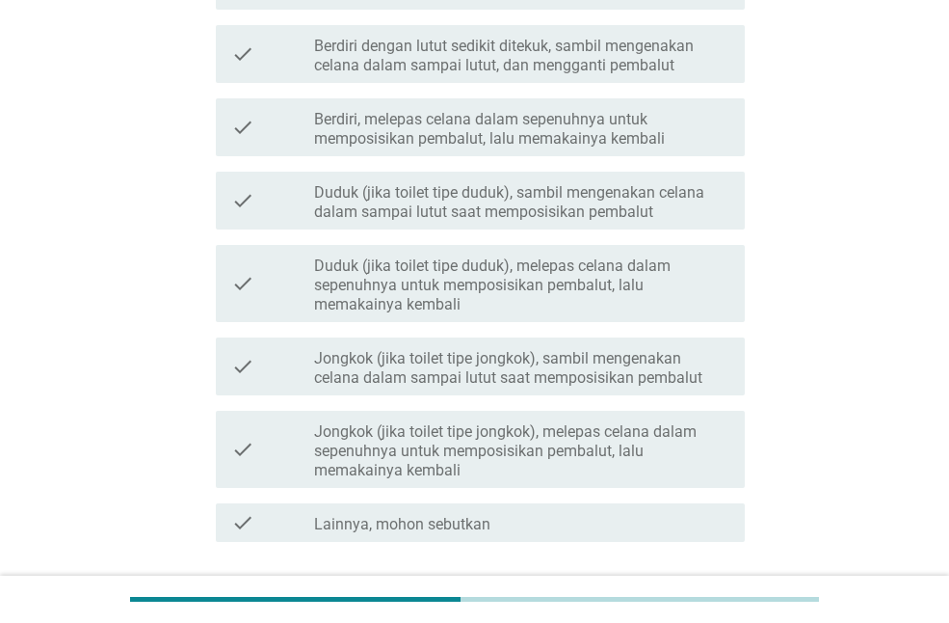
click at [673, 426] on label "Jongkok (jika toilet tipe jongkok), melepas celana dalam sepenuhnya untuk mempo…" at bounding box center [521, 451] width 415 height 58
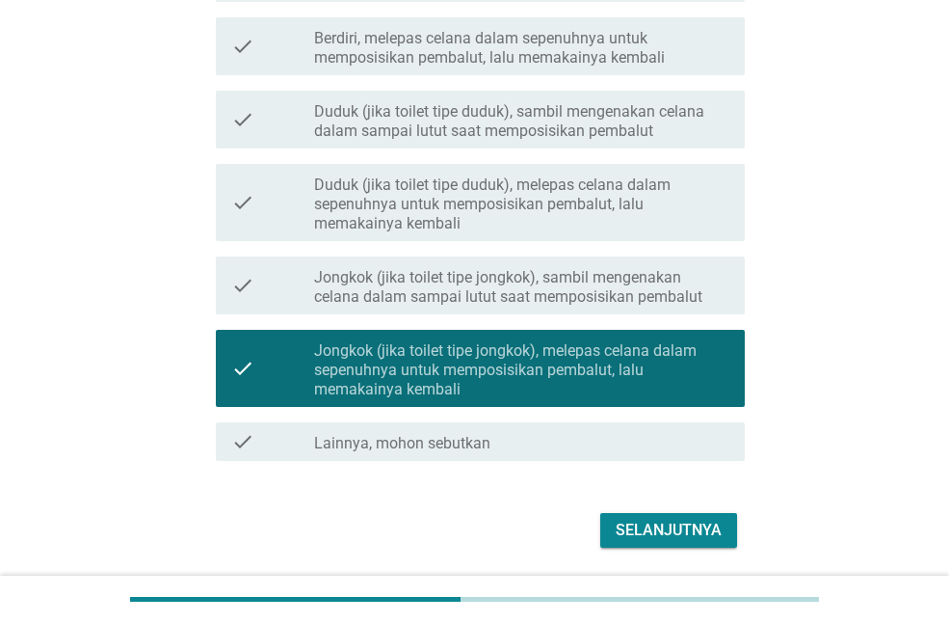
scroll to position [529, 0]
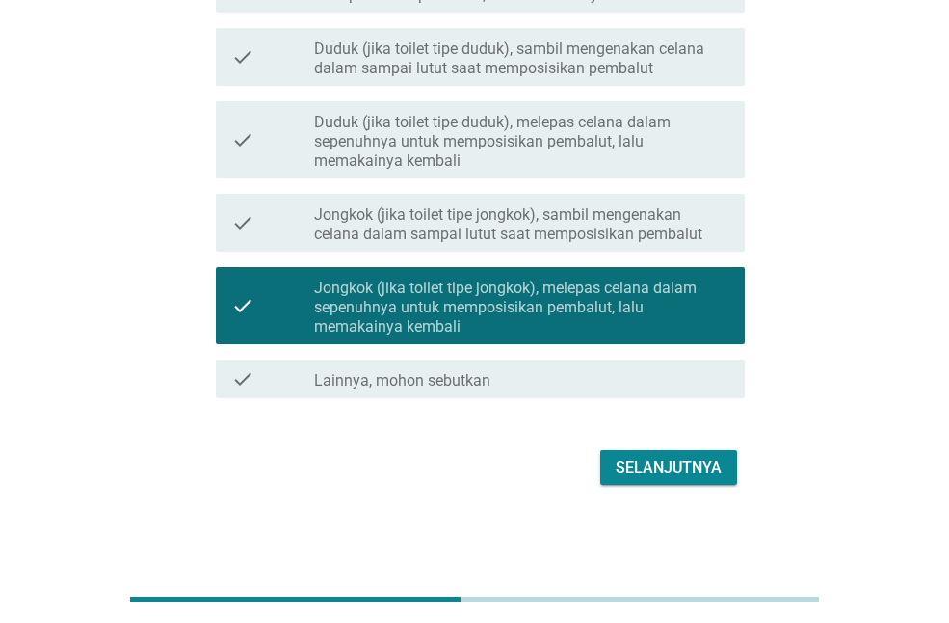
click at [672, 476] on div "Selanjutnya" at bounding box center [669, 467] width 106 height 23
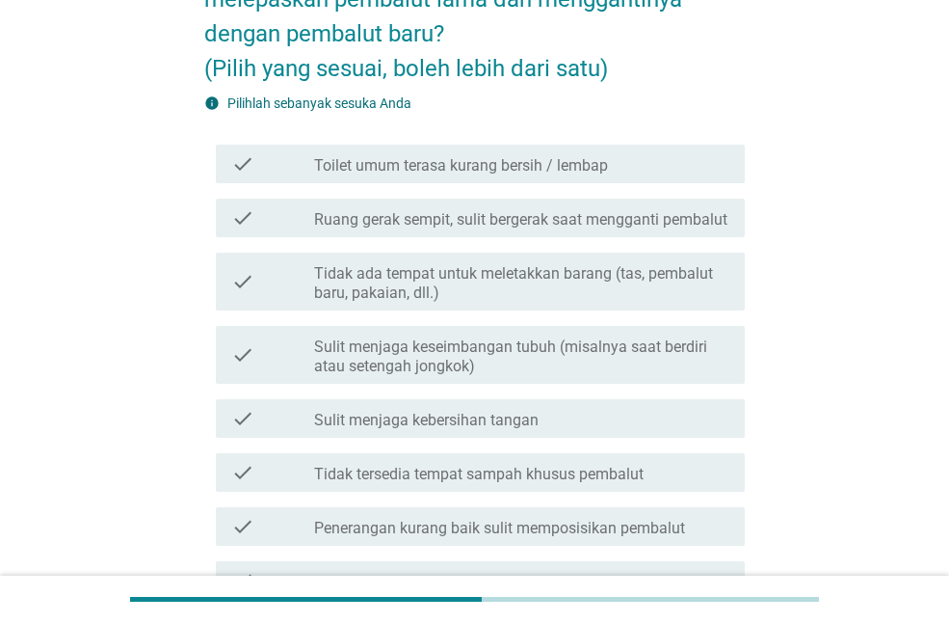
scroll to position [289, 0]
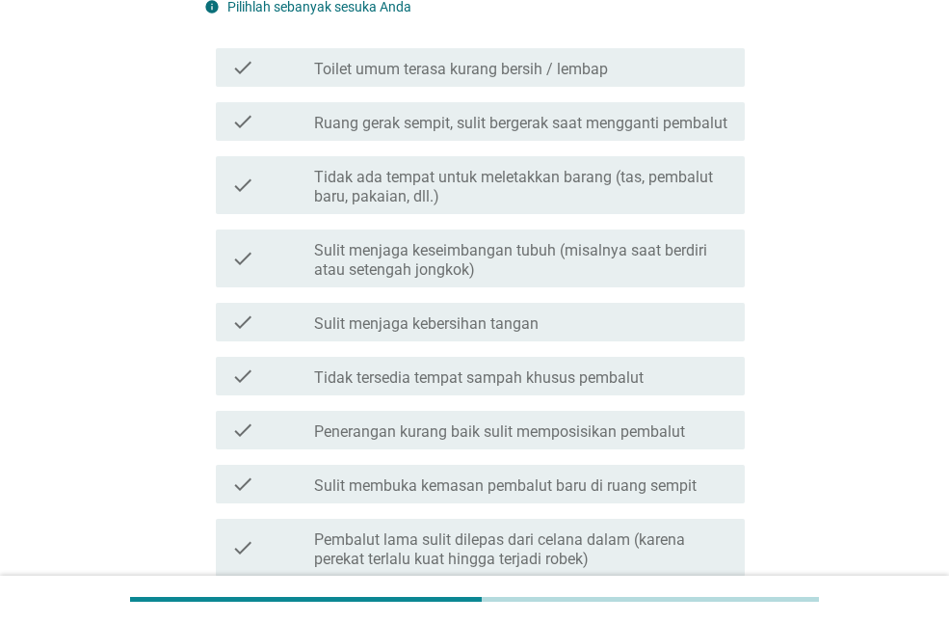
click at [665, 333] on div "check_box_outline_blank Sulit menjaga kebersihan tangan" at bounding box center [521, 321] width 415 height 23
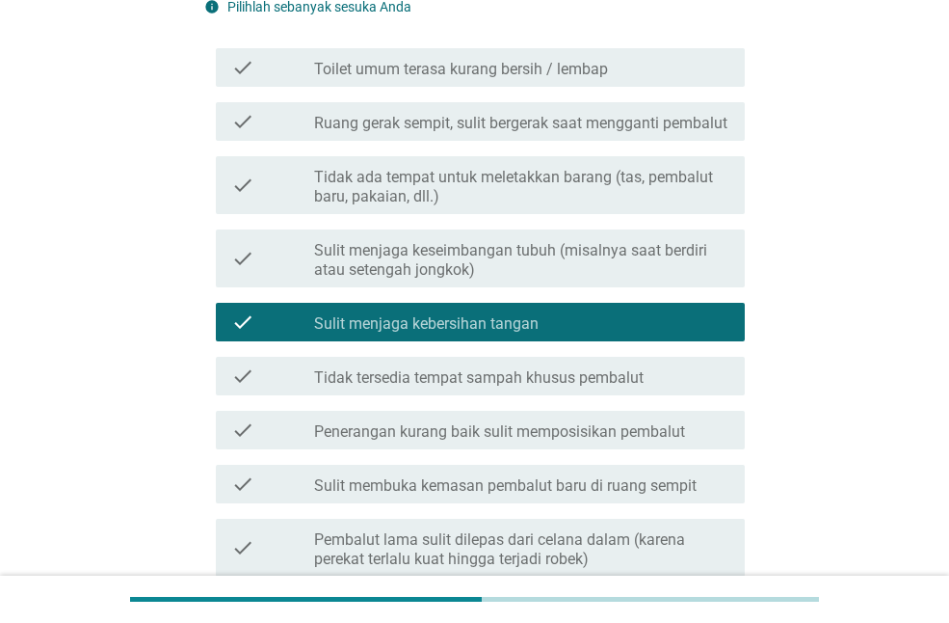
click at [656, 387] on div "check_box_outline_blank Tidak tersedia tempat sampah khusus pembalut" at bounding box center [521, 375] width 415 height 23
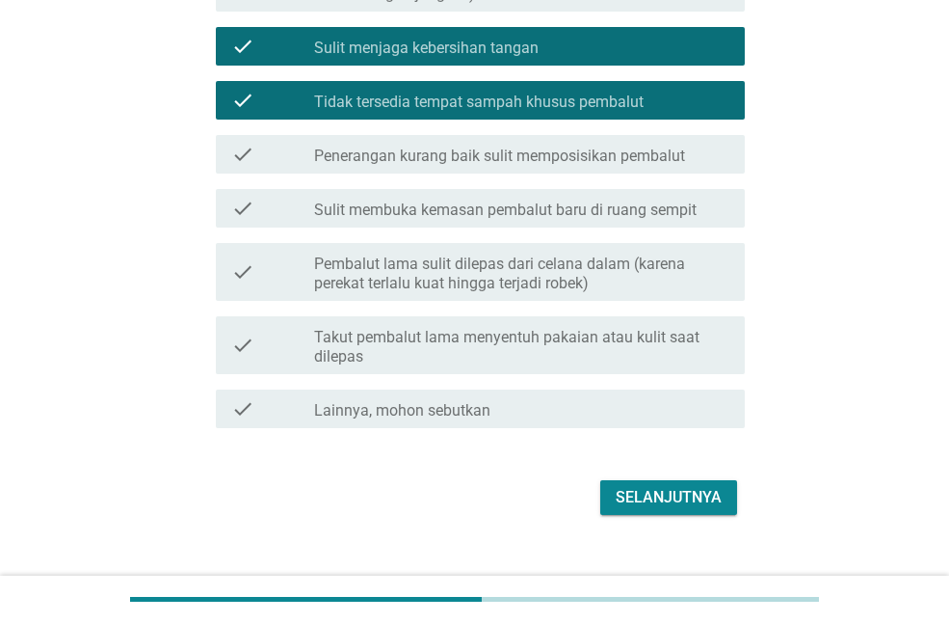
scroll to position [614, 0]
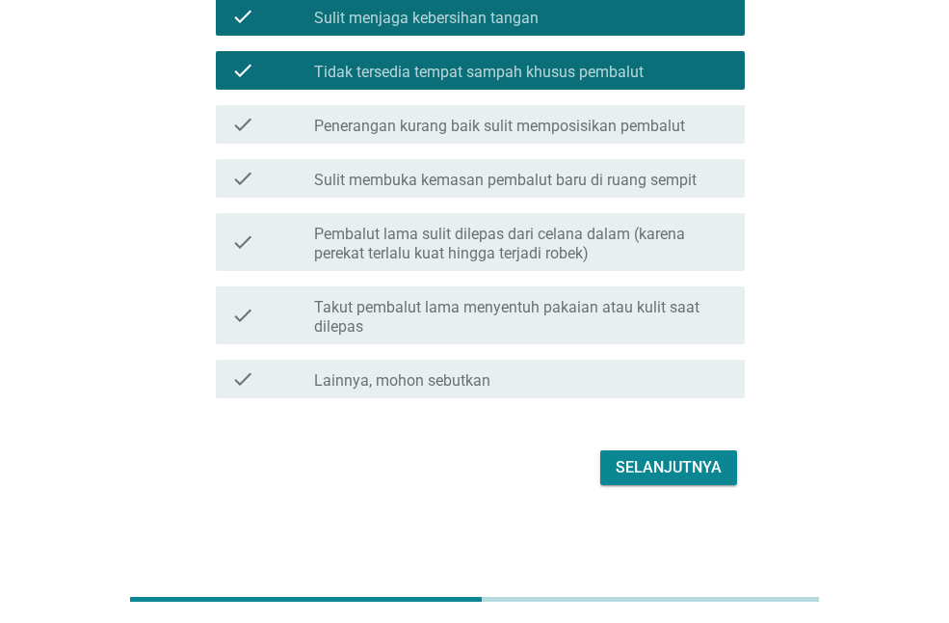
click at [688, 450] on button "Selanjutnya" at bounding box center [668, 467] width 137 height 35
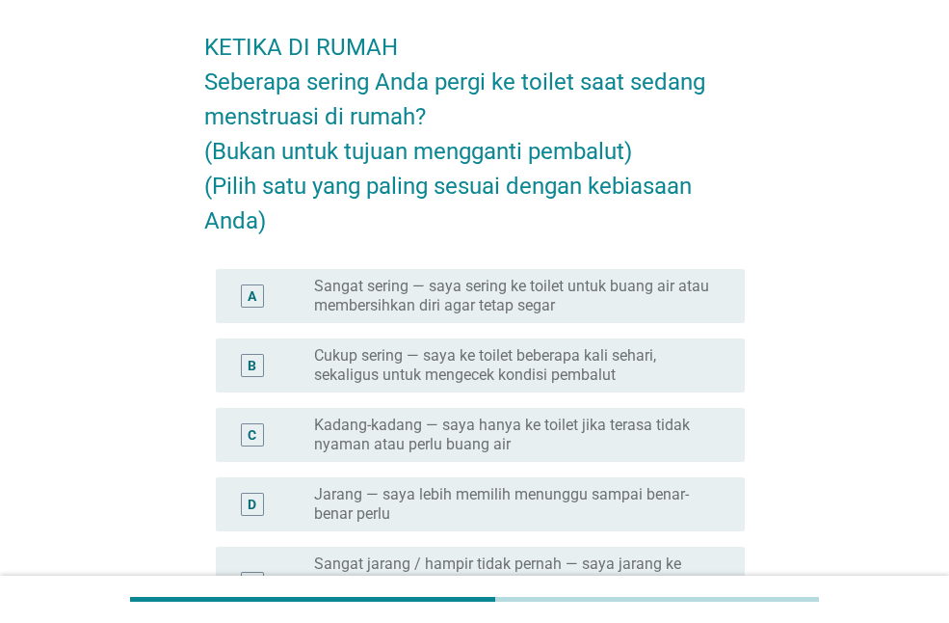
scroll to position [96, 0]
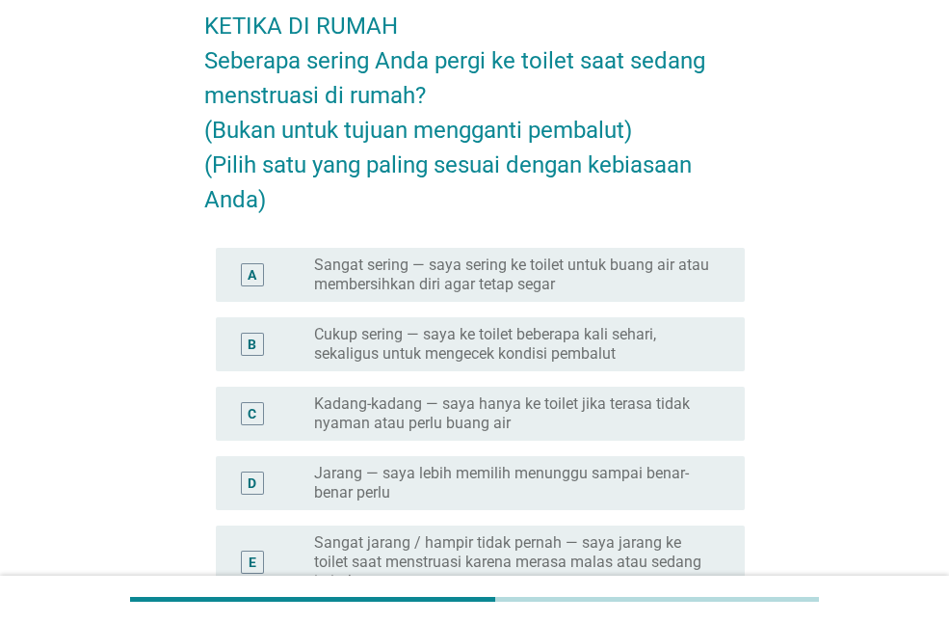
click at [689, 415] on label "Kadang-kadang — saya hanya ke toilet jika terasa tidak nyaman atau perlu buang …" at bounding box center [514, 413] width 400 height 39
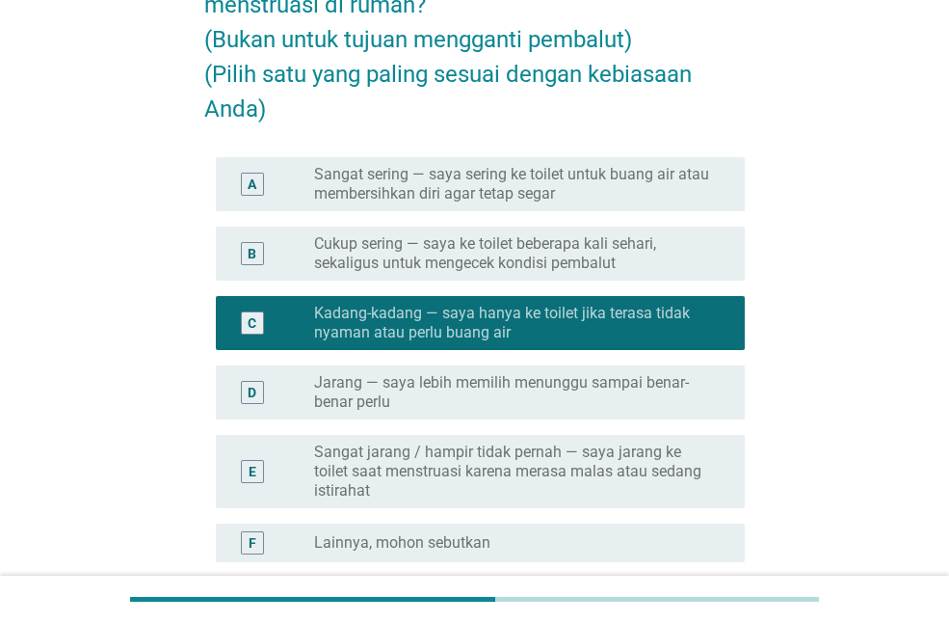
scroll to position [374, 0]
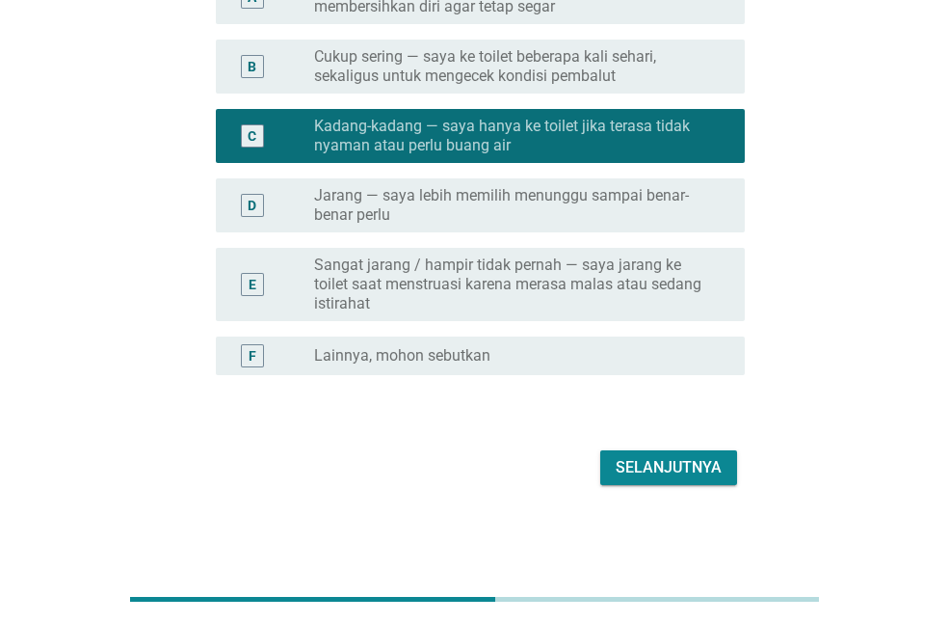
click at [681, 453] on button "Selanjutnya" at bounding box center [668, 467] width 137 height 35
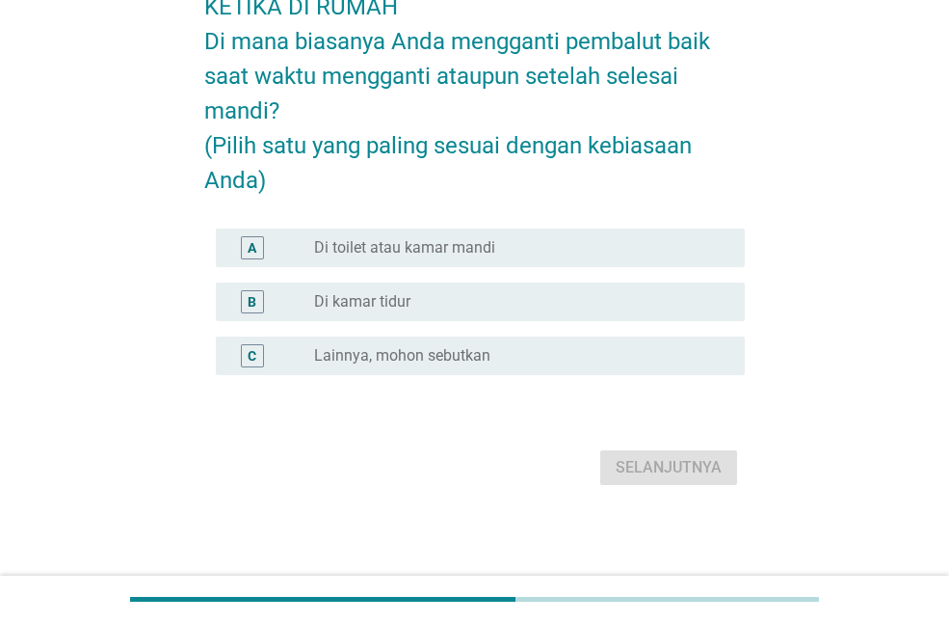
scroll to position [0, 0]
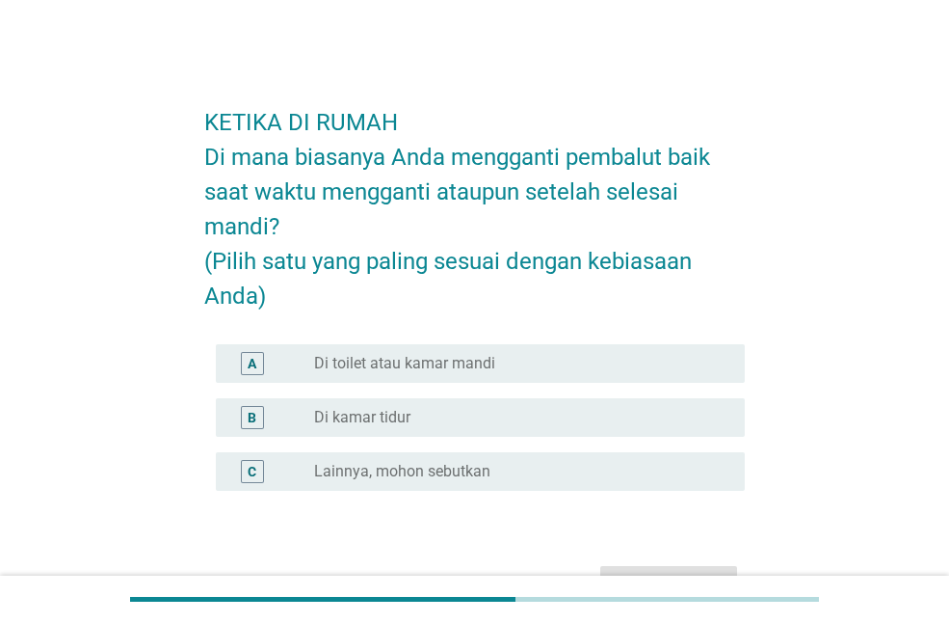
click at [657, 361] on div "radio_button_unchecked Di toilet atau kamar mandi" at bounding box center [514, 363] width 400 height 19
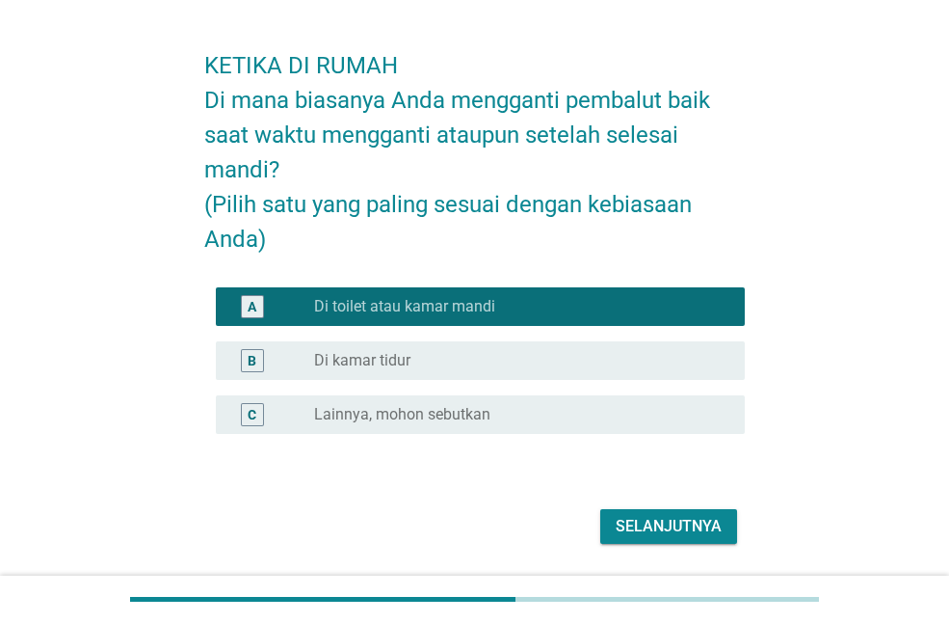
scroll to position [116, 0]
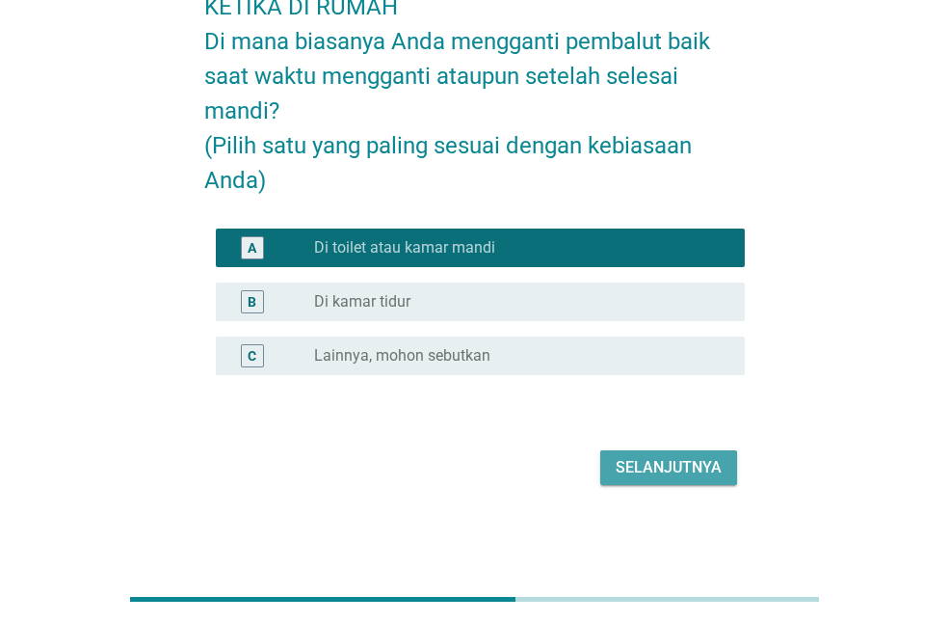
click at [664, 460] on div "Selanjutnya" at bounding box center [669, 467] width 106 height 23
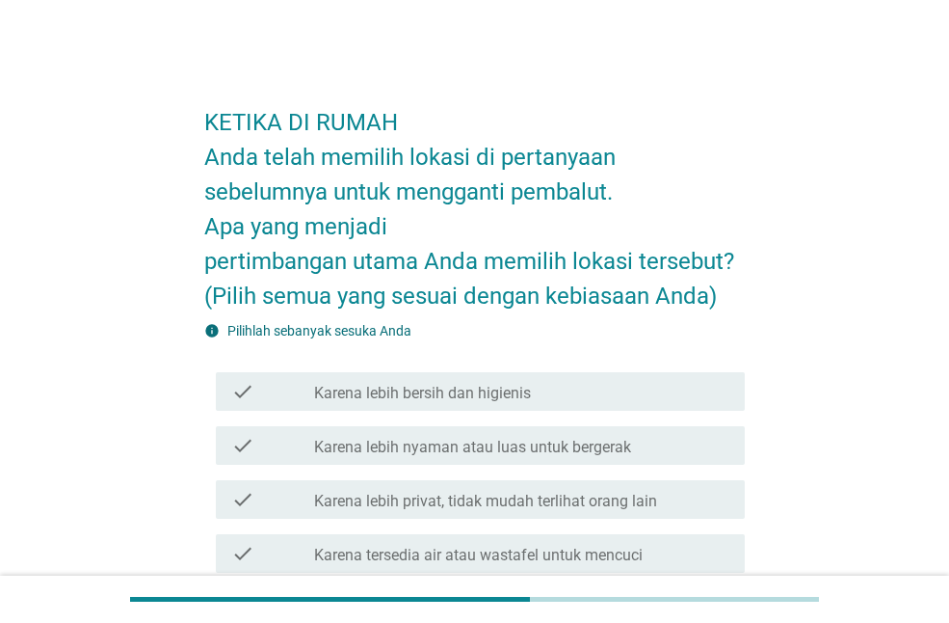
click at [679, 393] on div "check_box_outline_blank Karena lebih bersih dan higienis" at bounding box center [521, 391] width 415 height 23
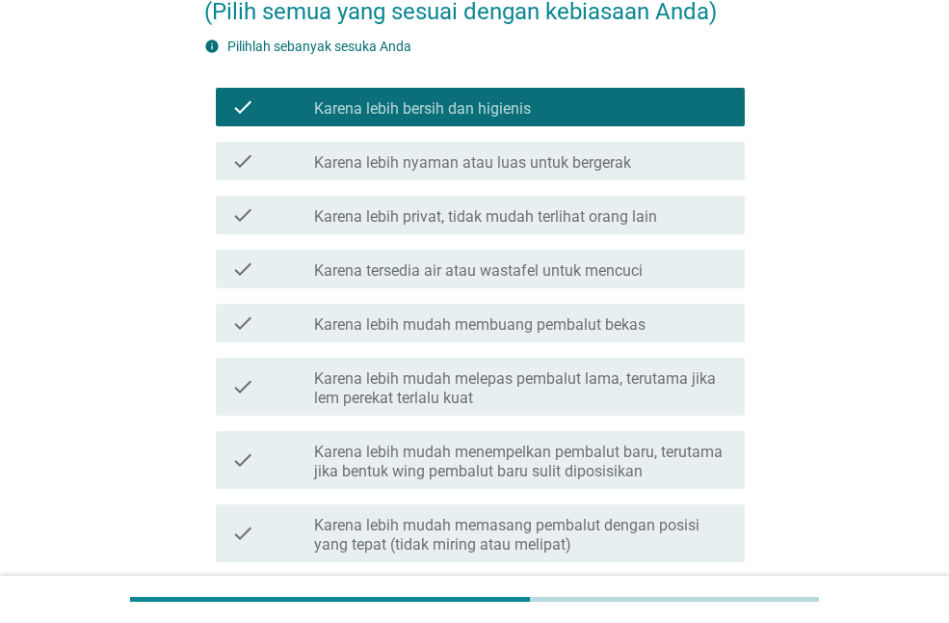
scroll to position [289, 0]
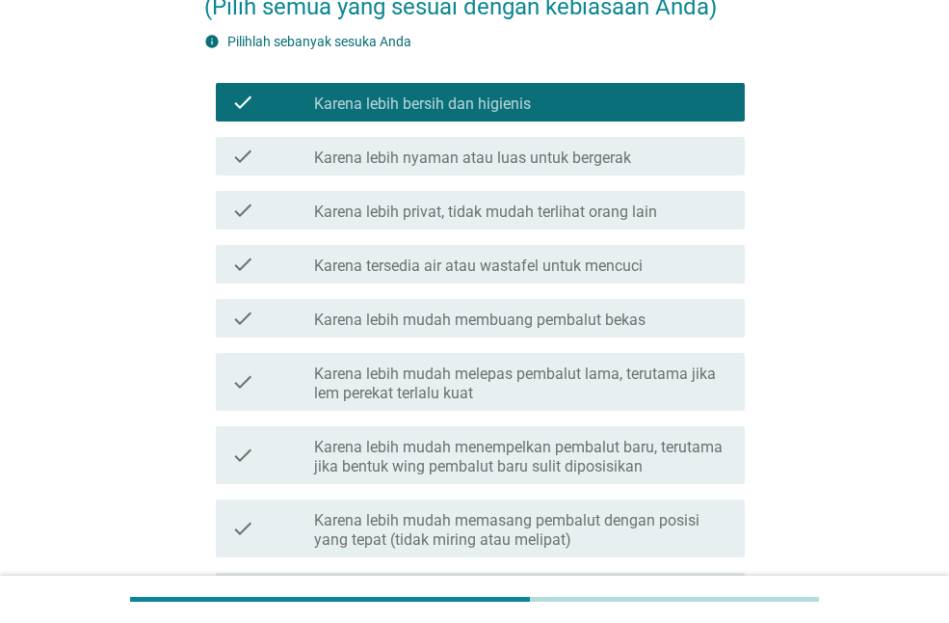
click at [657, 193] on div "check check_box_outline_blank Karena lebih privat, tidak mudah terlihat orang l…" at bounding box center [480, 210] width 529 height 39
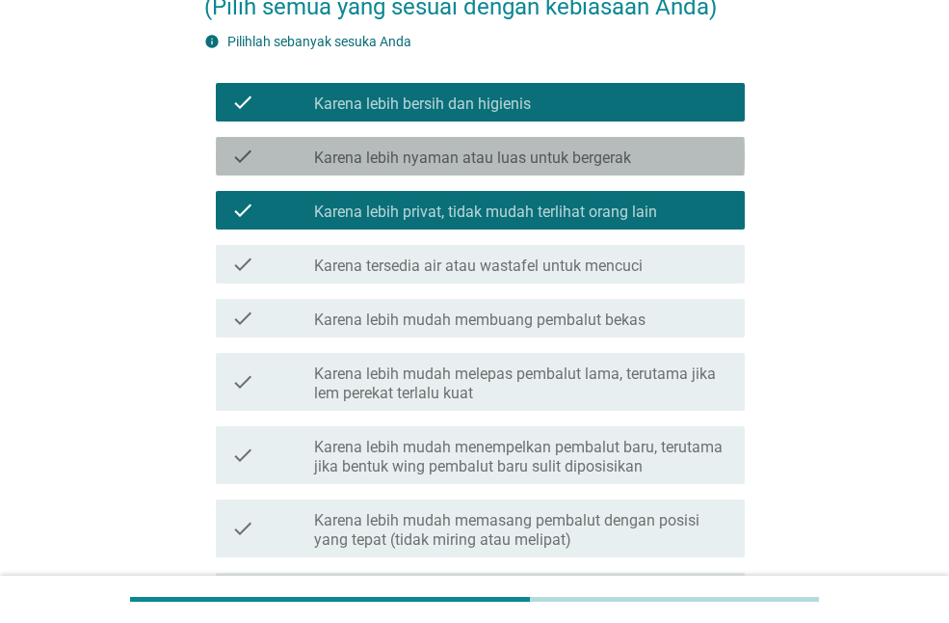
click at [653, 172] on div "check check_box_outline_blank Karena lebih nyaman atau luas untuk bergerak" at bounding box center [480, 156] width 529 height 39
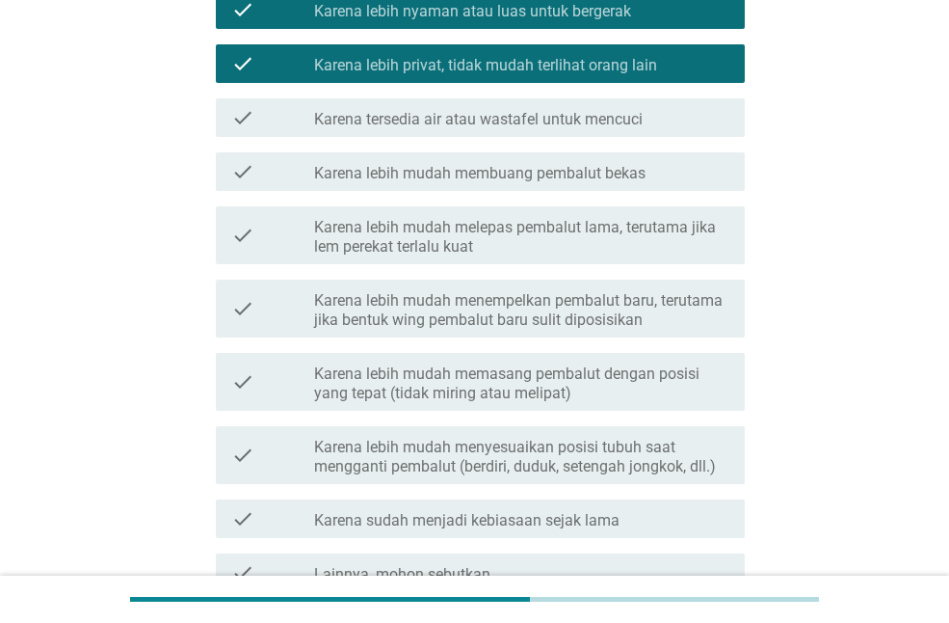
scroll to position [629, 0]
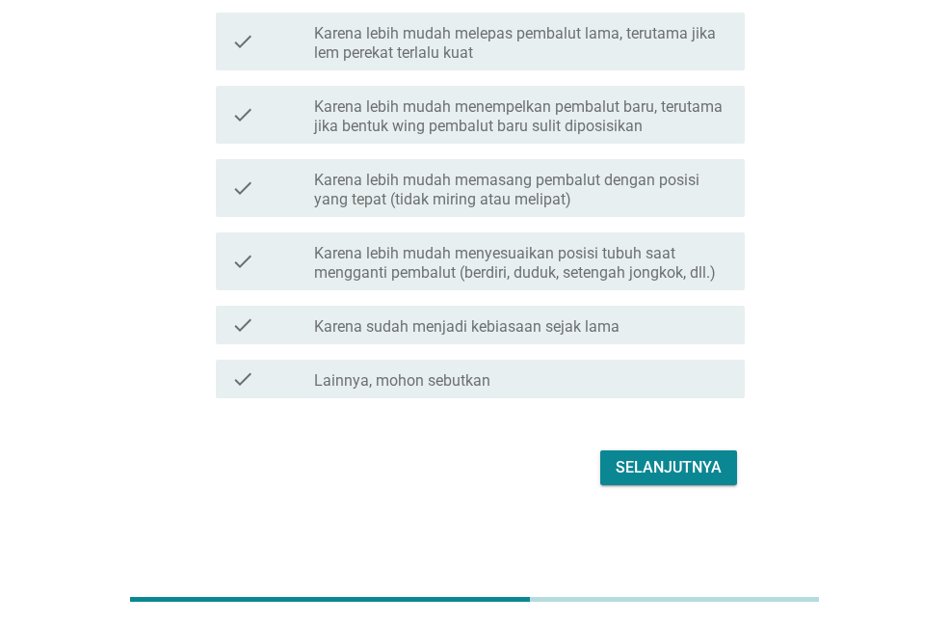
click at [709, 463] on div "Selanjutnya" at bounding box center [669, 467] width 106 height 23
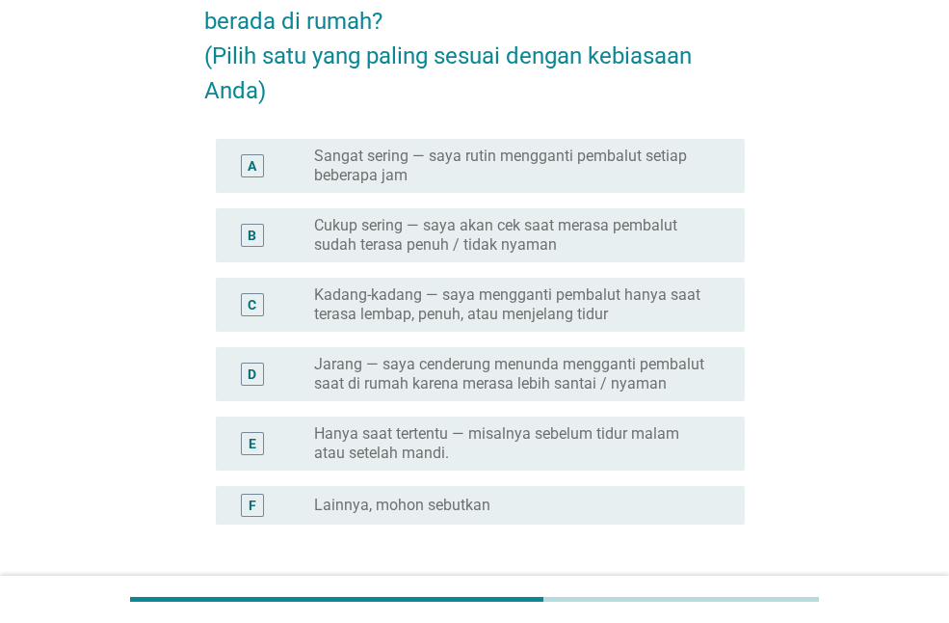
scroll to position [193, 0]
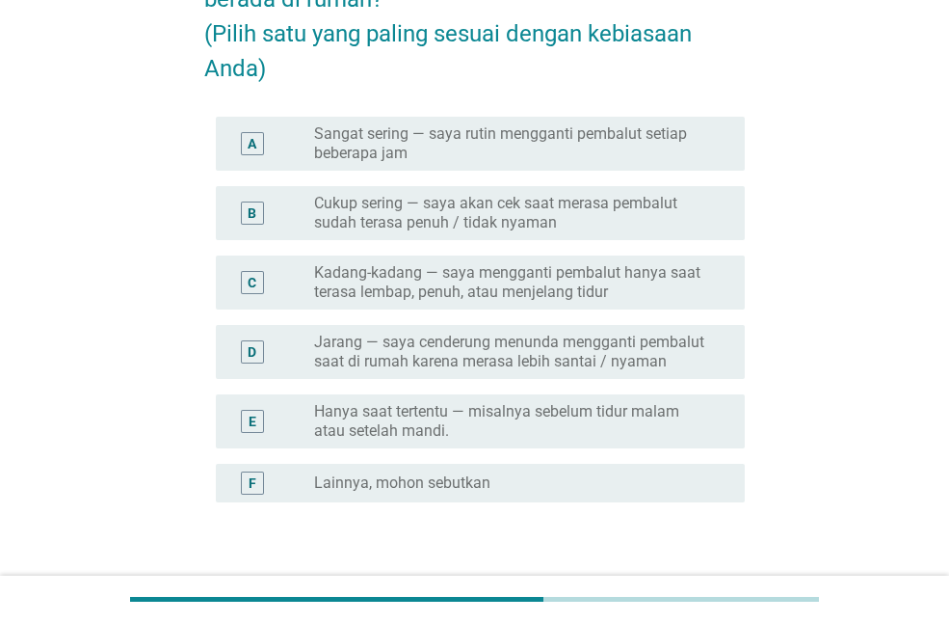
click at [650, 291] on label "Kadang-kadang — saya mengganti pembalut hanya saat terasa lembap, penuh, atau m…" at bounding box center [514, 282] width 400 height 39
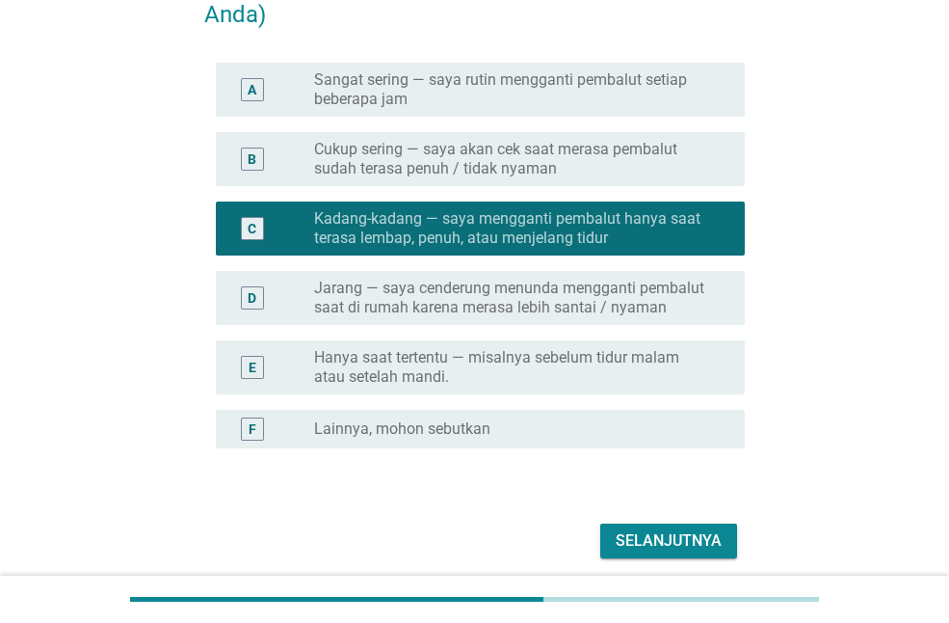
scroll to position [320, 0]
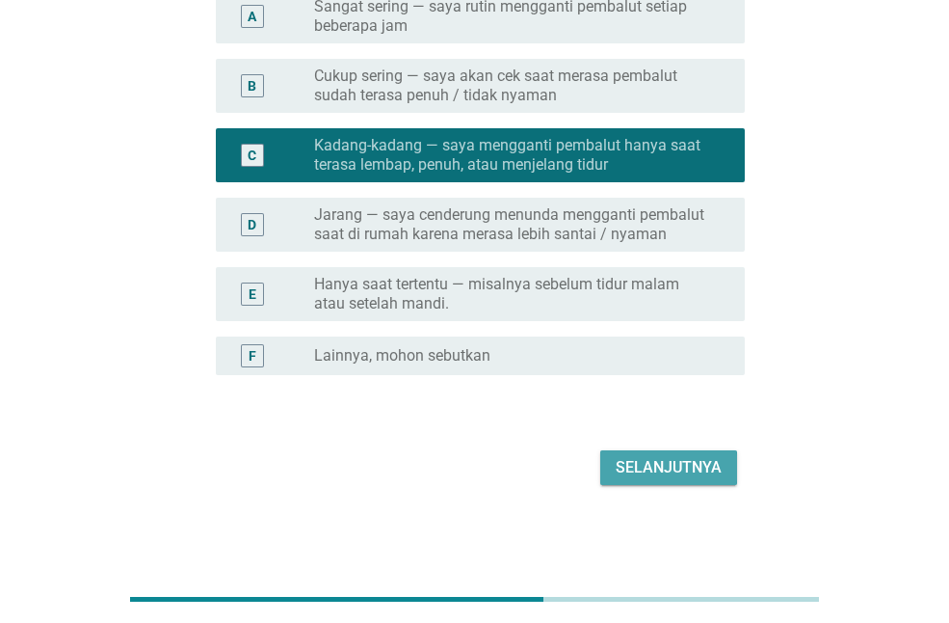
click at [675, 464] on div "Selanjutnya" at bounding box center [669, 467] width 106 height 23
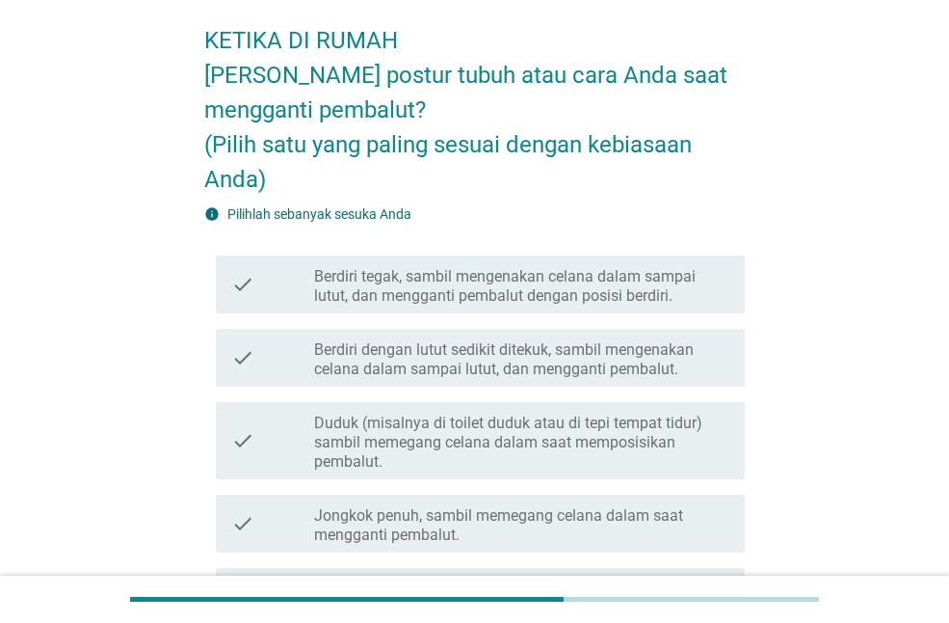
scroll to position [193, 0]
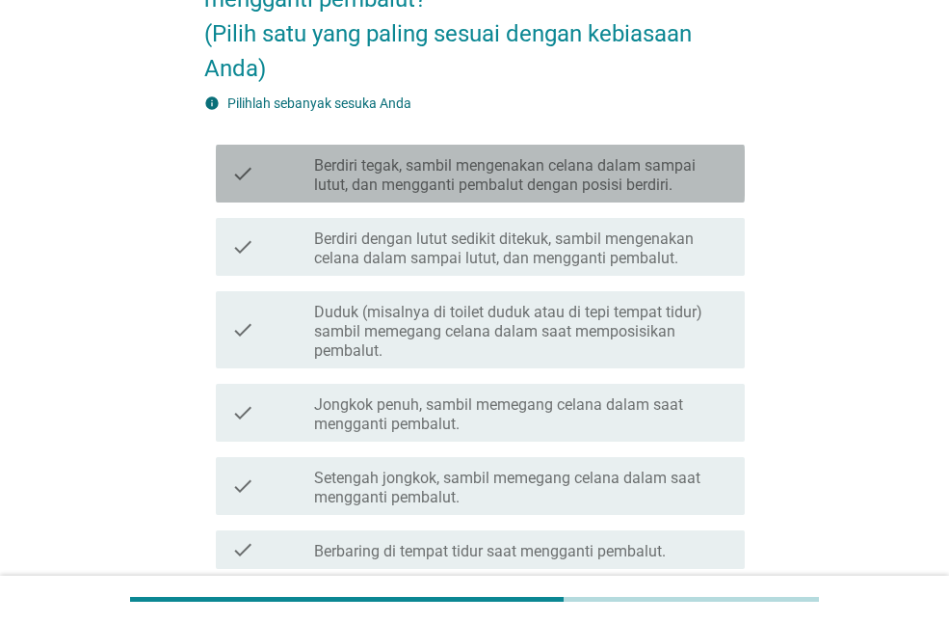
click at [669, 195] on div "check check_box_outline_blank Berdiri tegak, sambil mengenakan celana dalam sam…" at bounding box center [480, 174] width 529 height 58
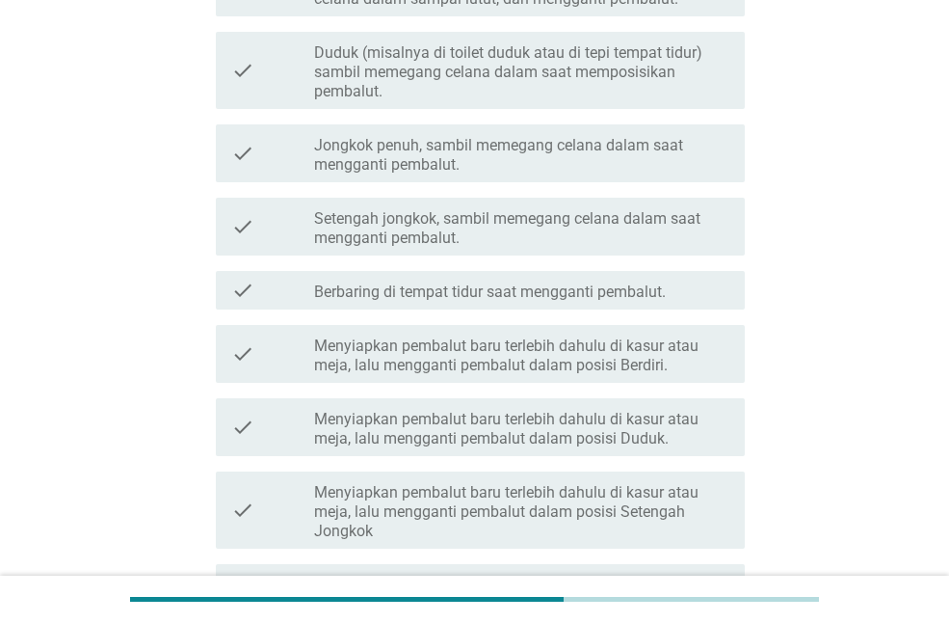
scroll to position [656, 0]
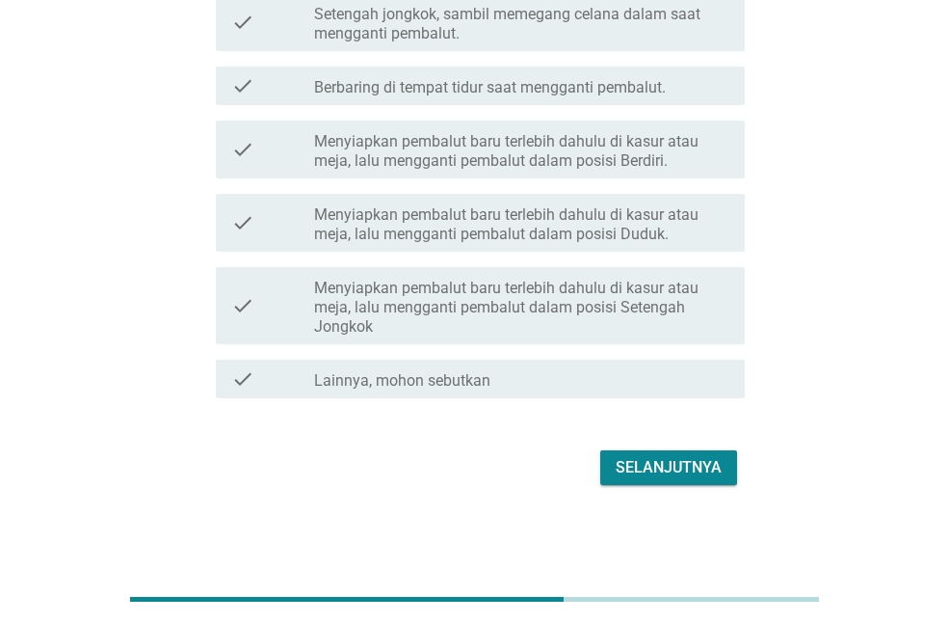
click at [693, 476] on div "Selanjutnya" at bounding box center [669, 467] width 106 height 23
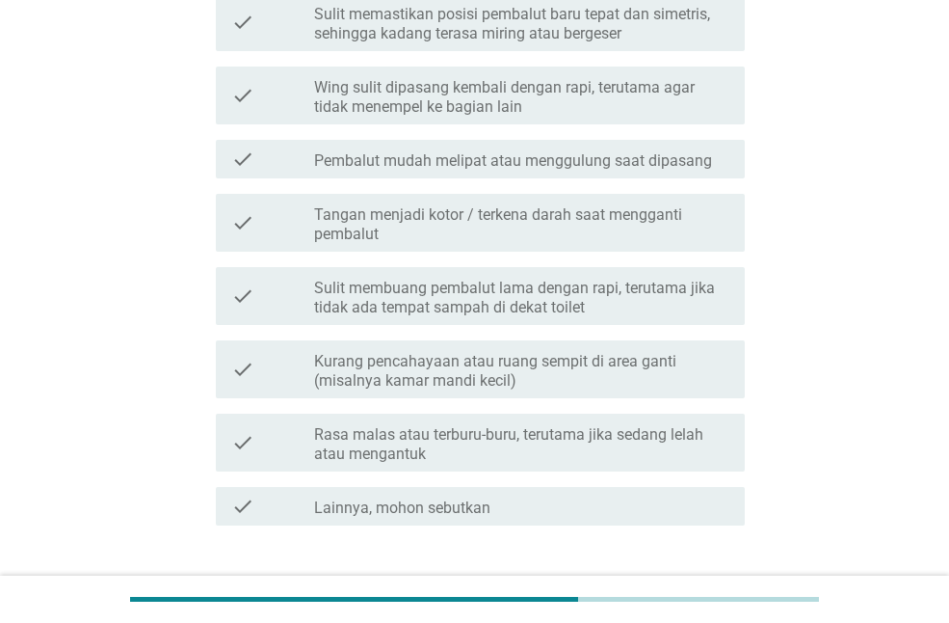
scroll to position [0, 0]
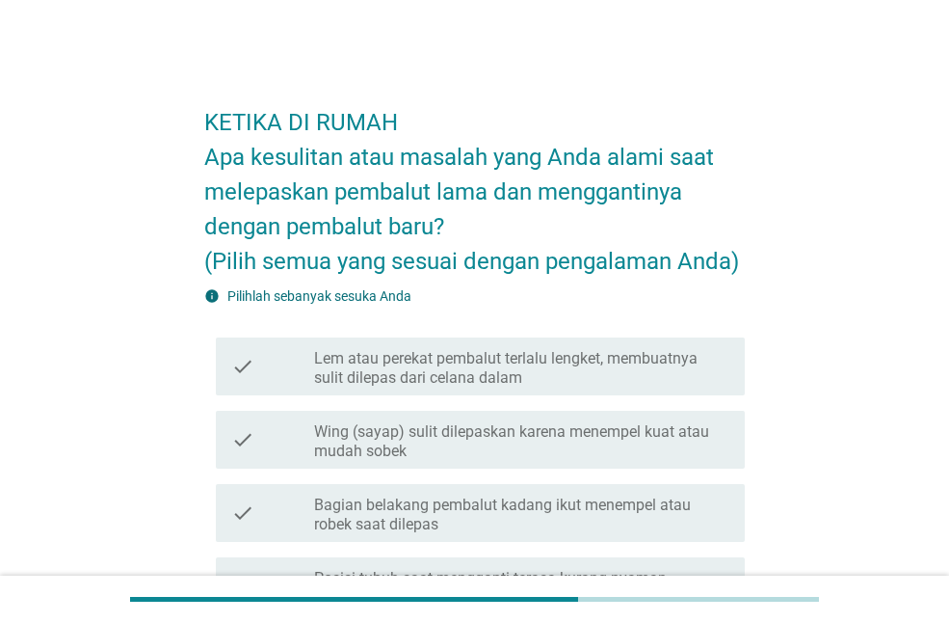
click at [693, 476] on div "check check_box_outline_blank Bagian belakang pembalut kadang ikut menempel ata…" at bounding box center [474, 512] width 541 height 73
click at [690, 440] on label "Wing (sayap) sulit dilepaskan karena menempel kuat atau mudah sobek" at bounding box center [521, 441] width 415 height 39
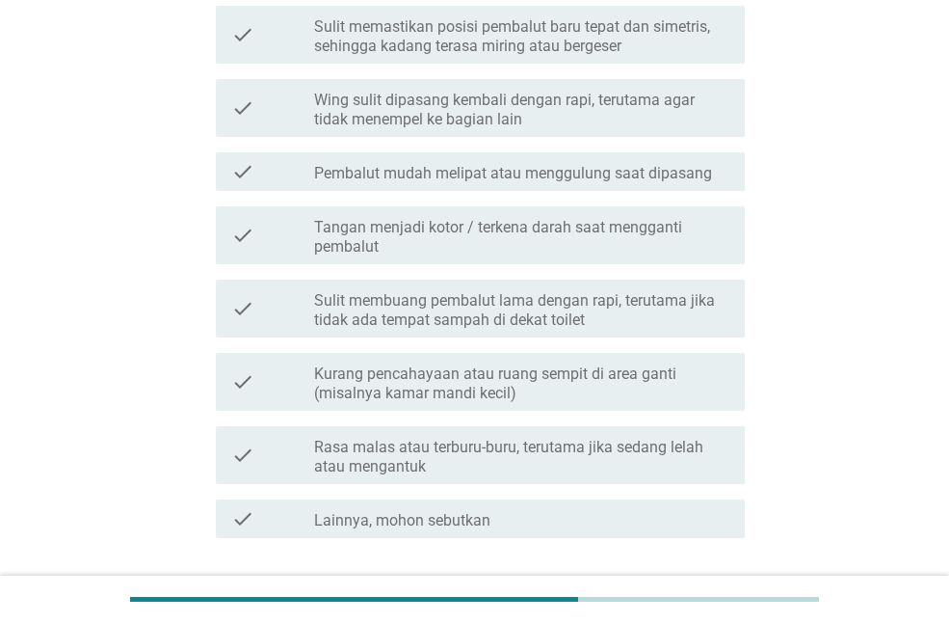
scroll to position [783, 0]
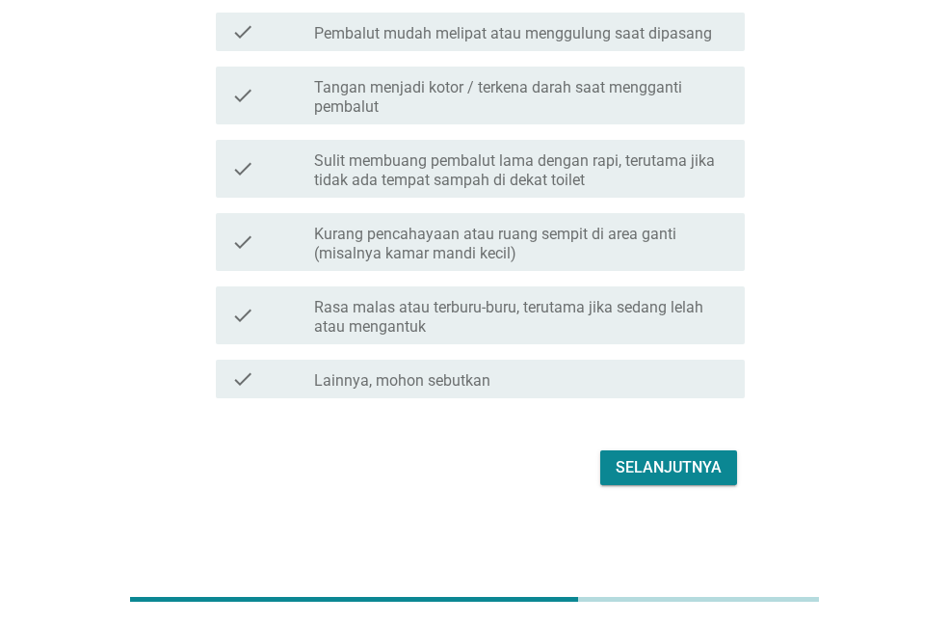
click at [702, 464] on div "Selanjutnya" at bounding box center [669, 467] width 106 height 23
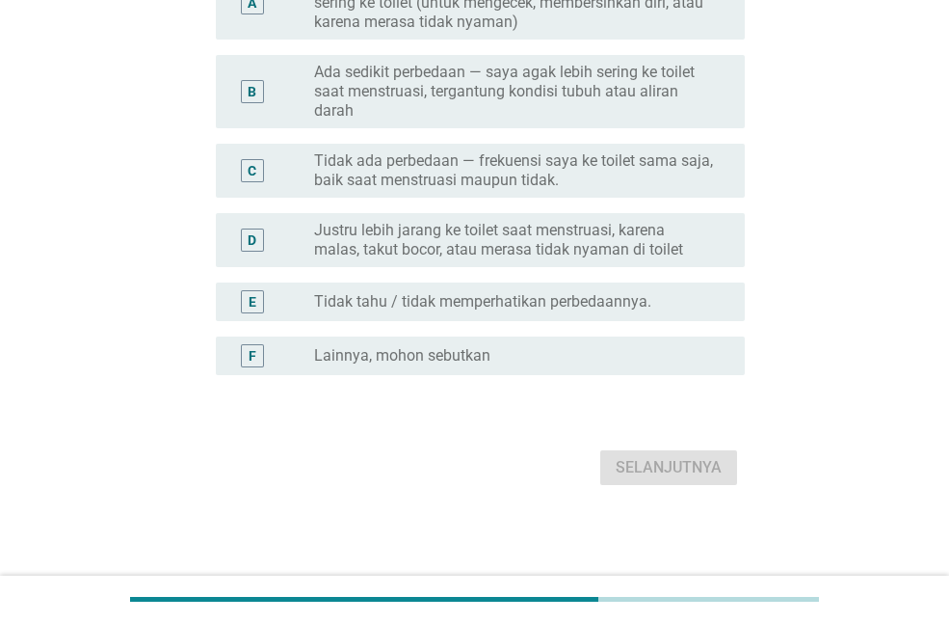
scroll to position [0, 0]
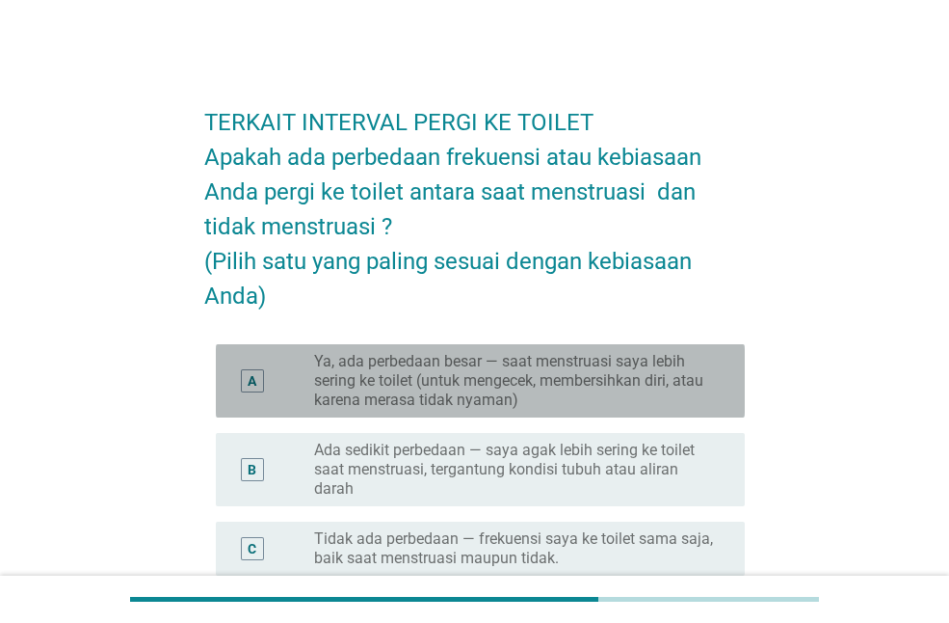
click at [596, 410] on div "A radio_button_unchecked Ya, ada perbedaan besar — saat menstruasi saya lebih s…" at bounding box center [480, 380] width 529 height 73
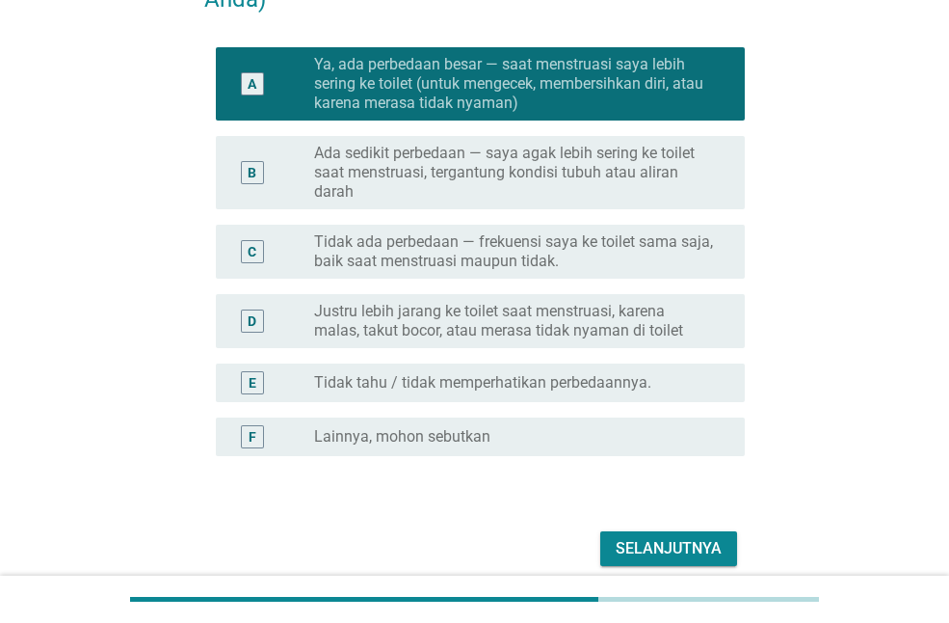
scroll to position [378, 0]
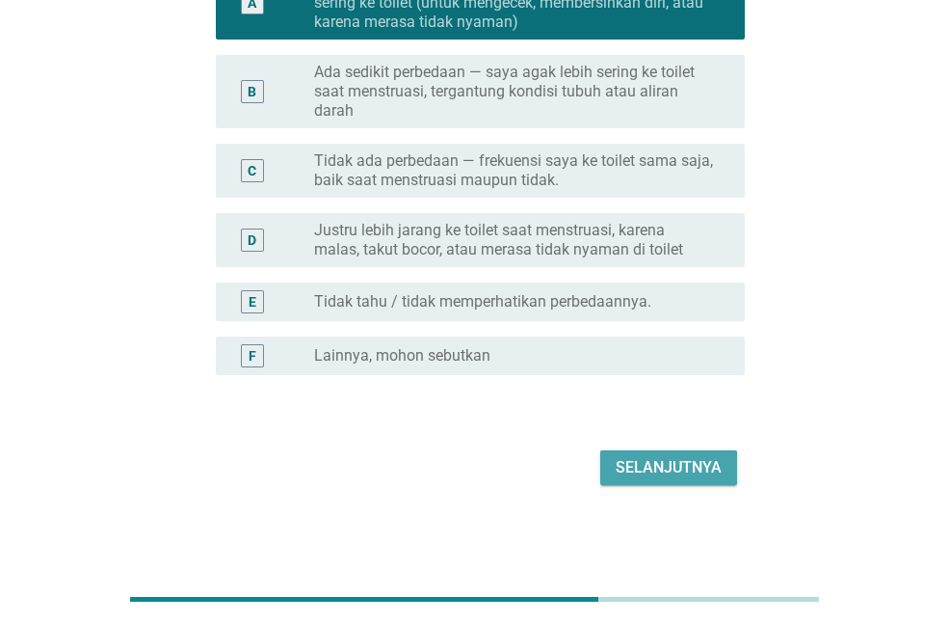
click at [680, 478] on div "Selanjutnya" at bounding box center [669, 467] width 106 height 23
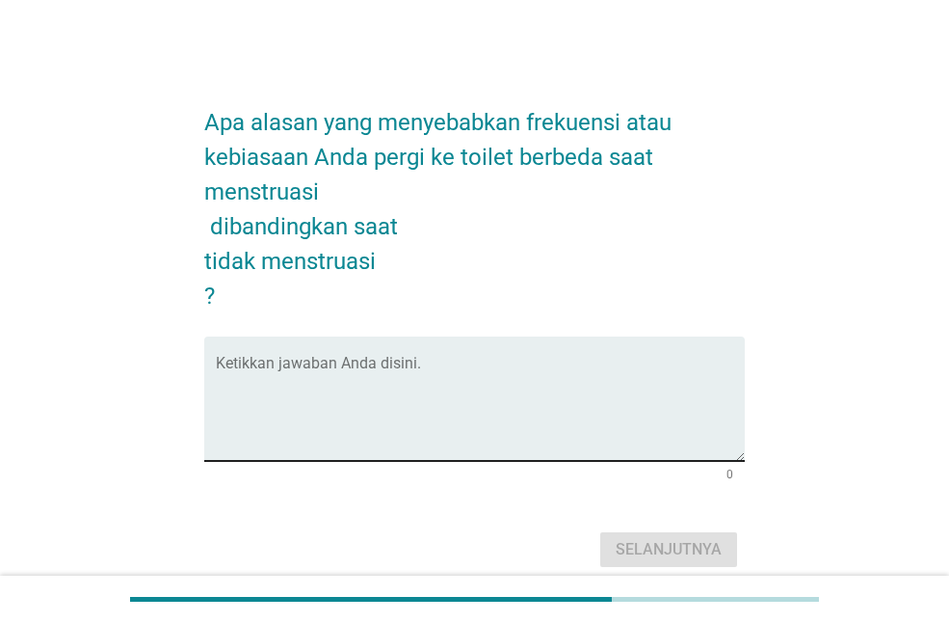
click at [465, 406] on textarea "Ketikkan jawaban Anda disini." at bounding box center [480, 409] width 529 height 101
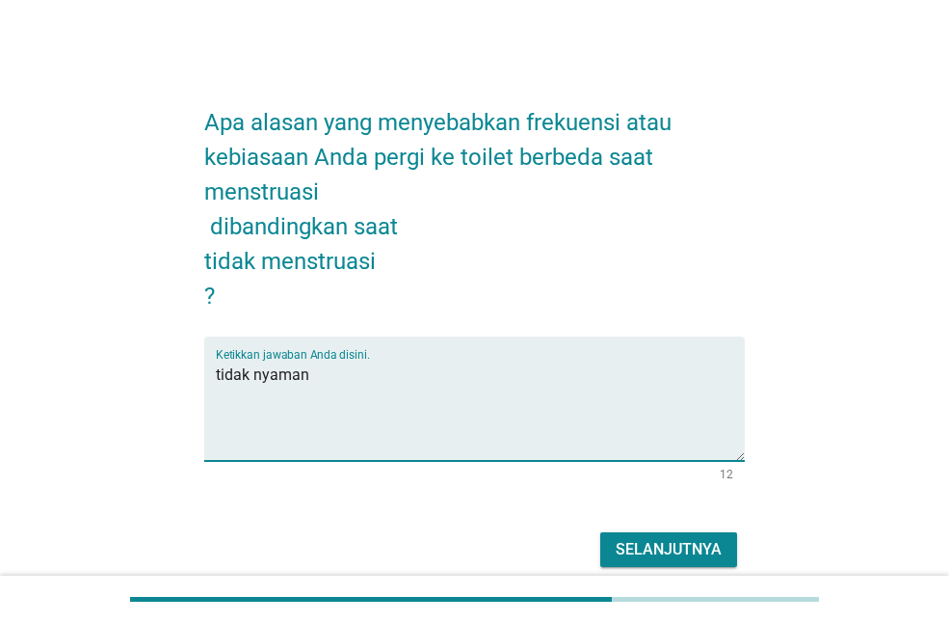
type textarea "tidak nyaman"
click at [699, 557] on div "Selanjutnya" at bounding box center [669, 549] width 106 height 23
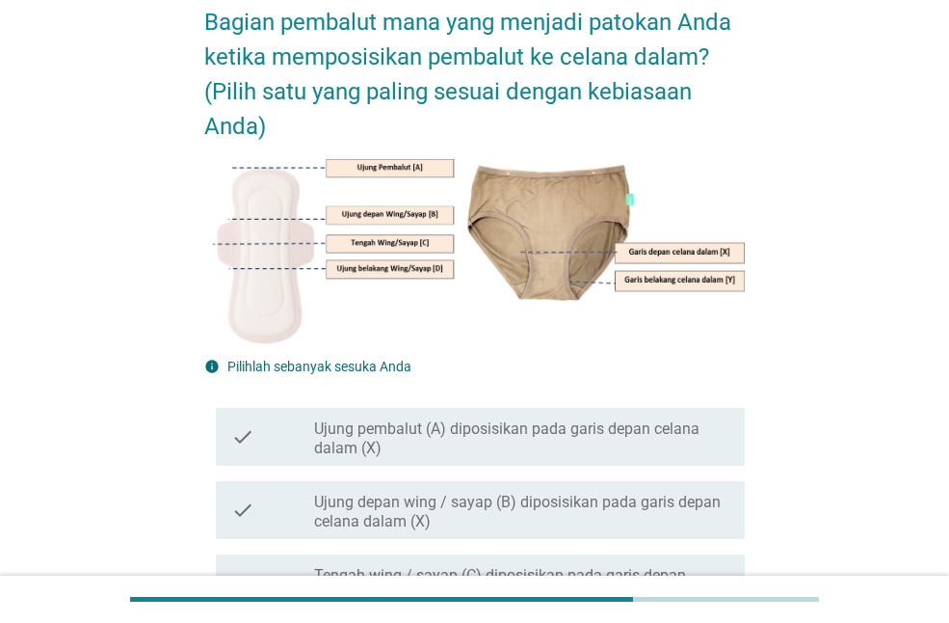
scroll to position [193, 0]
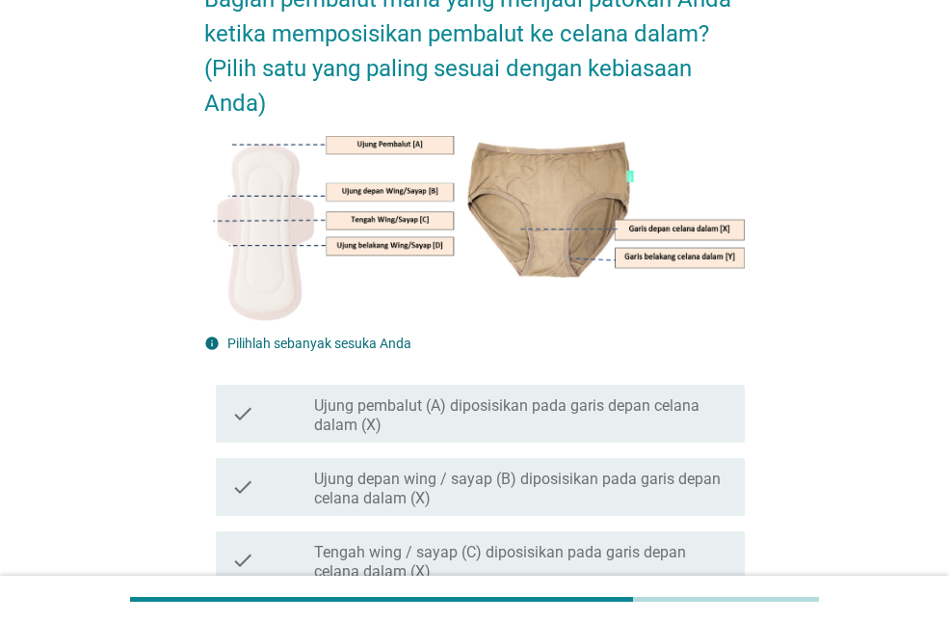
click at [632, 427] on label "Ujung pembalut (A) diposisikan pada garis depan celana dalam (X)" at bounding box center [521, 415] width 415 height 39
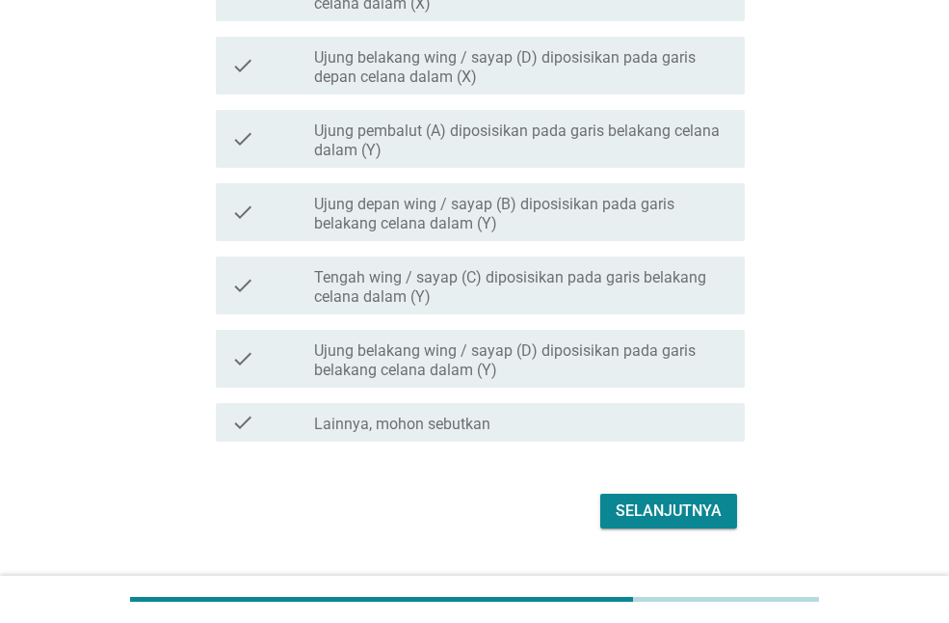
scroll to position [771, 0]
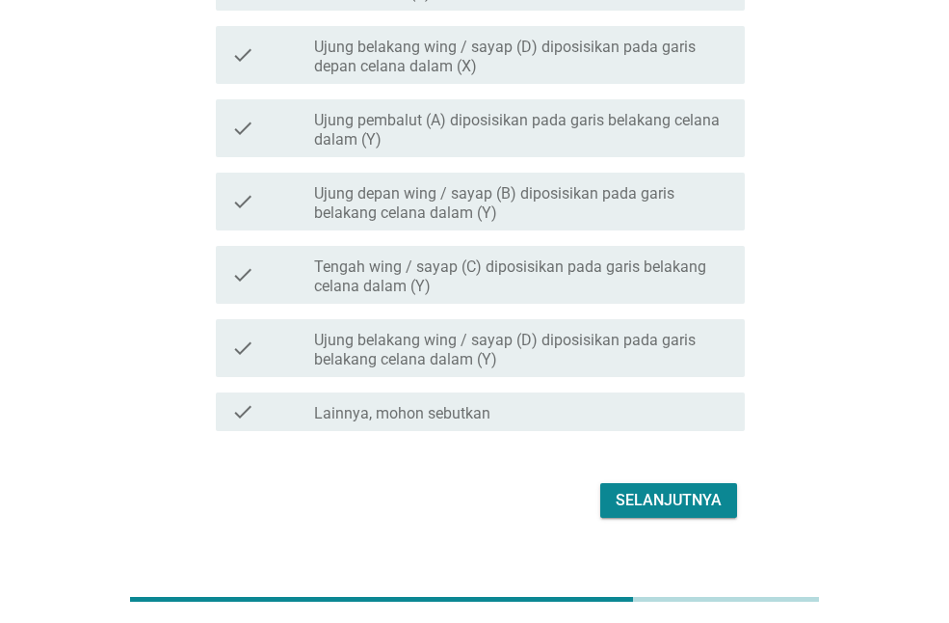
click at [692, 495] on div "Selanjutnya" at bounding box center [669, 500] width 106 height 23
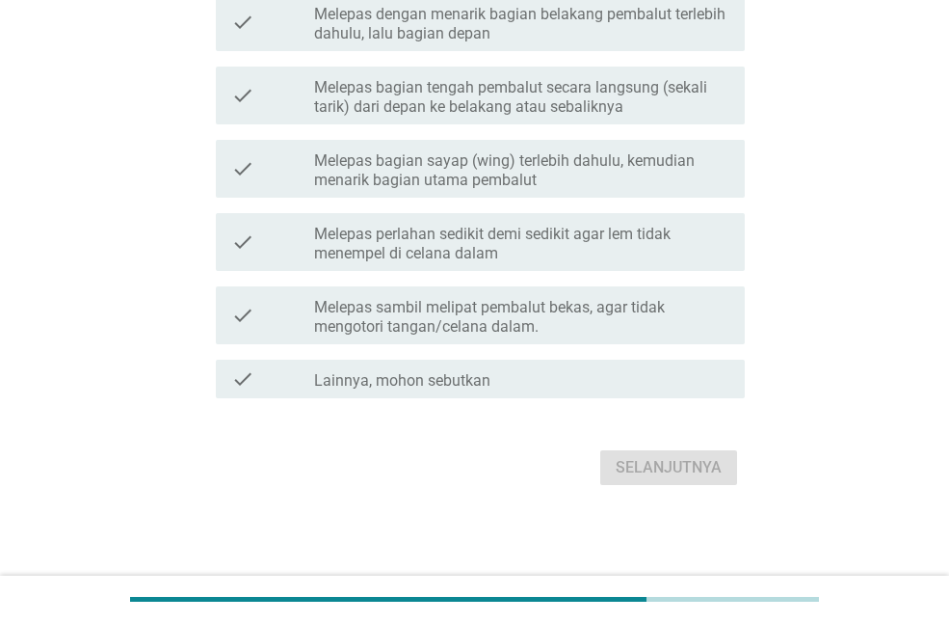
scroll to position [0, 0]
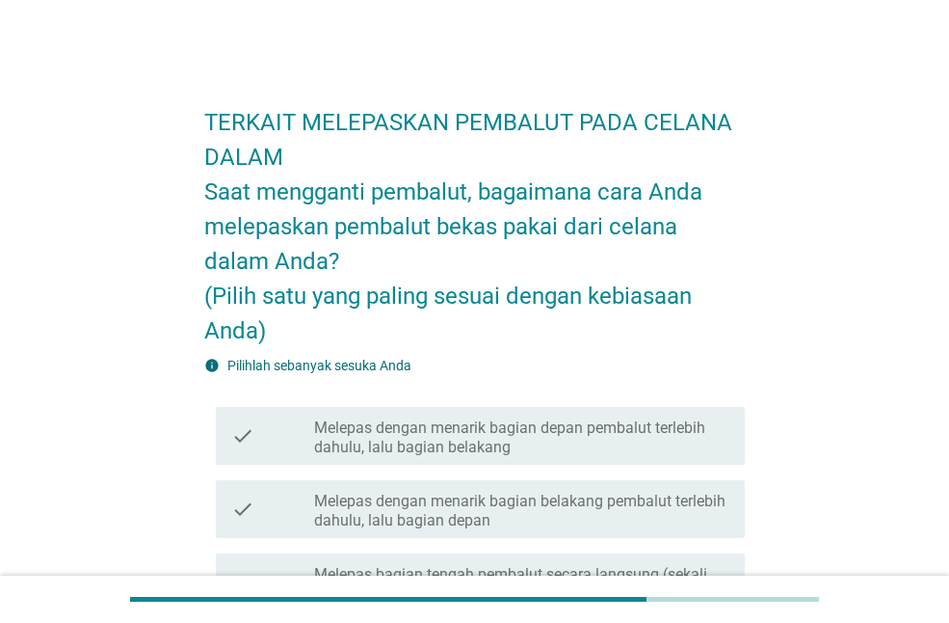
click at [570, 443] on label "Melepas dengan menarik bagian depan pembalut terlebih dahulu, lalu bagian belak…" at bounding box center [521, 437] width 415 height 39
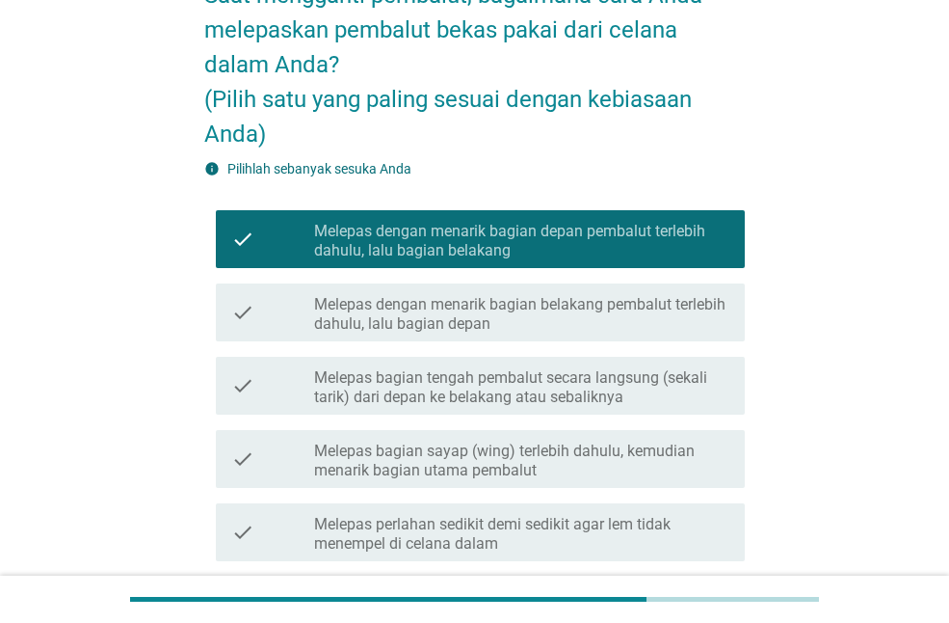
scroll to position [487, 0]
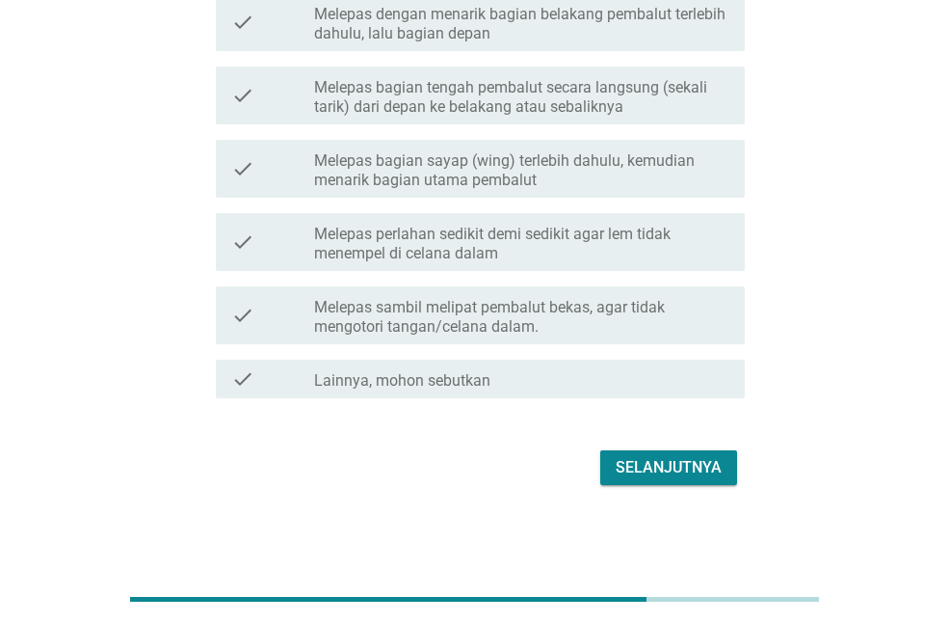
click at [628, 465] on div "Selanjutnya" at bounding box center [669, 467] width 106 height 23
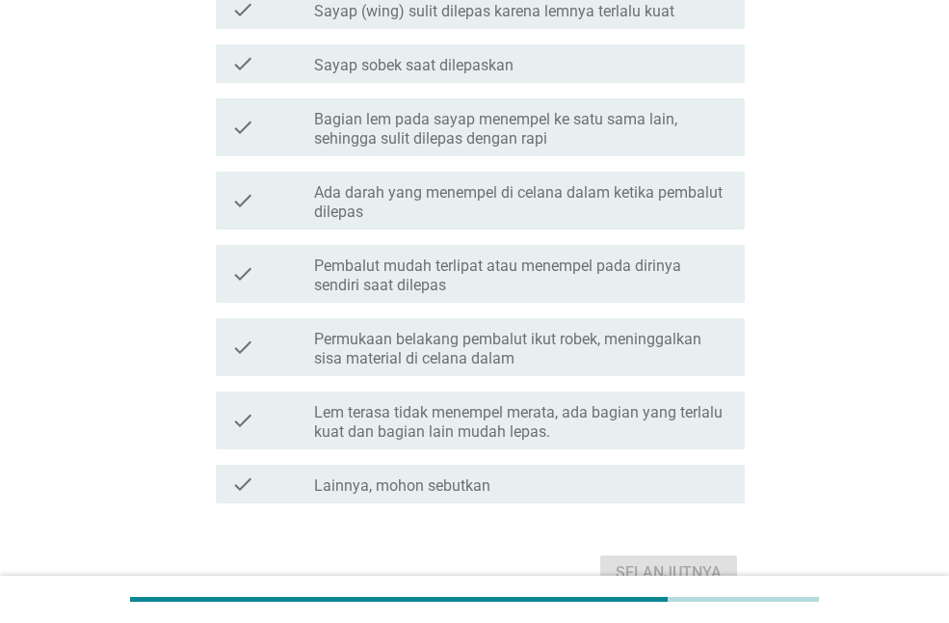
scroll to position [578, 0]
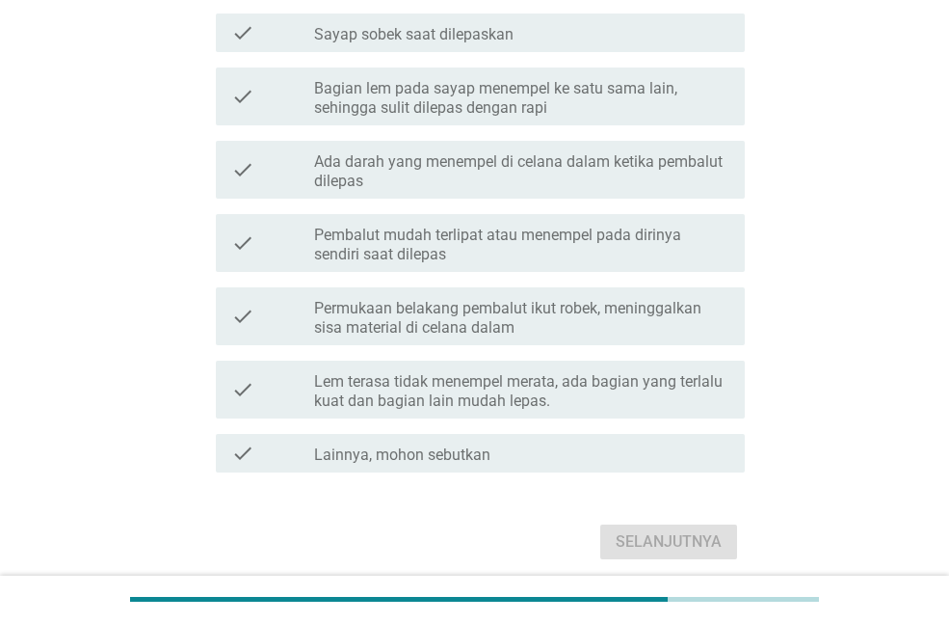
click at [414, 264] on div "check check_box_outline_blank Pembalut mudah terlipat atau menempel pada diriny…" at bounding box center [480, 243] width 529 height 58
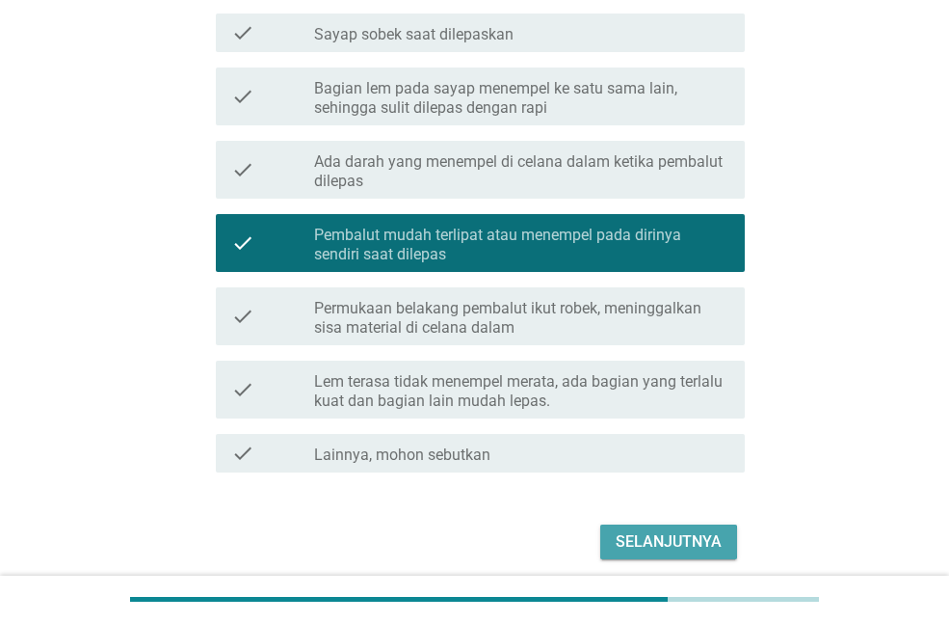
click at [642, 528] on button "Selanjutnya" at bounding box center [668, 541] width 137 height 35
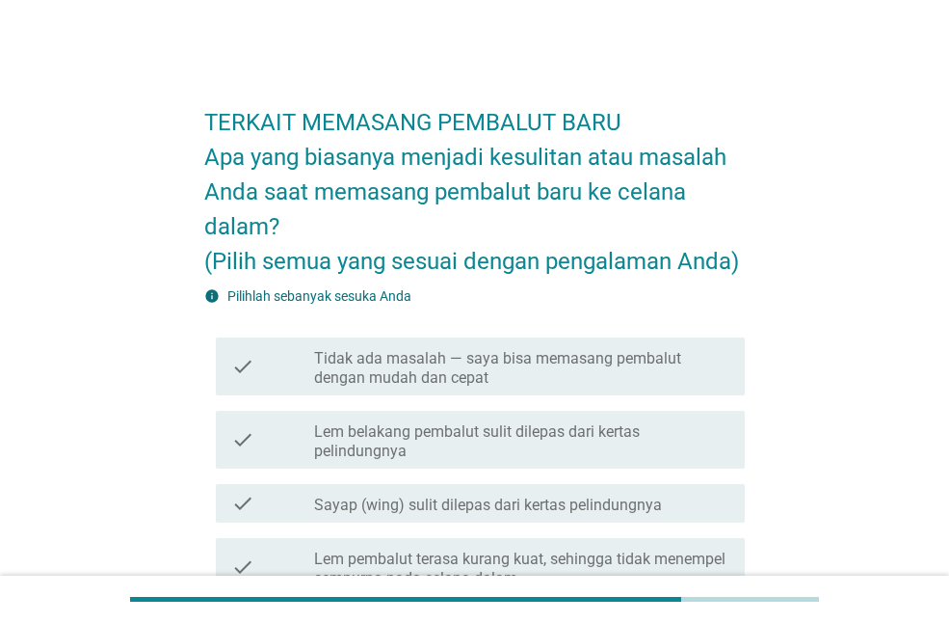
click at [616, 371] on label "Tidak ada masalah — saya bisa memasang pembalut dengan mudah dan cepat" at bounding box center [521, 368] width 415 height 39
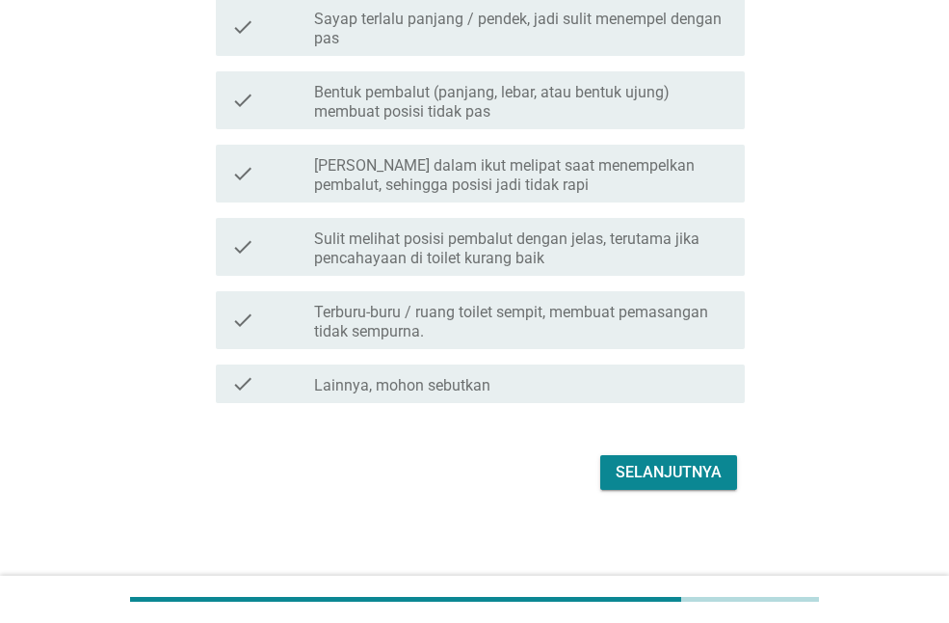
scroll to position [891, 0]
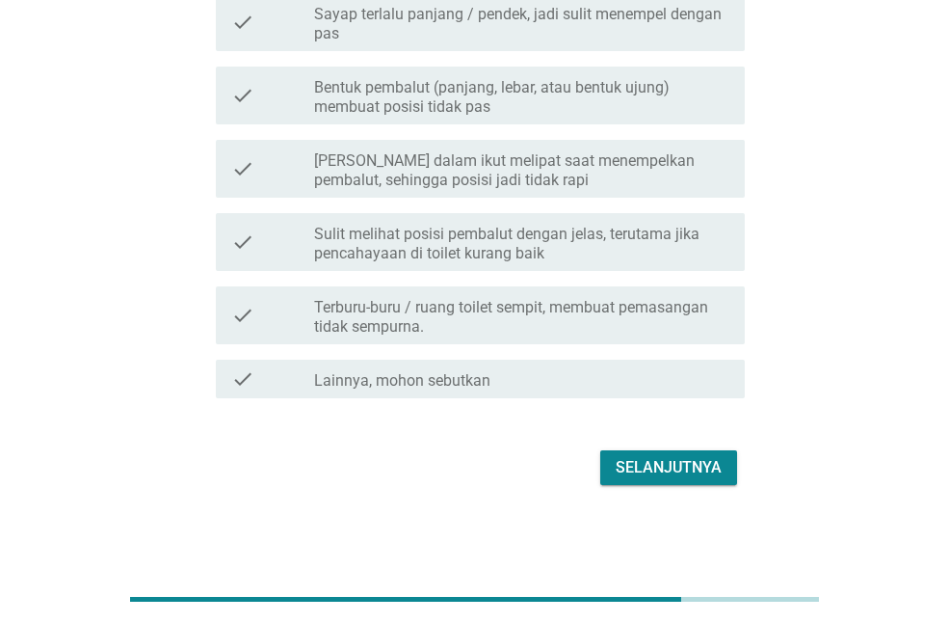
click at [661, 464] on div "Selanjutnya" at bounding box center [669, 467] width 106 height 23
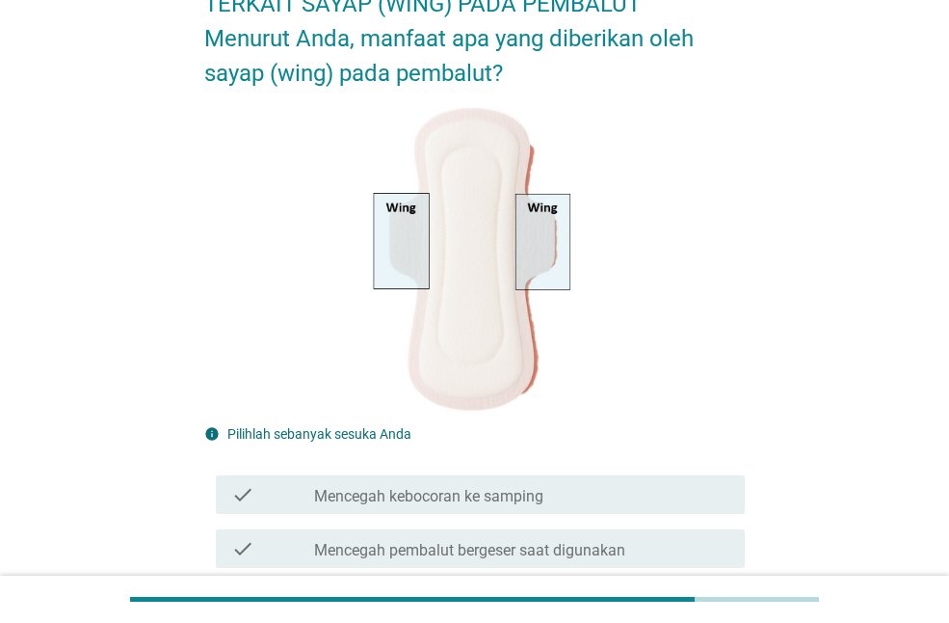
scroll to position [193, 0]
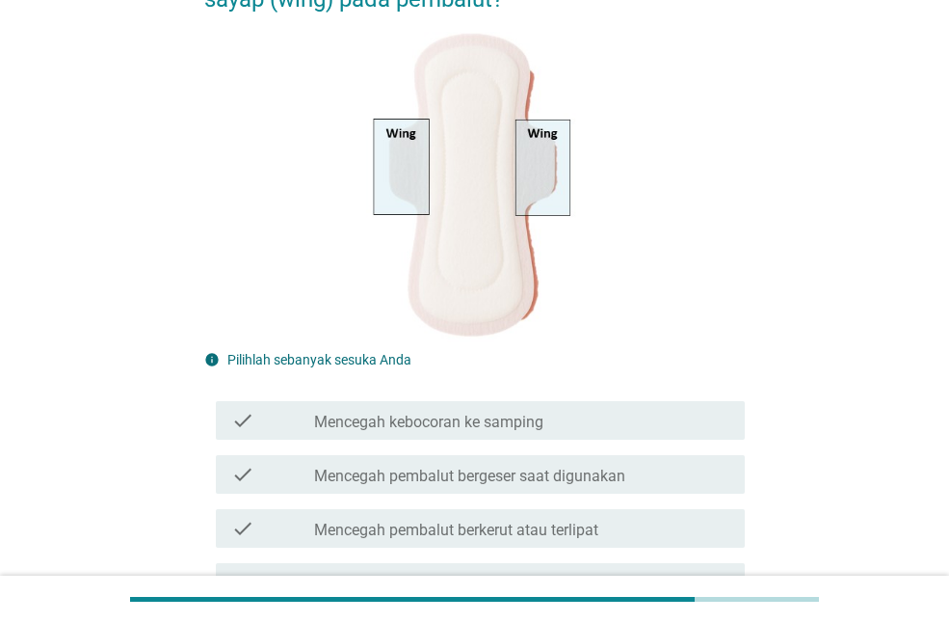
click at [606, 439] on div "check check_box_outline_blank Mencegah kebocoran ke samping" at bounding box center [480, 420] width 529 height 39
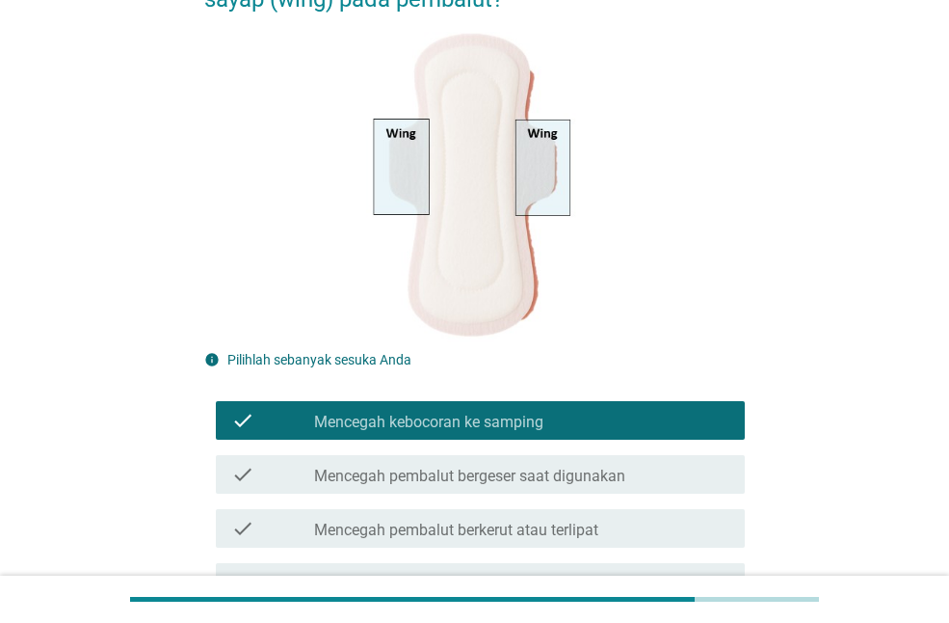
click at [606, 472] on label "Mencegah pembalut bergeser saat digunakan" at bounding box center [469, 475] width 311 height 19
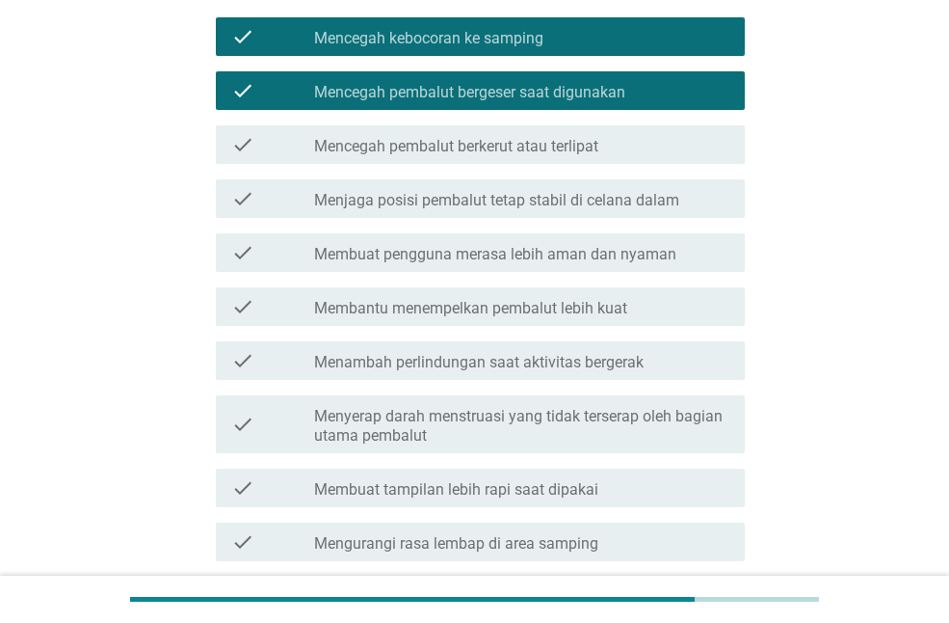
scroll to position [794, 0]
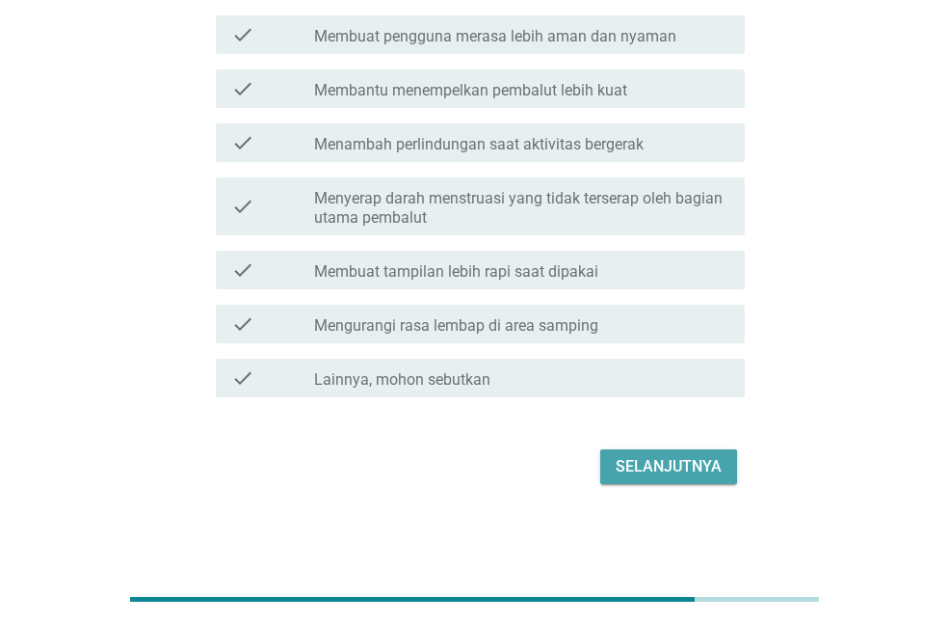
click at [625, 471] on div "Selanjutnya" at bounding box center [669, 466] width 106 height 23
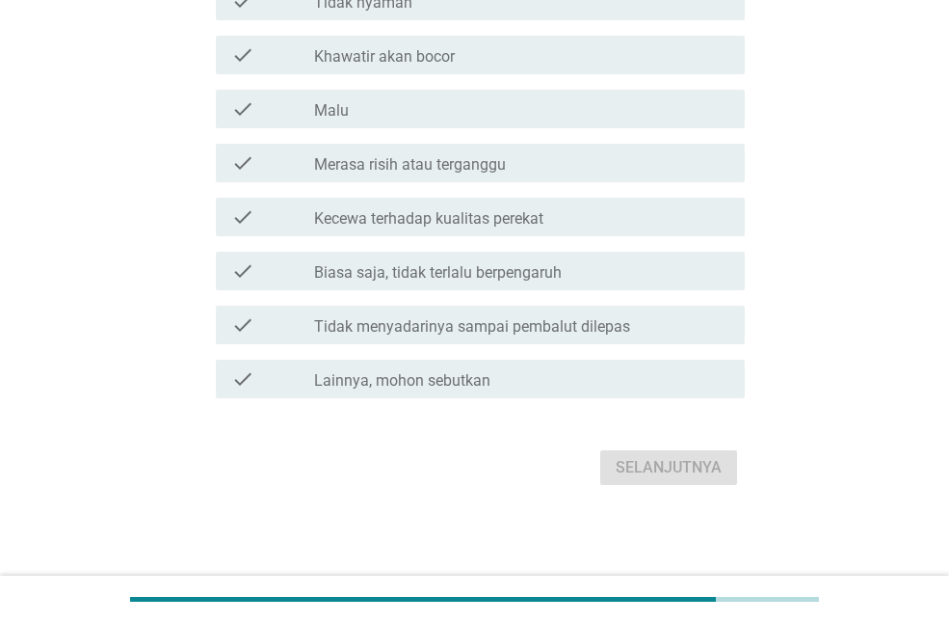
scroll to position [0, 0]
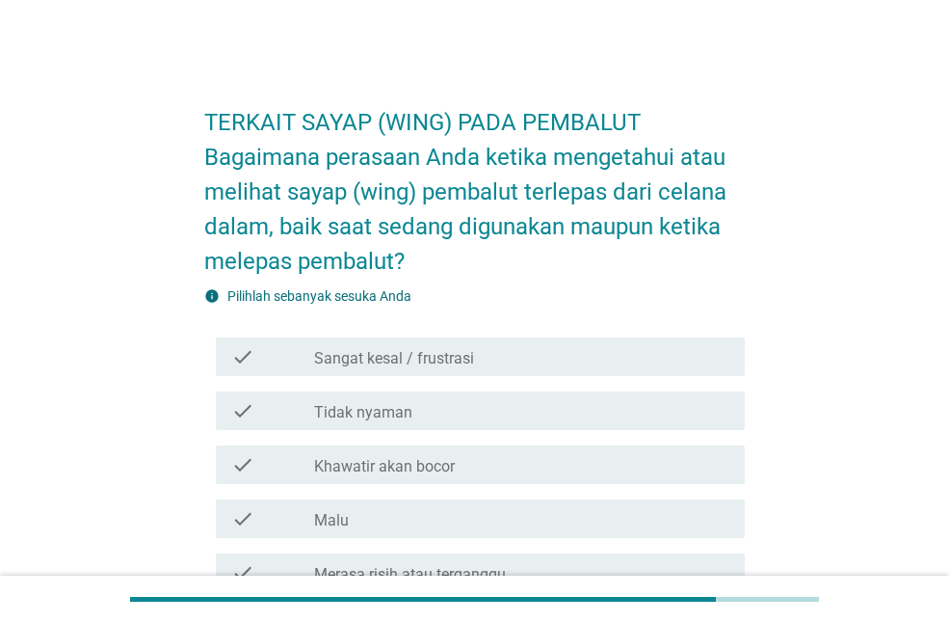
click at [468, 468] on div "check_box_outline_blank Khawatir akan bocor" at bounding box center [521, 464] width 415 height 23
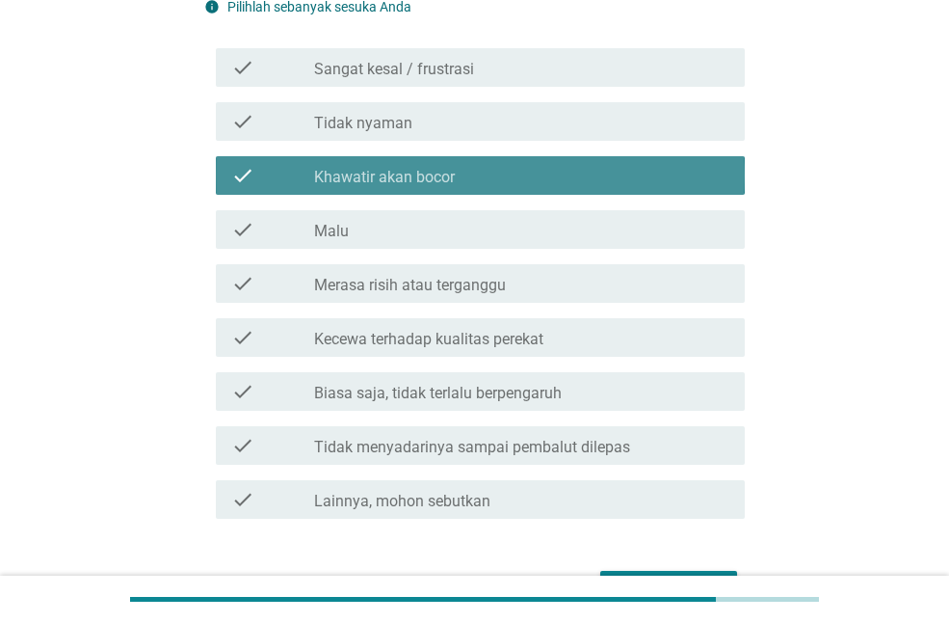
scroll to position [410, 0]
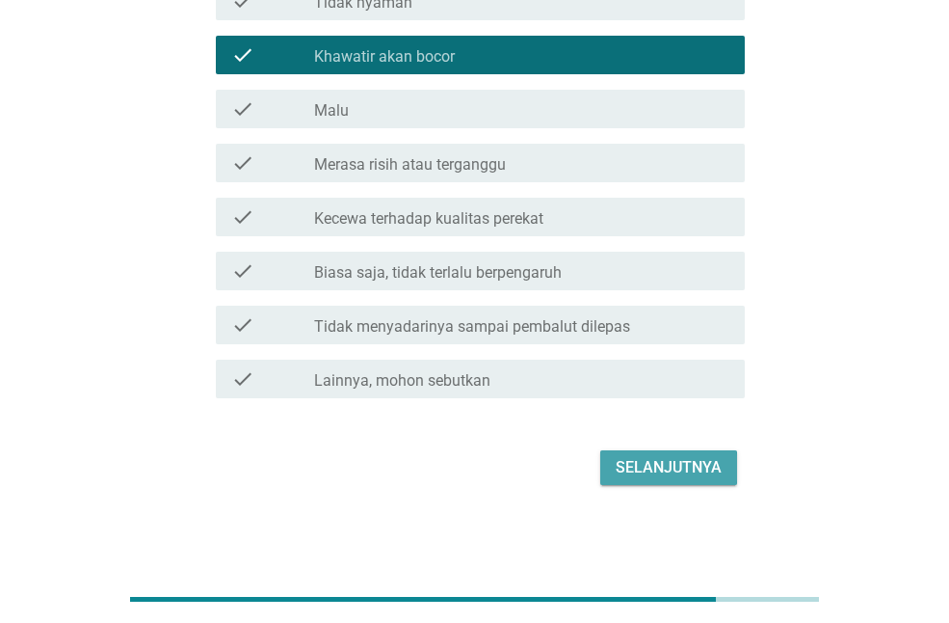
click at [659, 462] on div "Selanjutnya" at bounding box center [669, 467] width 106 height 23
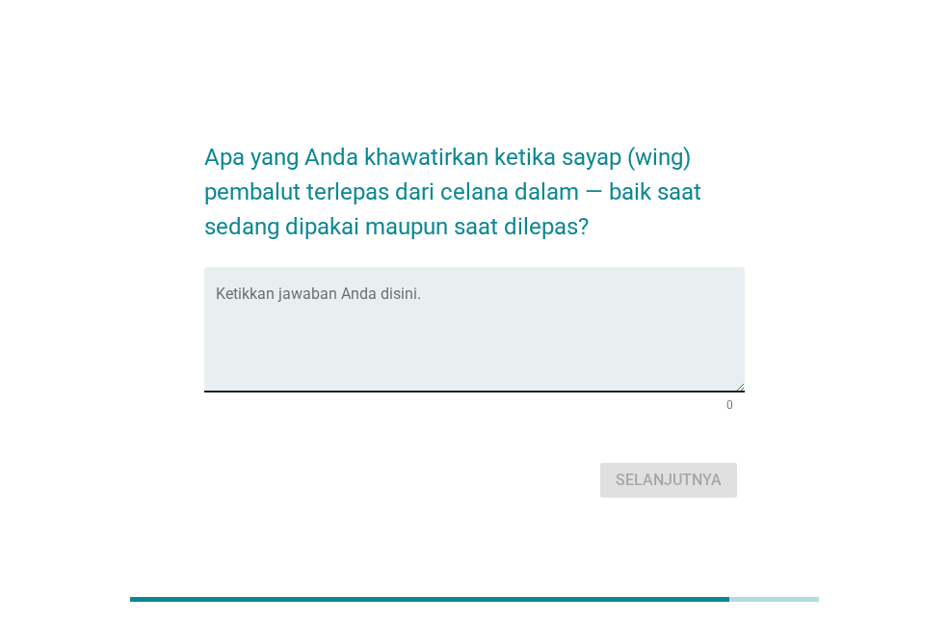
click at [649, 343] on textarea "Ketikkan jawaban Anda disini." at bounding box center [480, 340] width 529 height 101
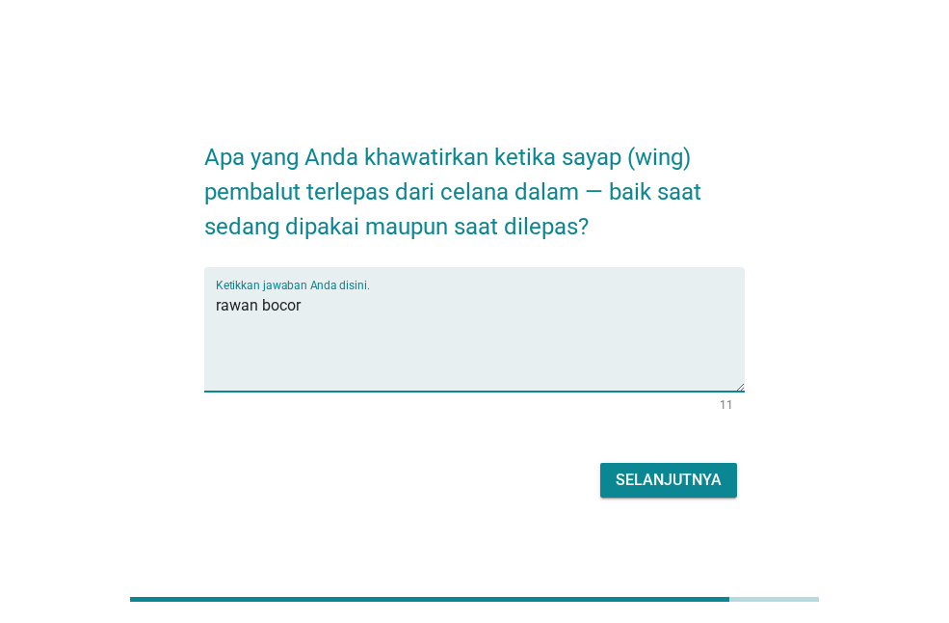
type textarea "rawan bocor"
click at [673, 491] on button "Selanjutnya" at bounding box center [668, 480] width 137 height 35
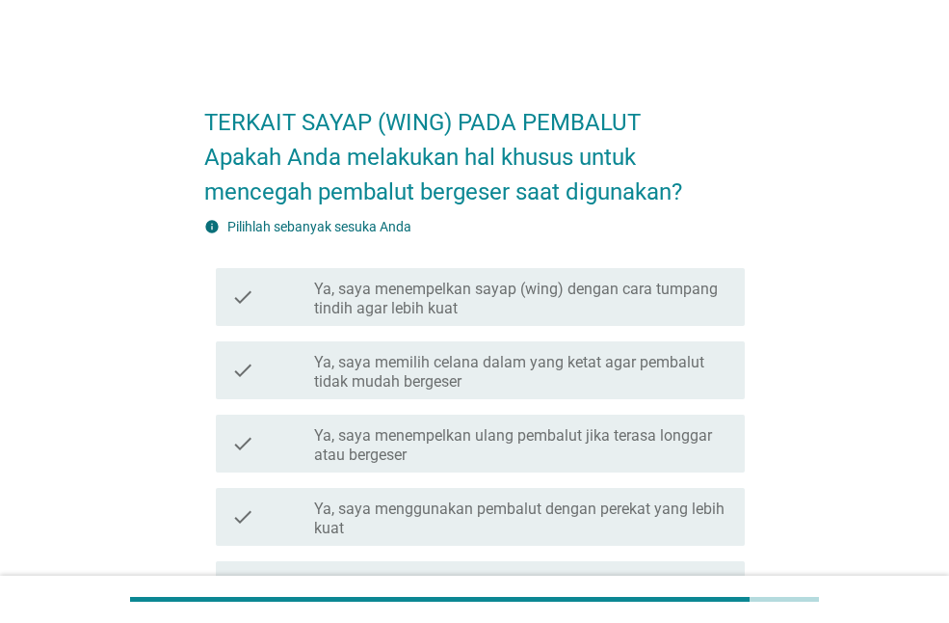
click at [584, 372] on label "Ya, saya memilih celana dalam yang ketat agar pembalut tidak mudah bergeser" at bounding box center [521, 372] width 415 height 39
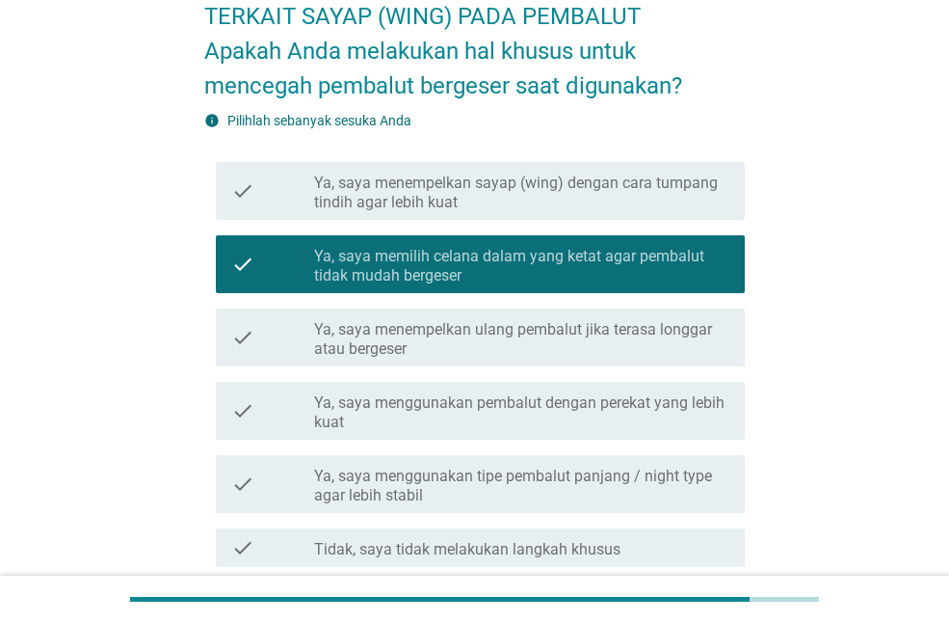
scroll to position [329, 0]
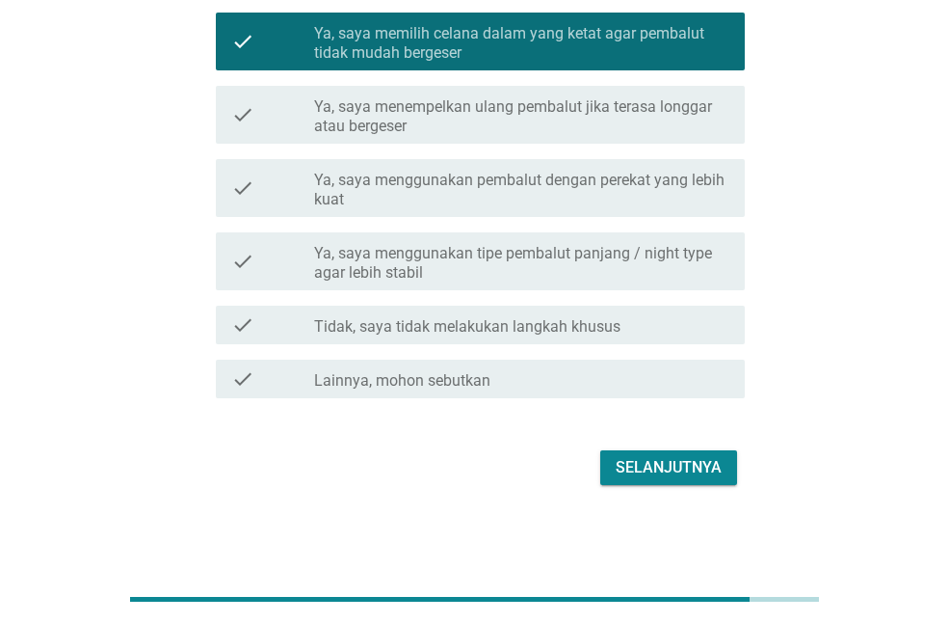
click at [652, 462] on div "Selanjutnya" at bounding box center [669, 467] width 106 height 23
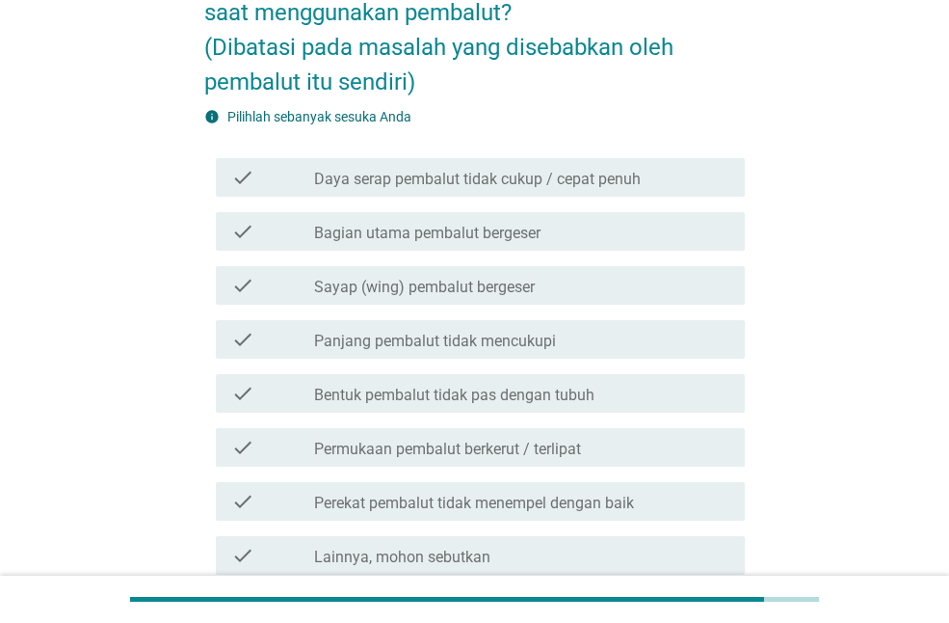
scroll to position [289, 0]
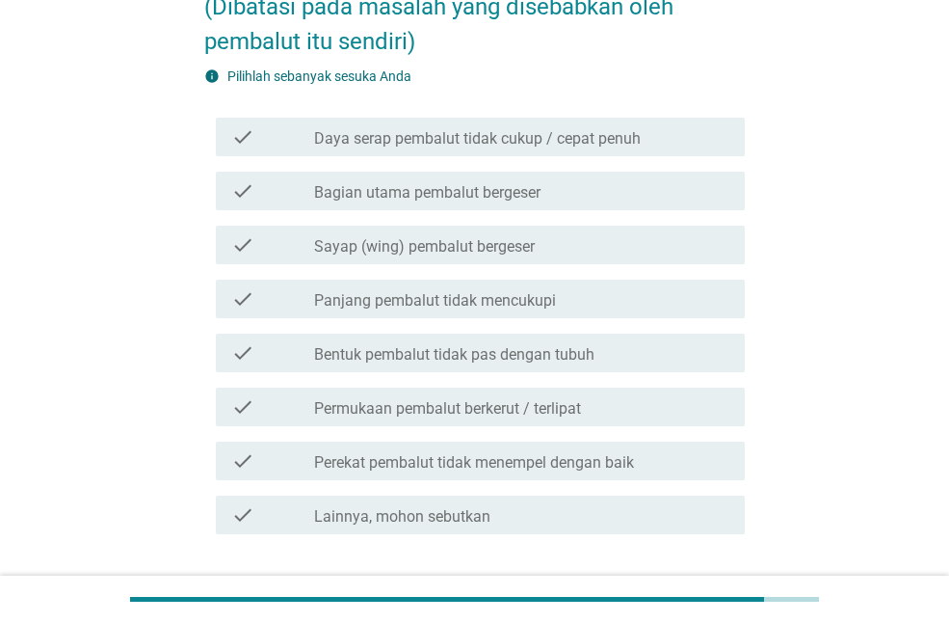
click at [589, 191] on div "check_box_outline_blank Bagian utama pembalut bergeser" at bounding box center [521, 190] width 415 height 23
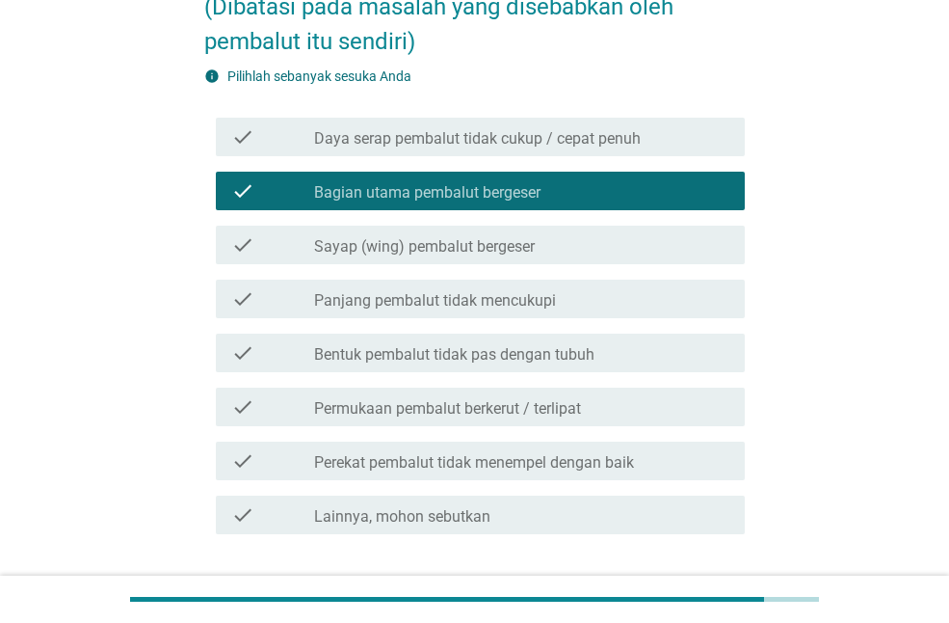
click at [543, 326] on div "check check_box_outline_blank Bentuk pembalut tidak pas dengan tubuh" at bounding box center [474, 353] width 541 height 54
click at [552, 321] on div "check check_box_outline_blank Panjang pembalut tidak mencukupi" at bounding box center [474, 299] width 541 height 54
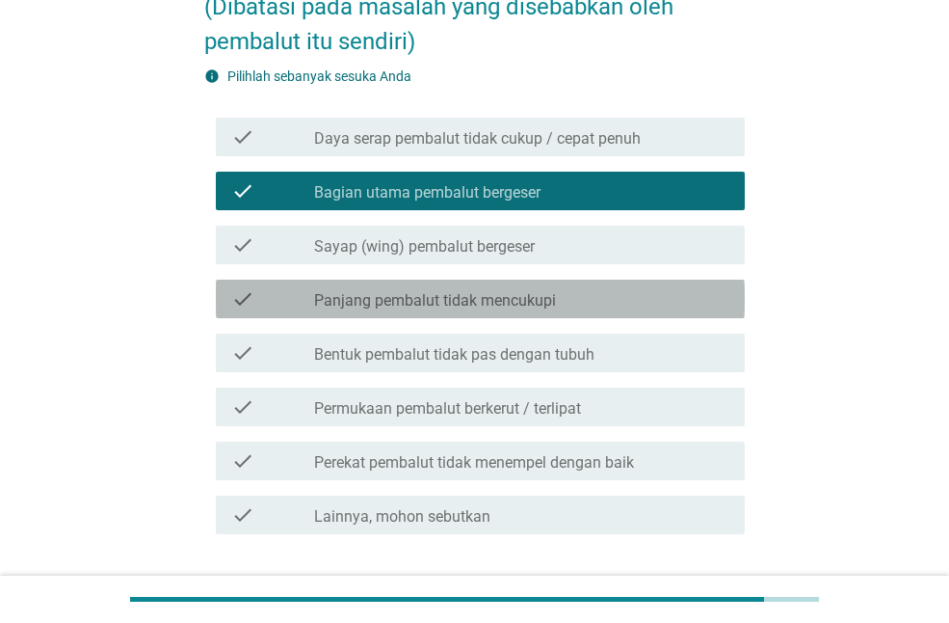
click at [564, 308] on div "check_box_outline_blank Panjang pembalut tidak mencukupi" at bounding box center [521, 298] width 415 height 23
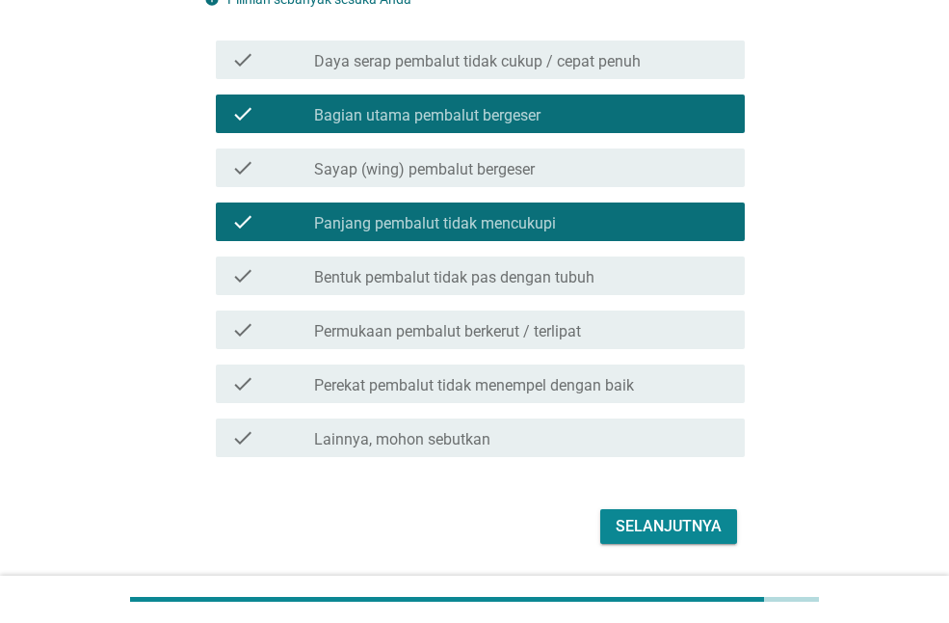
scroll to position [425, 0]
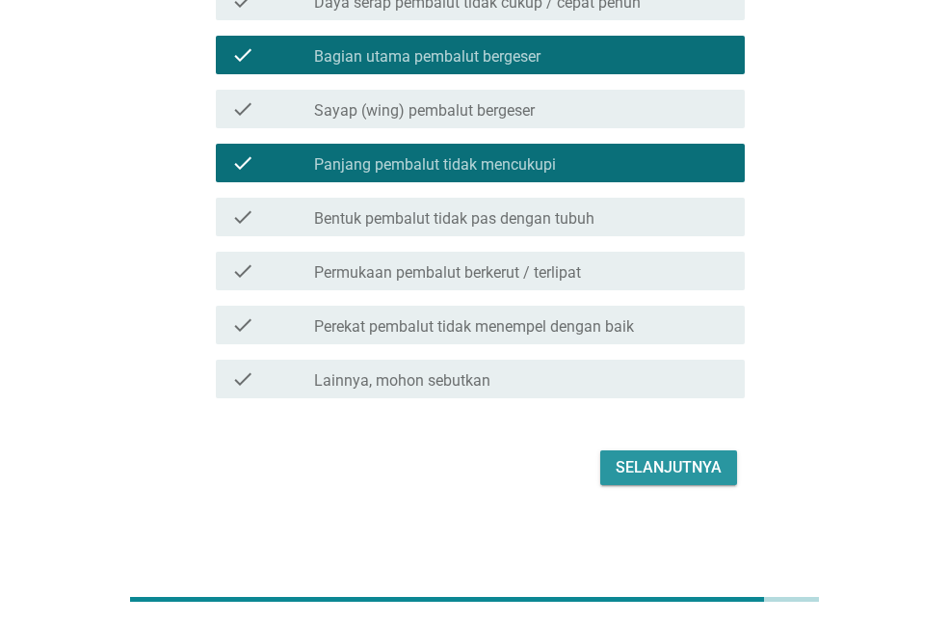
click at [661, 467] on div "Selanjutnya" at bounding box center [669, 467] width 106 height 23
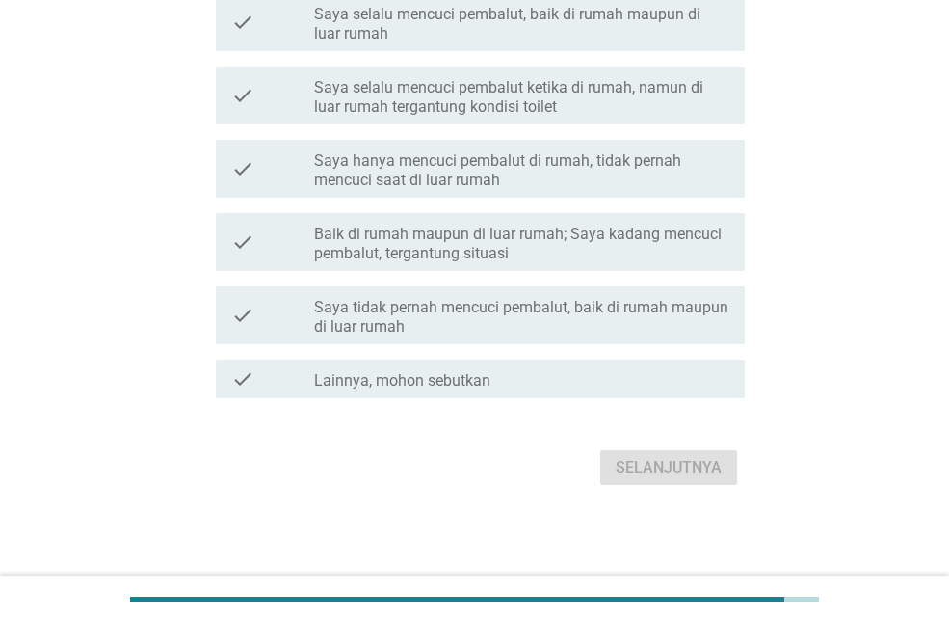
scroll to position [0, 0]
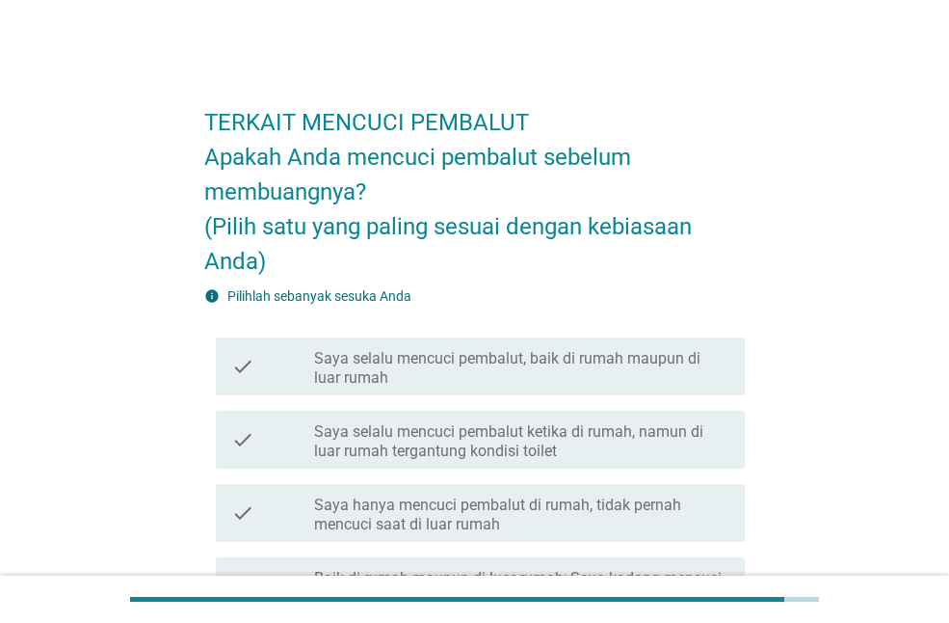
click at [672, 455] on label "Saya selalu mencuci pembalut ketika di rumah, namun di luar rumah tergantung ko…" at bounding box center [521, 441] width 415 height 39
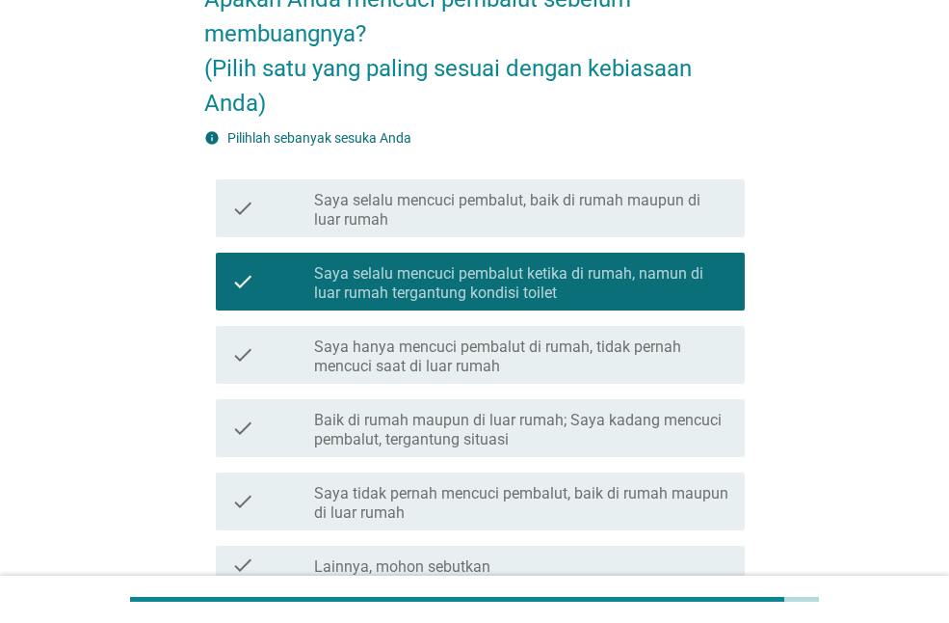
scroll to position [344, 0]
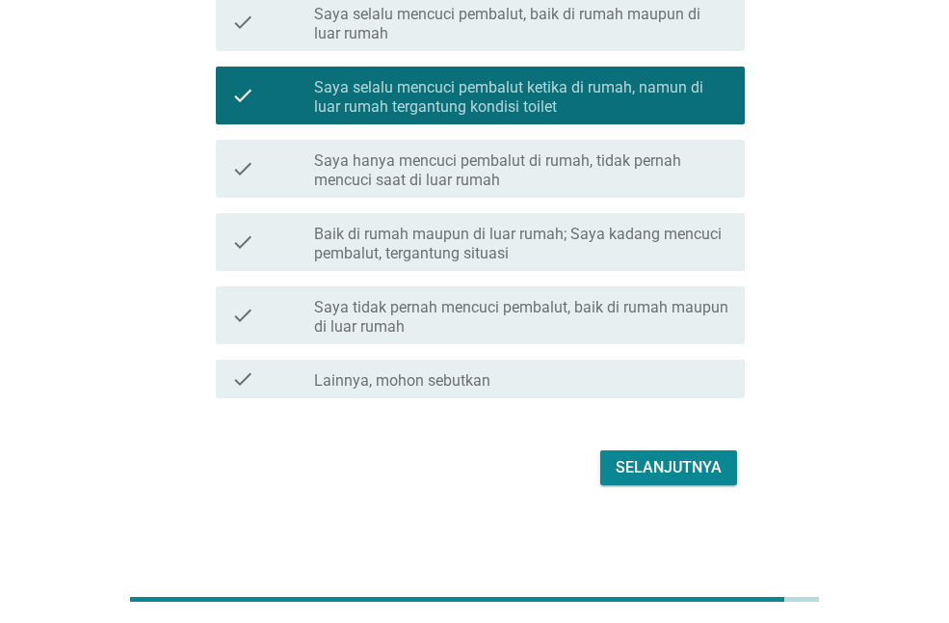
click at [672, 482] on button "Selanjutnya" at bounding box center [668, 467] width 137 height 35
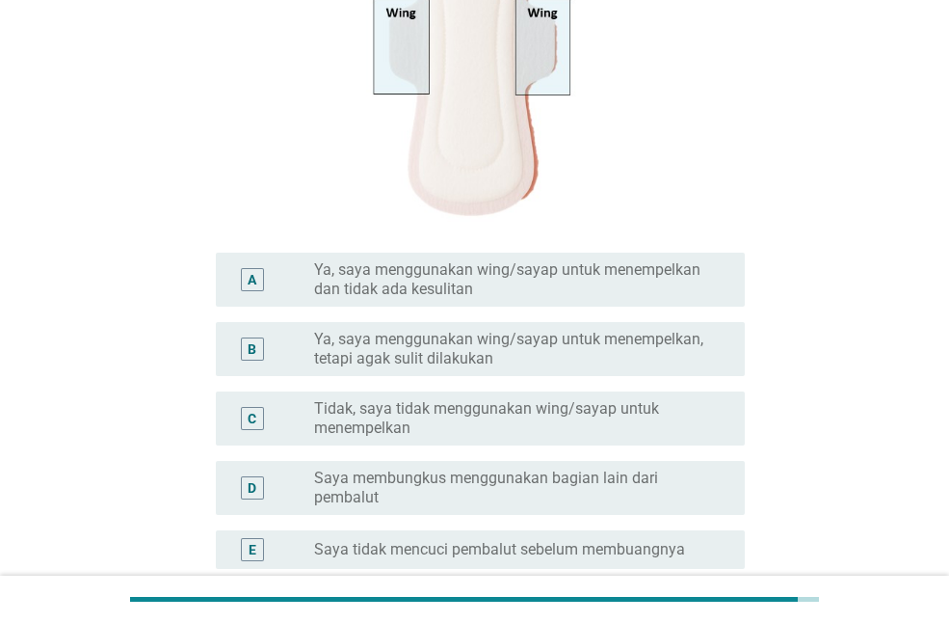
scroll to position [666, 0]
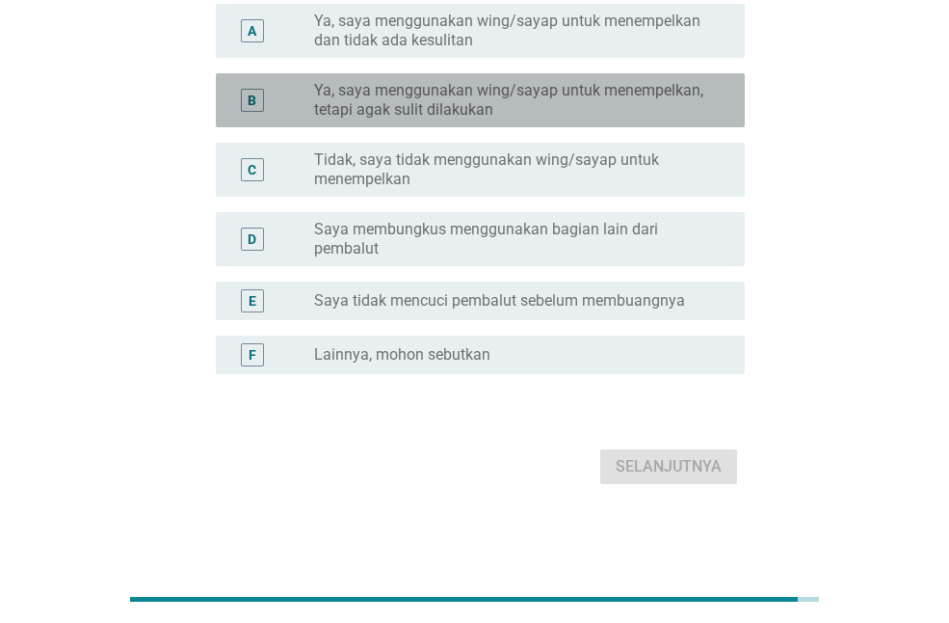
click at [631, 125] on div "B radio_button_unchecked Ya, saya menggunakan wing/sayap untuk menempelkan, tet…" at bounding box center [480, 100] width 529 height 54
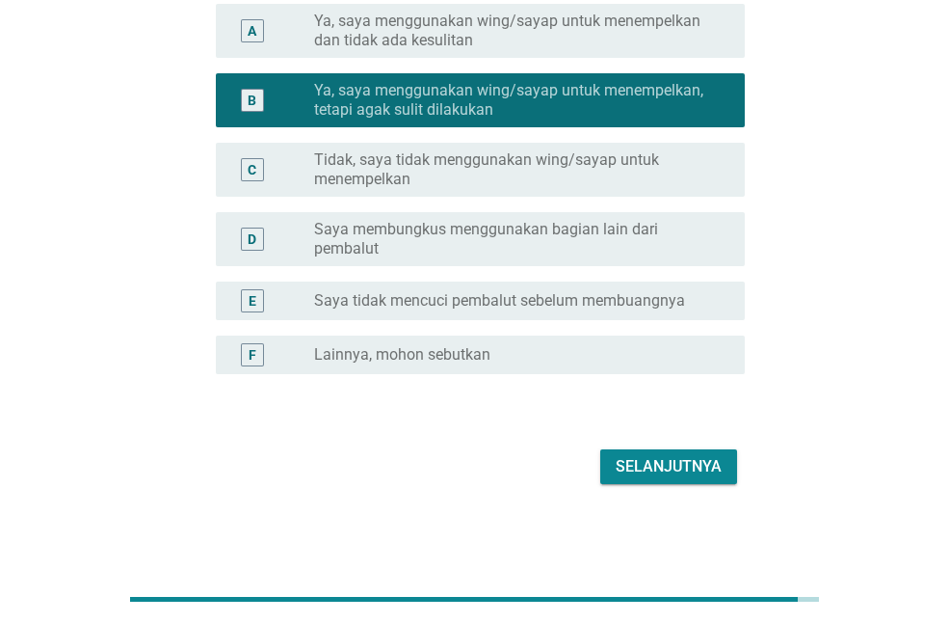
click at [662, 481] on button "Selanjutnya" at bounding box center [668, 466] width 137 height 35
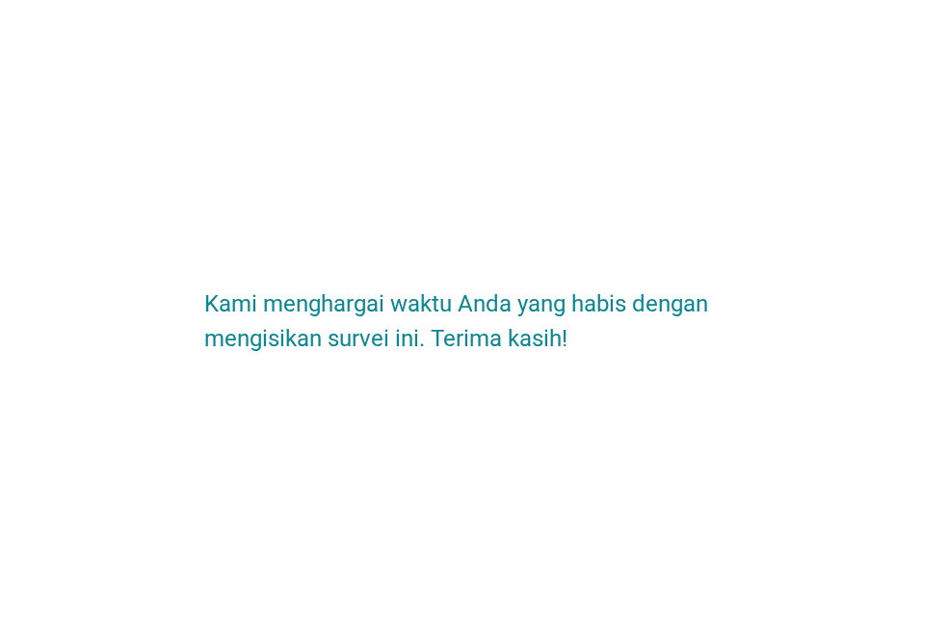
scroll to position [0, 0]
